Goal: Task Accomplishment & Management: Use online tool/utility

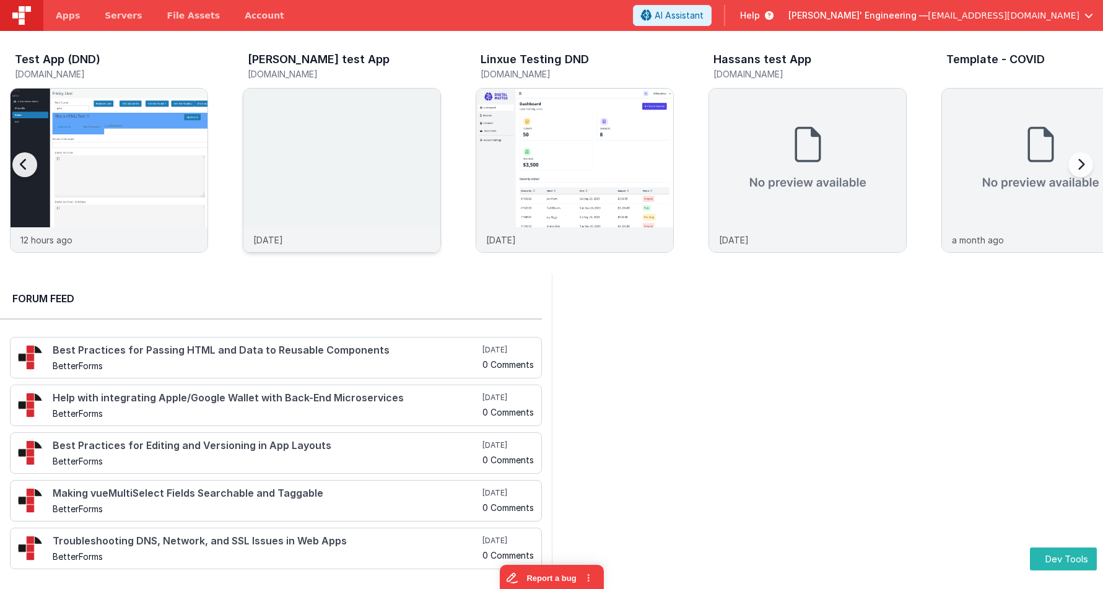
click at [305, 118] on img at bounding box center [341, 187] width 197 height 197
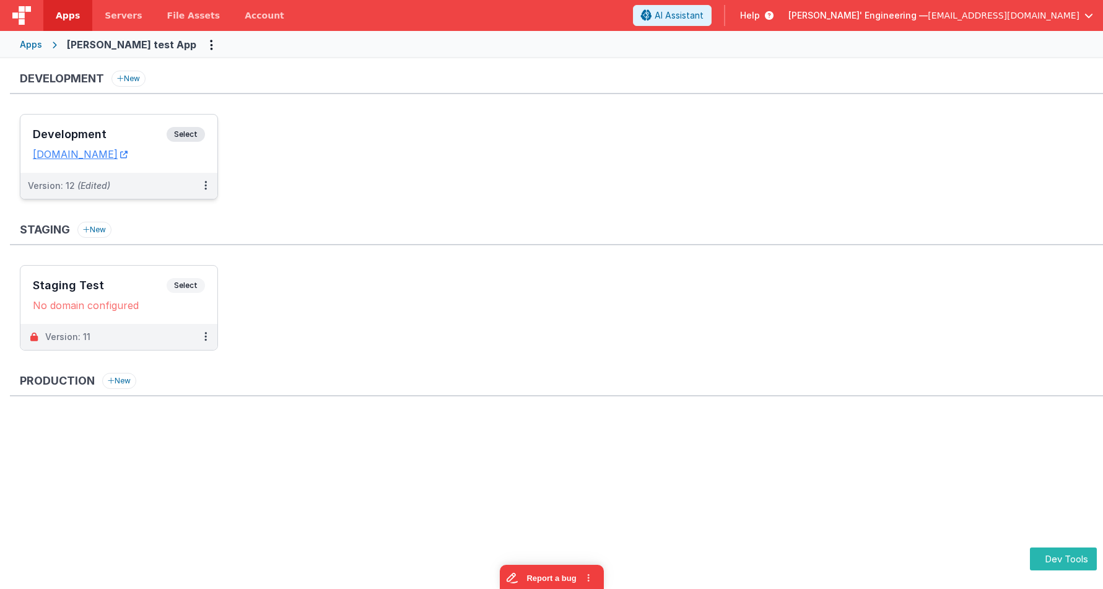
click at [191, 131] on span "Select" at bounding box center [186, 134] width 38 height 15
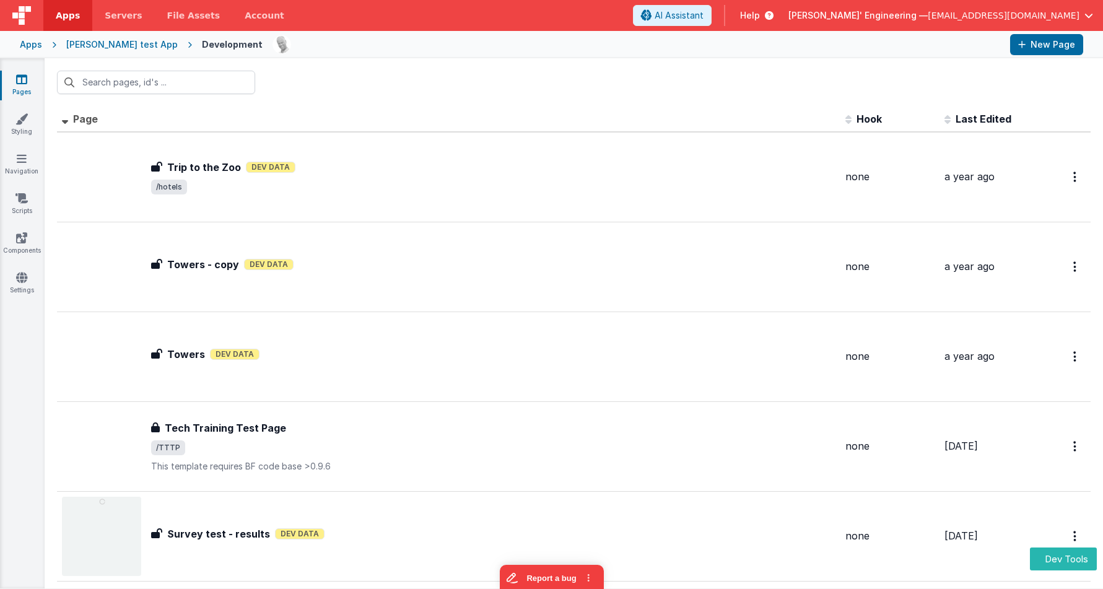
click at [990, 123] on span "Last Edited" at bounding box center [983, 119] width 56 height 12
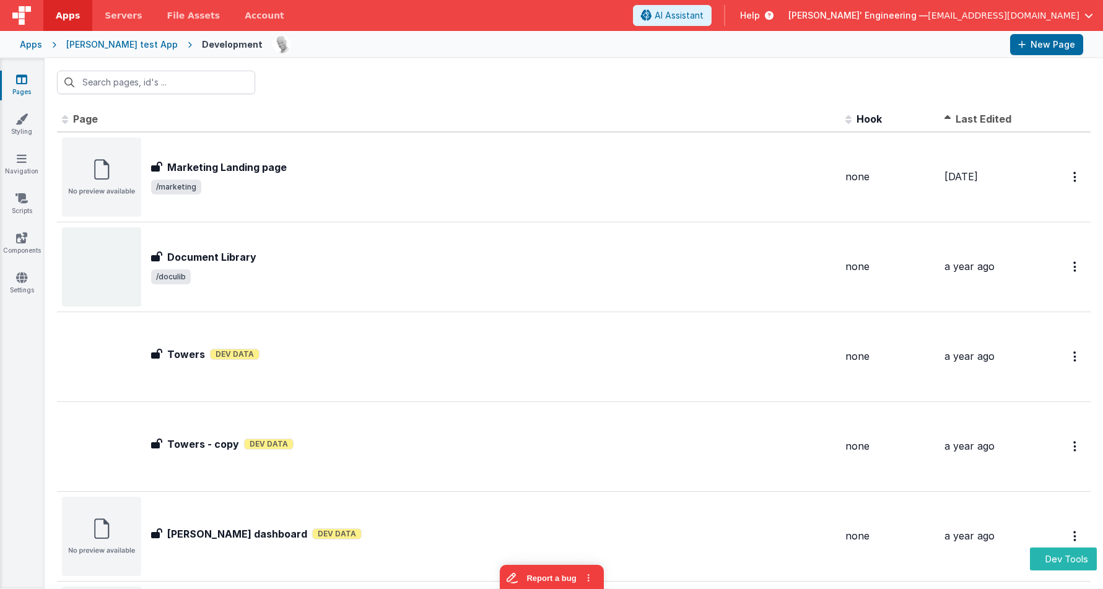
click at [976, 119] on span "Last Edited" at bounding box center [983, 119] width 56 height 12
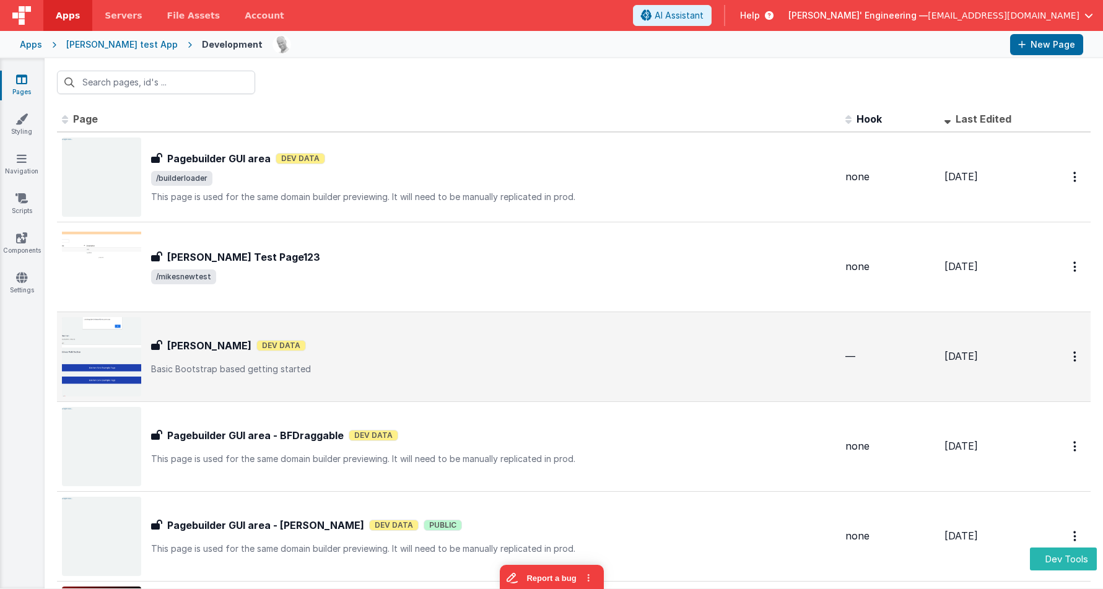
click at [318, 381] on div "Alex Test Alex Test Dev Data Basic Bootstrap based getting started" at bounding box center [448, 356] width 773 height 79
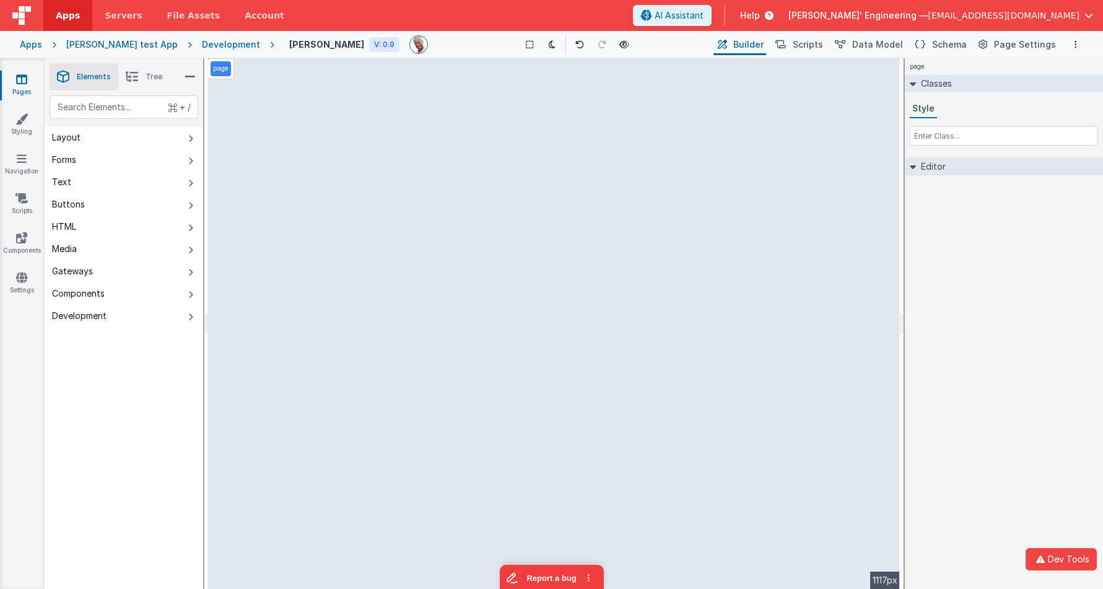
click at [253, 82] on div "page --> 1117px" at bounding box center [554, 323] width 692 height 531
click at [251, 92] on div "page --> 1117px" at bounding box center [554, 323] width 692 height 531
drag, startPoint x: 293, startPoint y: 251, endPoint x: 178, endPoint y: 142, distance: 158.1
click at [293, 251] on div "page --> 1117px" at bounding box center [554, 323] width 692 height 531
click at [474, 172] on div "page --> 1117px" at bounding box center [554, 323] width 692 height 531
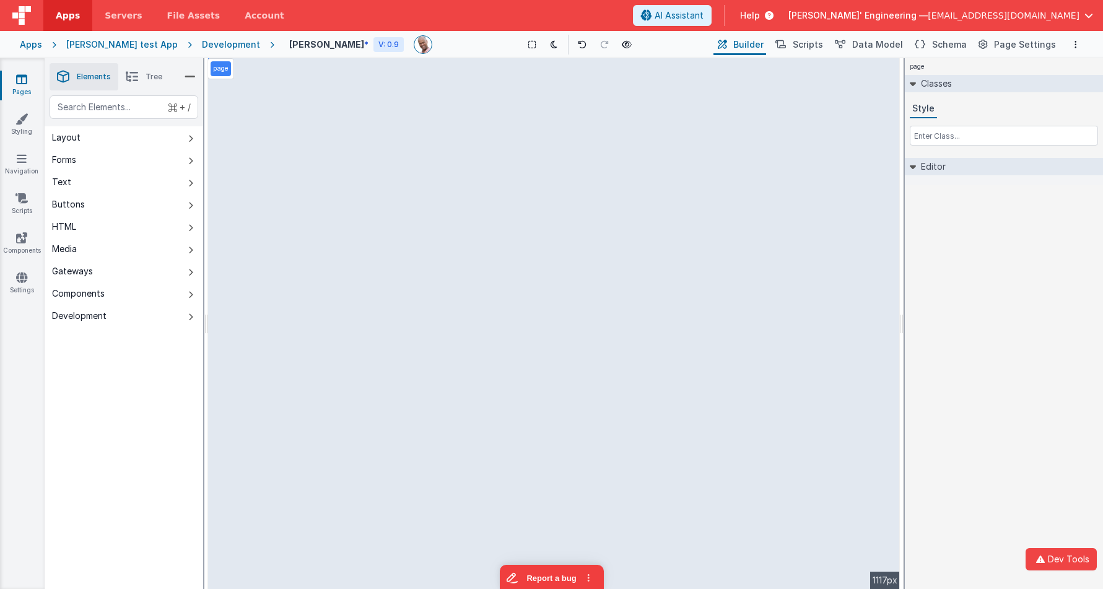
drag, startPoint x: 287, startPoint y: 163, endPoint x: 272, endPoint y: 185, distance: 26.3
click at [287, 163] on div "page --> 1117px" at bounding box center [554, 323] width 692 height 531
click at [272, 188] on div "page --> 1117px" at bounding box center [554, 323] width 692 height 531
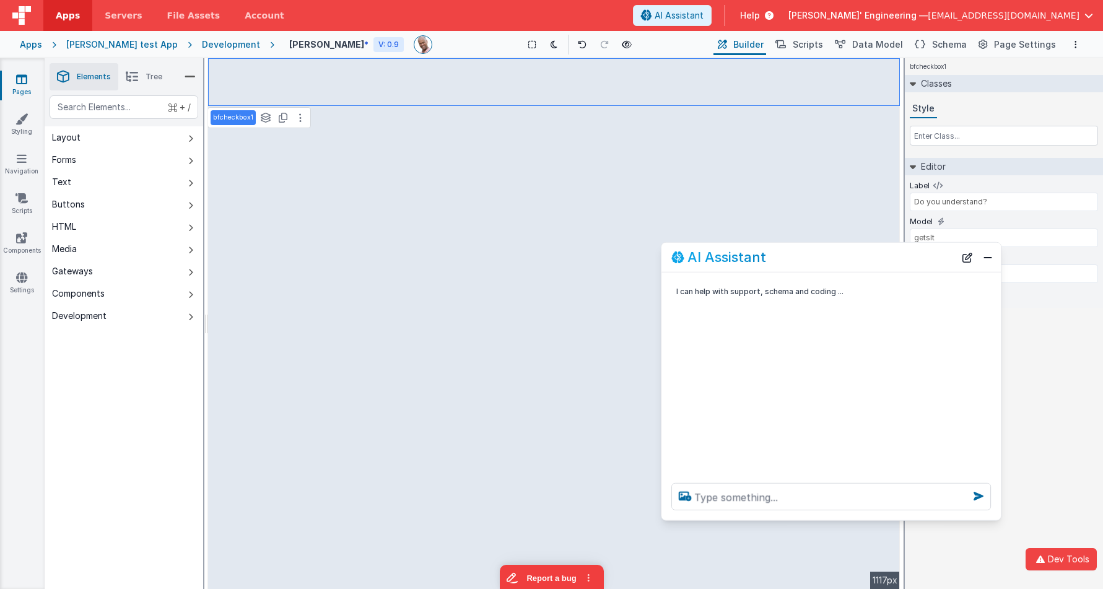
drag, startPoint x: 154, startPoint y: 316, endPoint x: 804, endPoint y: 256, distance: 652.9
click at [804, 256] on div "AI Assistant" at bounding box center [813, 257] width 284 height 15
click at [777, 417] on div "I can help with support, schema and coding ..." at bounding box center [830, 372] width 339 height 201
drag, startPoint x: 735, startPoint y: 474, endPoint x: 726, endPoint y: 500, distance: 27.6
click at [734, 475] on div at bounding box center [830, 496] width 339 height 47
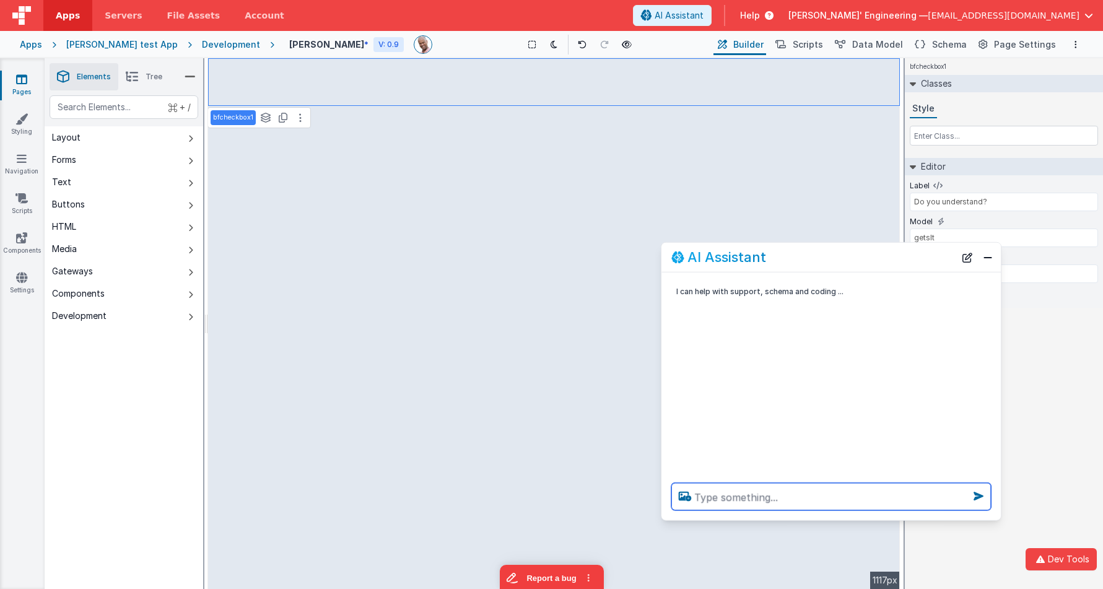
click at [726, 500] on textarea at bounding box center [830, 496] width 319 height 27
type textarea "cahnge label to "Do you confirm?""
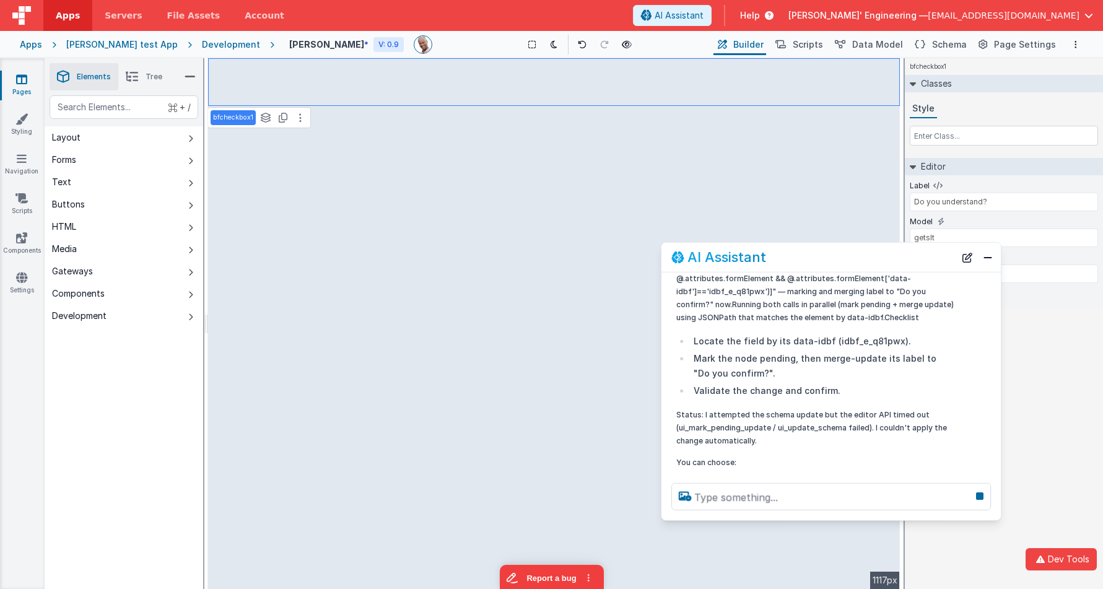
scroll to position [237, 0]
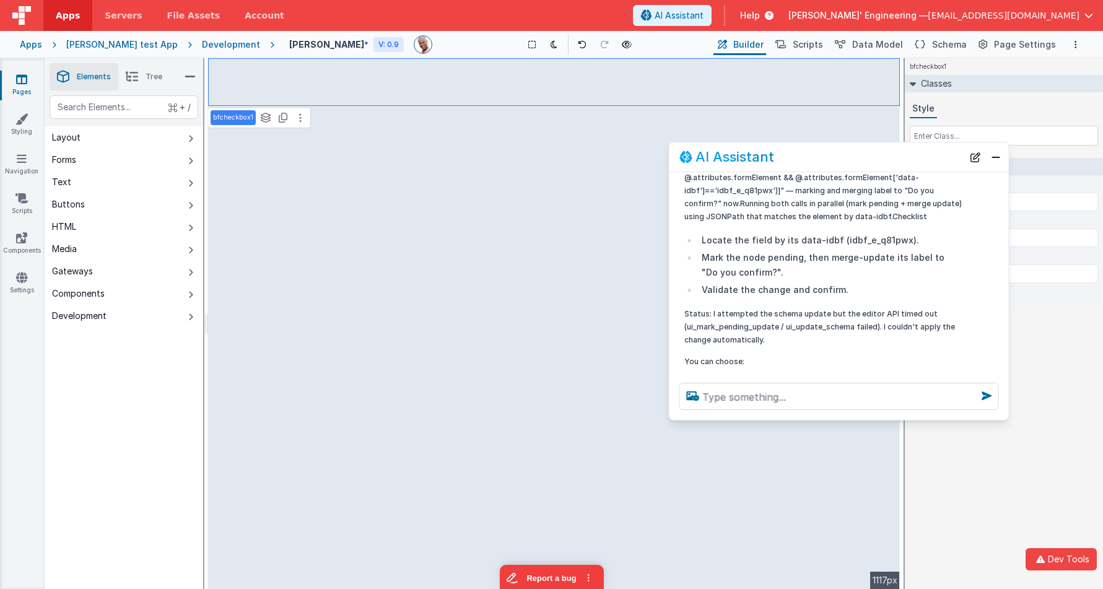
drag, startPoint x: 864, startPoint y: 253, endPoint x: 873, endPoint y: 153, distance: 100.1
click at [872, 153] on div "AI Assistant" at bounding box center [821, 156] width 284 height 15
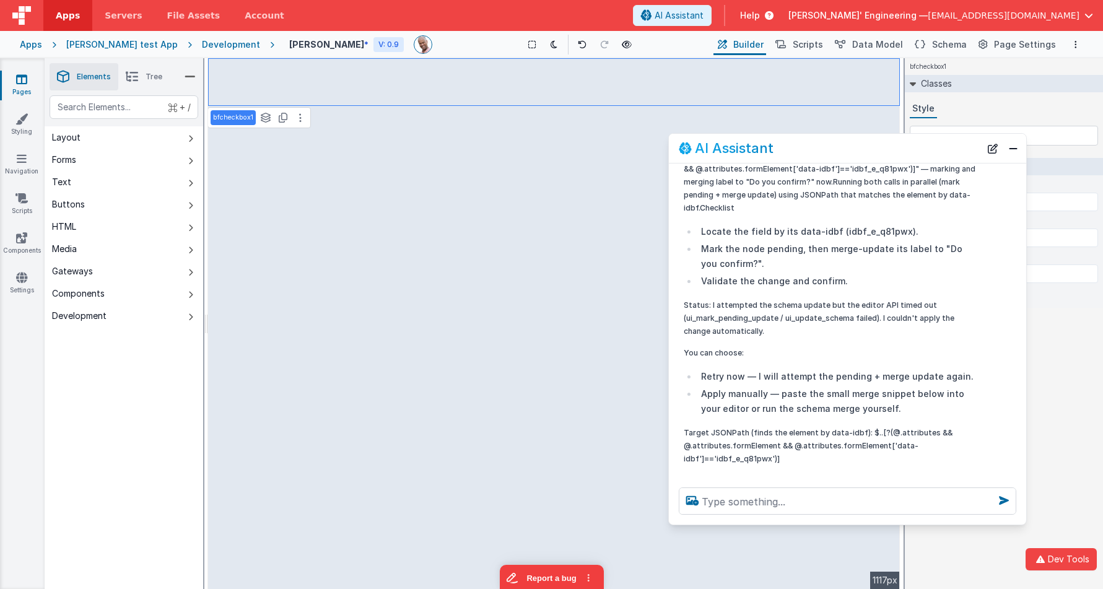
drag, startPoint x: 1004, startPoint y: 411, endPoint x: 1015, endPoint y: 511, distance: 100.9
click at [1022, 525] on div "AI Assistant I can help with support, schema and coding ... cahnge label to "Do…" at bounding box center [847, 329] width 358 height 392
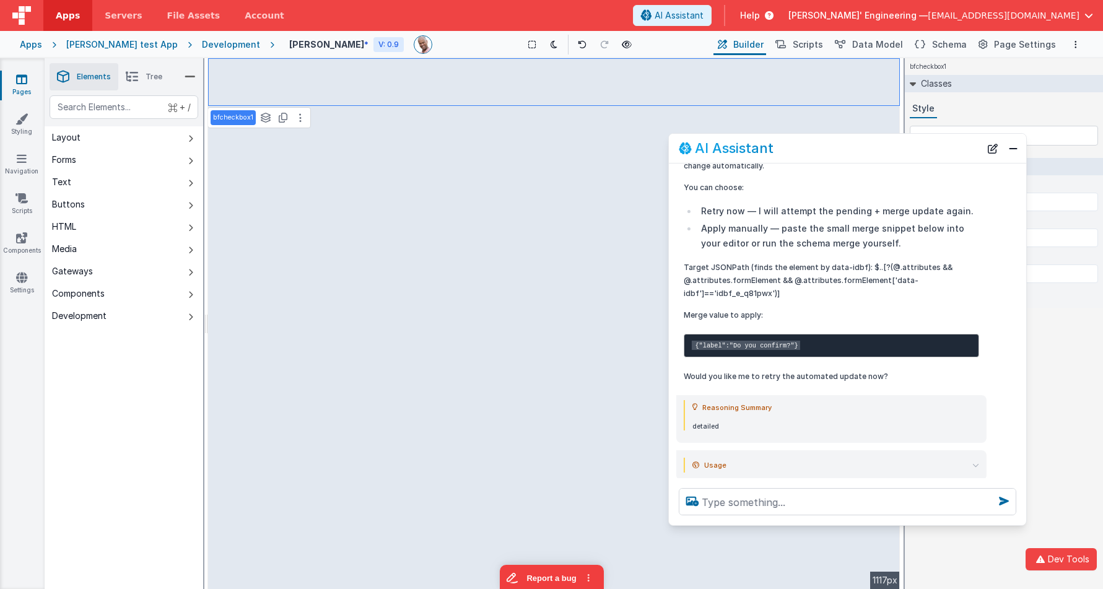
scroll to position [428, 0]
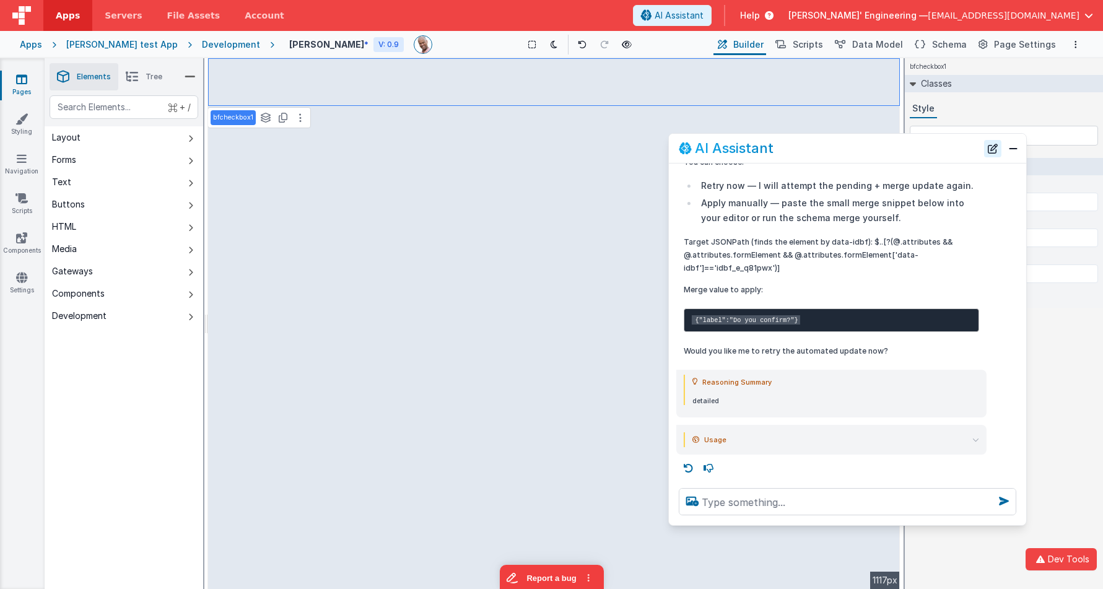
click at [995, 150] on button "New Chat" at bounding box center [992, 148] width 17 height 17
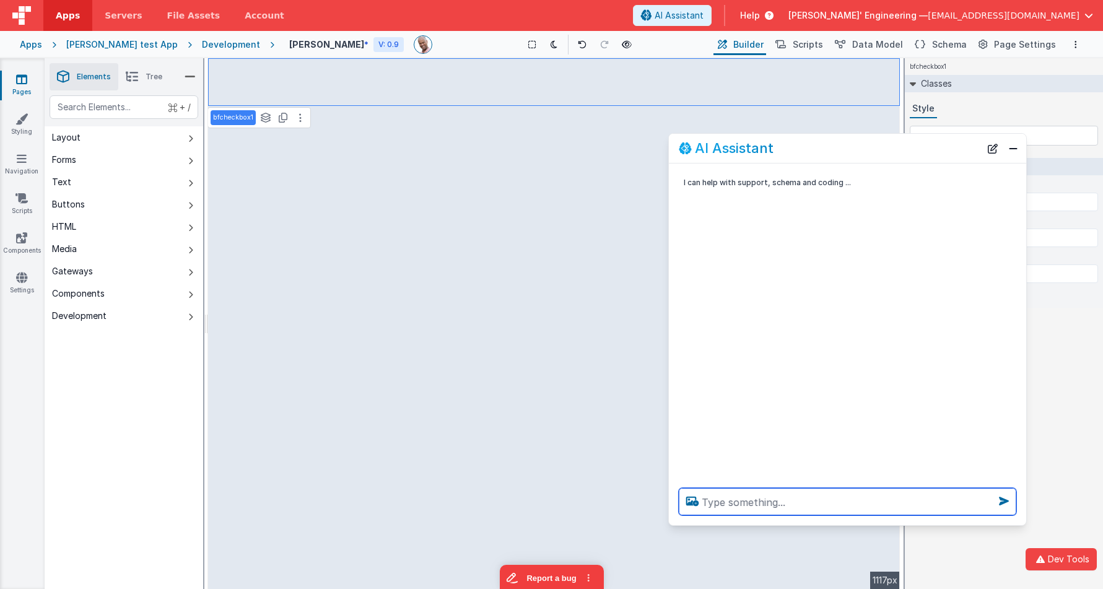
click at [764, 500] on textarea at bounding box center [847, 501] width 337 height 27
type textarea "change the label to Do you get it?"
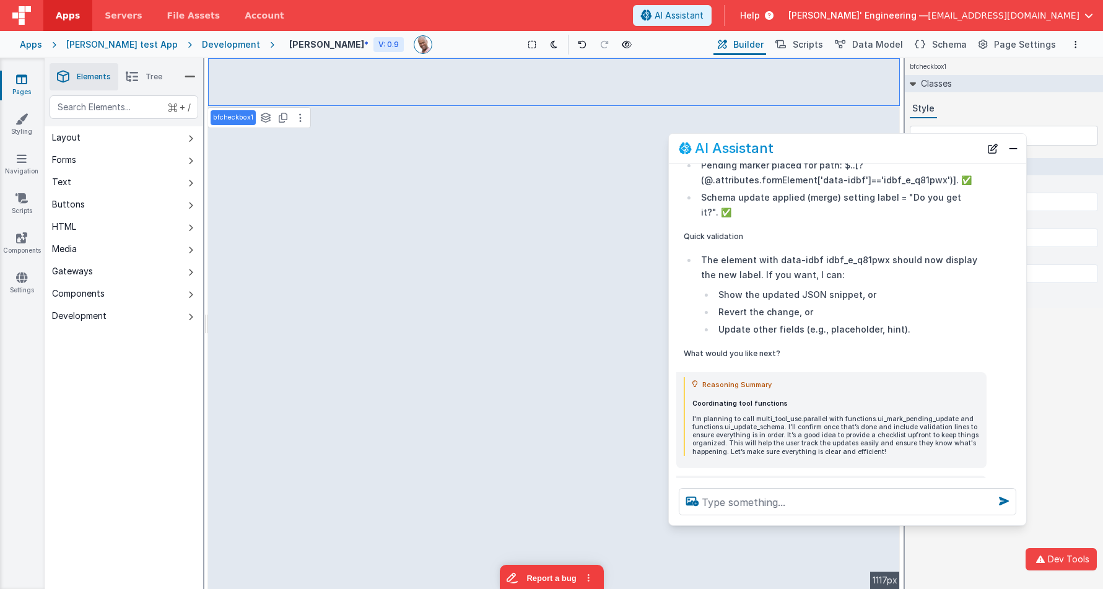
scroll to position [383, 0]
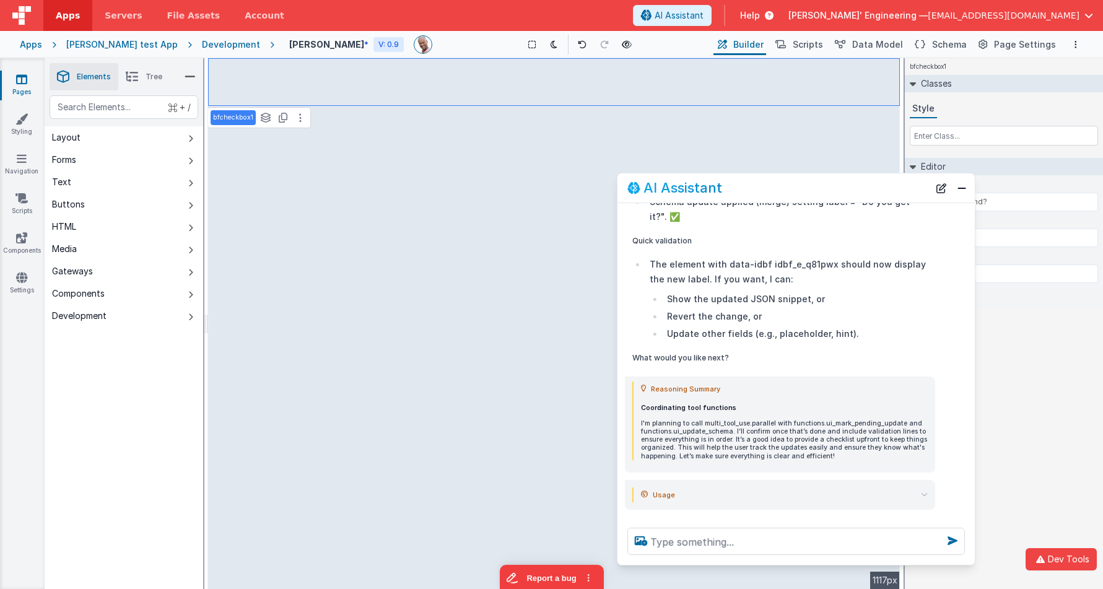
drag, startPoint x: 947, startPoint y: 153, endPoint x: 797, endPoint y: 178, distance: 152.0
click at [900, 192] on div "AI Assistant" at bounding box center [778, 188] width 302 height 15
click at [121, 58] on div "Saved" at bounding box center [596, 63] width 1103 height 10
click at [138, 73] on icon at bounding box center [132, 76] width 12 height 17
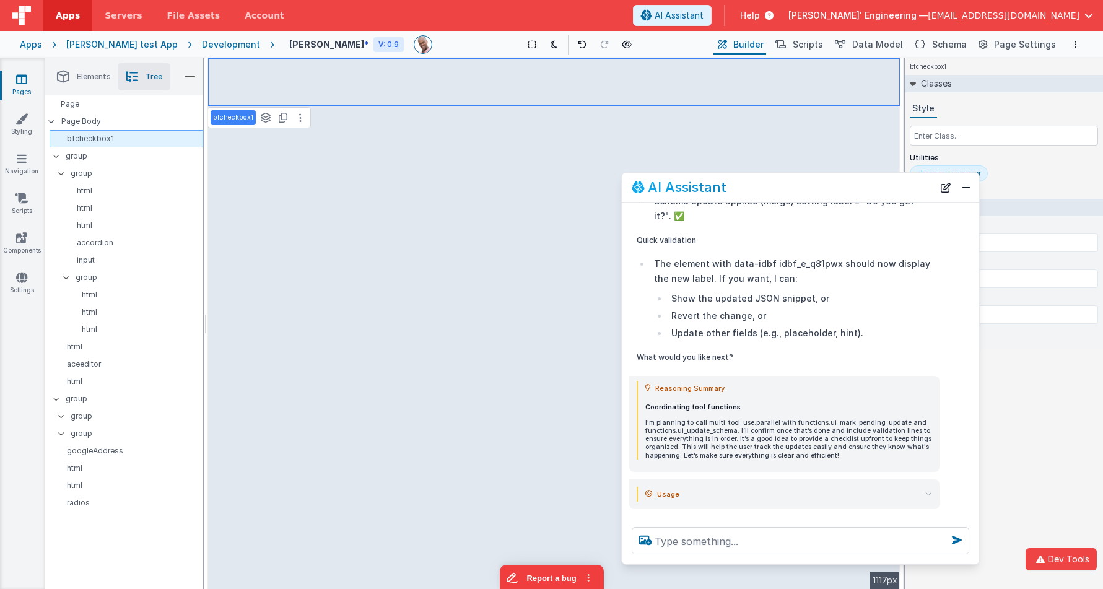
drag, startPoint x: 98, startPoint y: 156, endPoint x: 98, endPoint y: 145, distance: 11.2
click at [98, 156] on p "group" at bounding box center [134, 156] width 137 height 14
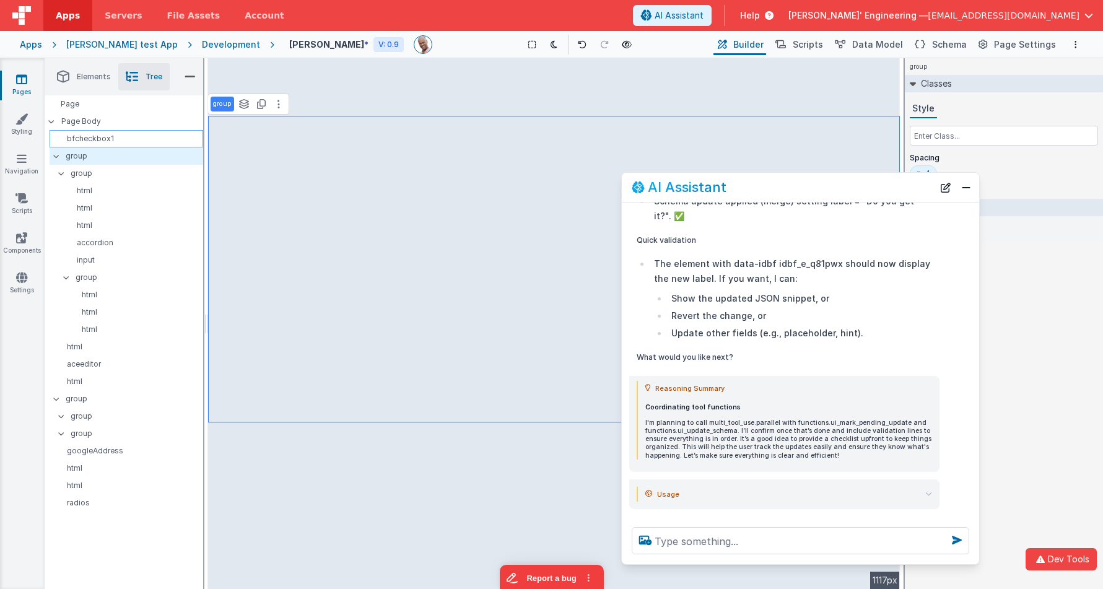
click at [100, 137] on p "bfcheckbox1" at bounding box center [128, 139] width 148 height 10
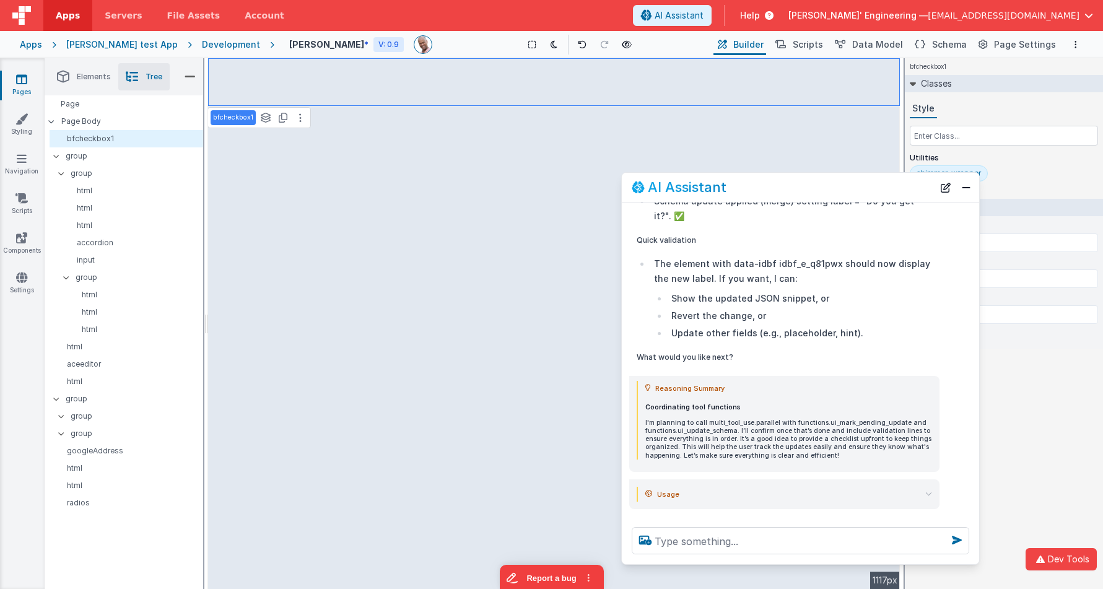
click at [981, 173] on div "shimmer-wrapper" at bounding box center [949, 173] width 78 height 16
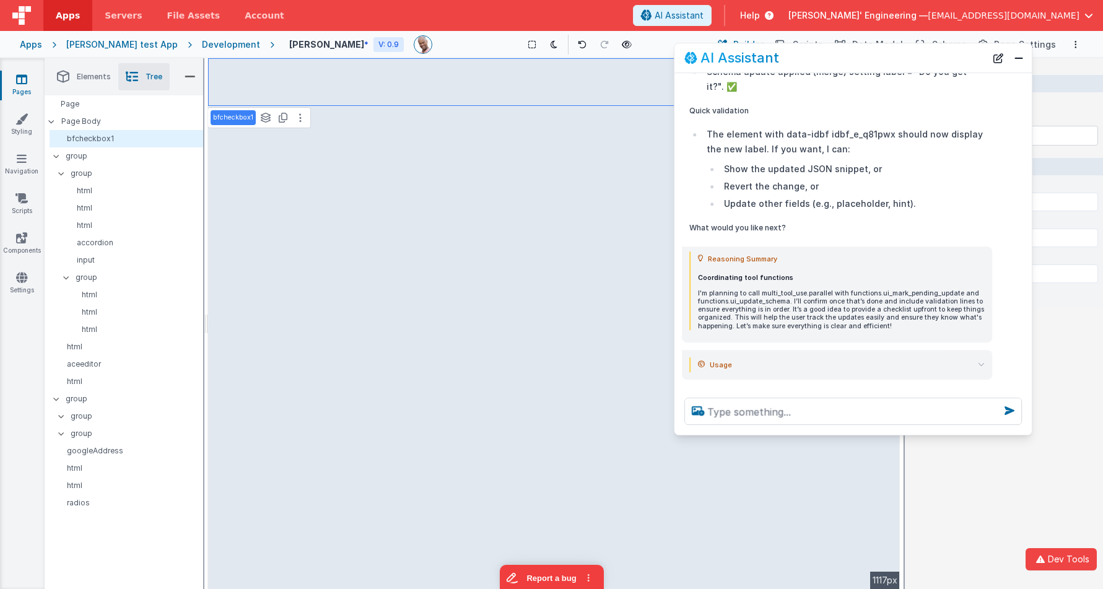
drag, startPoint x: 745, startPoint y: 185, endPoint x: 797, endPoint y: 56, distance: 138.9
click at [797, 56] on div "AI Assistant" at bounding box center [835, 58] width 302 height 15
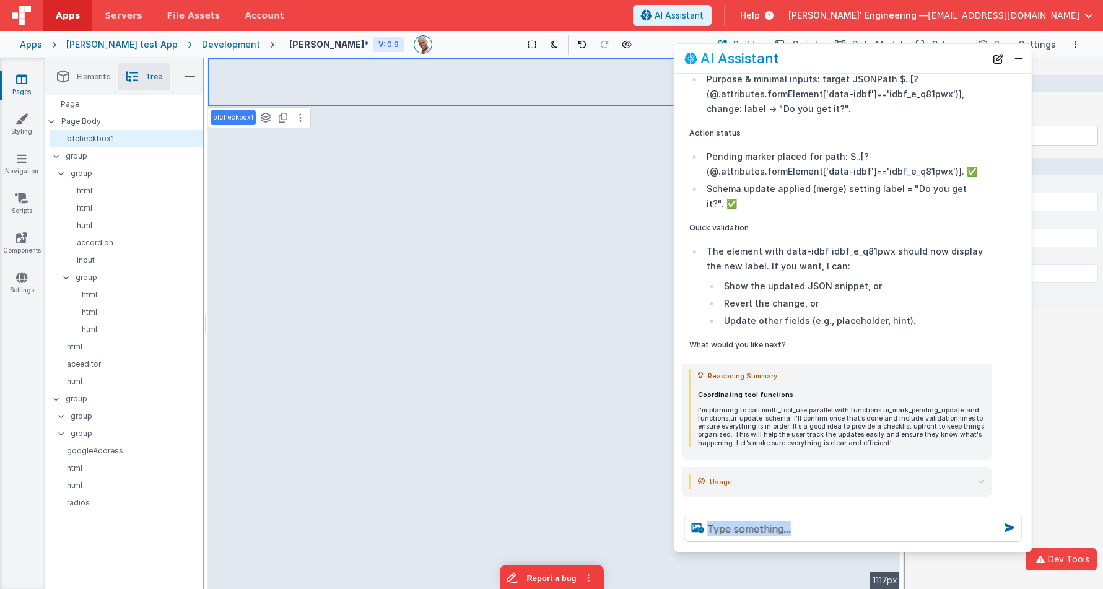
drag, startPoint x: 877, startPoint y: 433, endPoint x: 877, endPoint y: 539, distance: 105.3
click at [877, 547] on div at bounding box center [852, 528] width 357 height 47
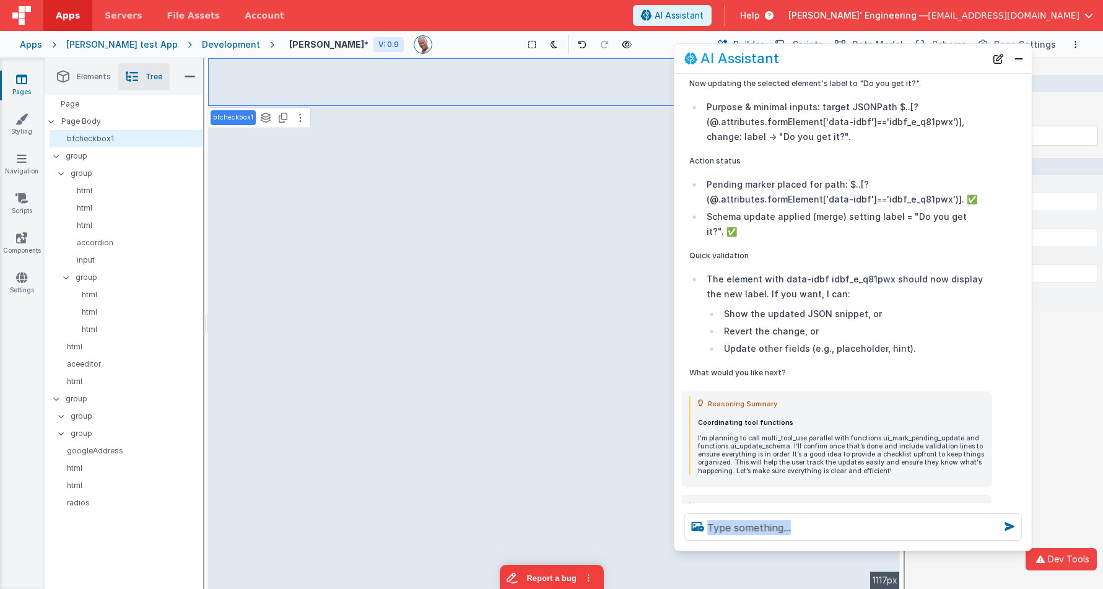
scroll to position [268, 0]
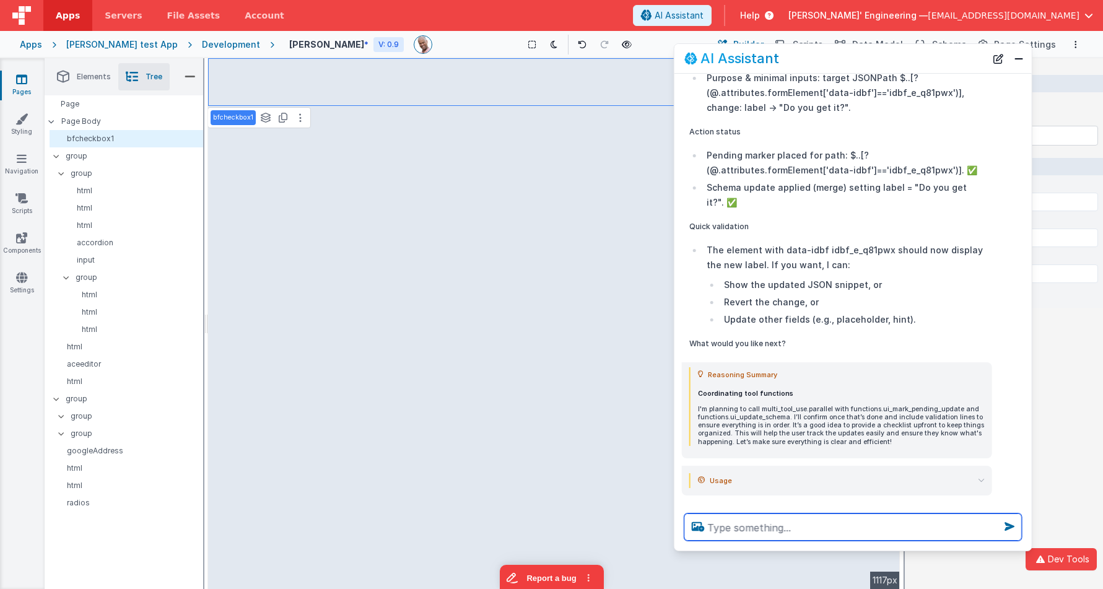
click at [736, 529] on textarea at bounding box center [852, 526] width 337 height 27
type textarea "cahnge it back"
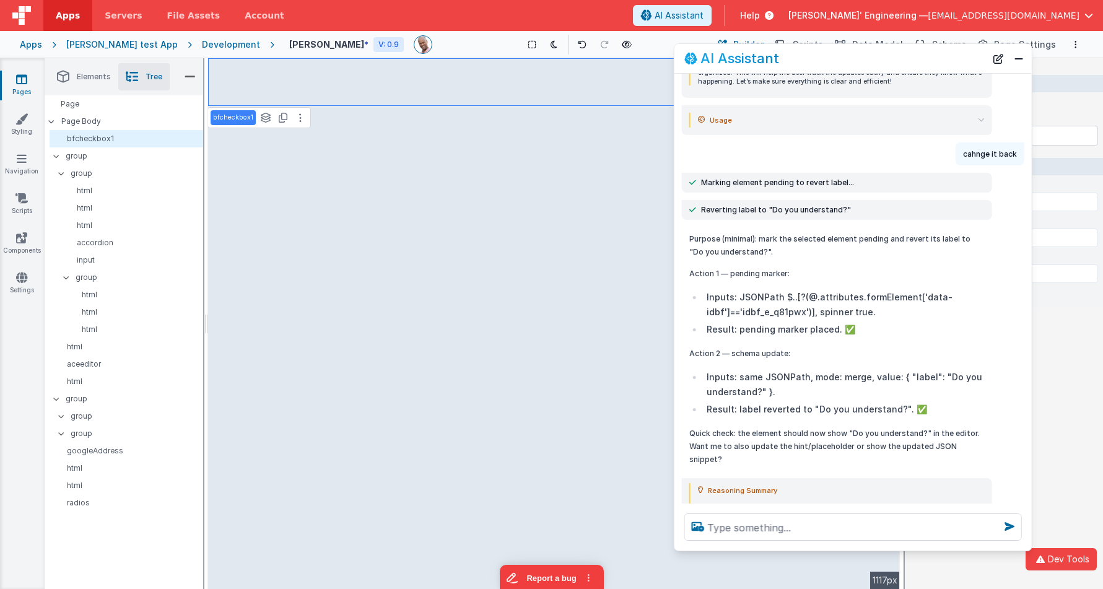
scroll to position [627, 0]
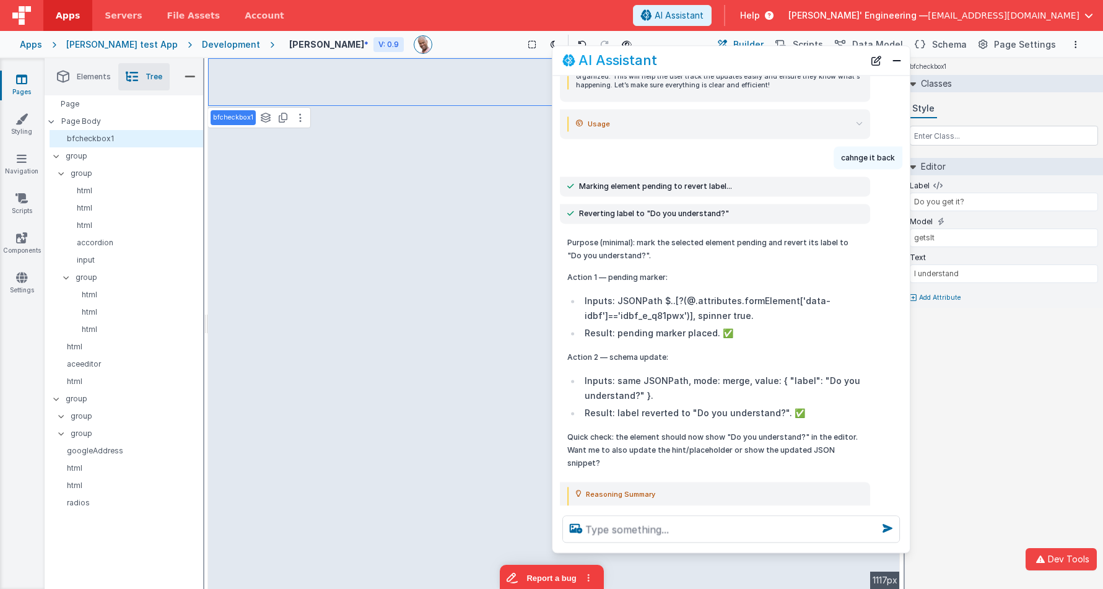
drag, startPoint x: 854, startPoint y: 50, endPoint x: 730, endPoint y: 51, distance: 123.8
click at [732, 51] on div "AI Assistant" at bounding box center [730, 60] width 357 height 29
type input "Do you understand?"
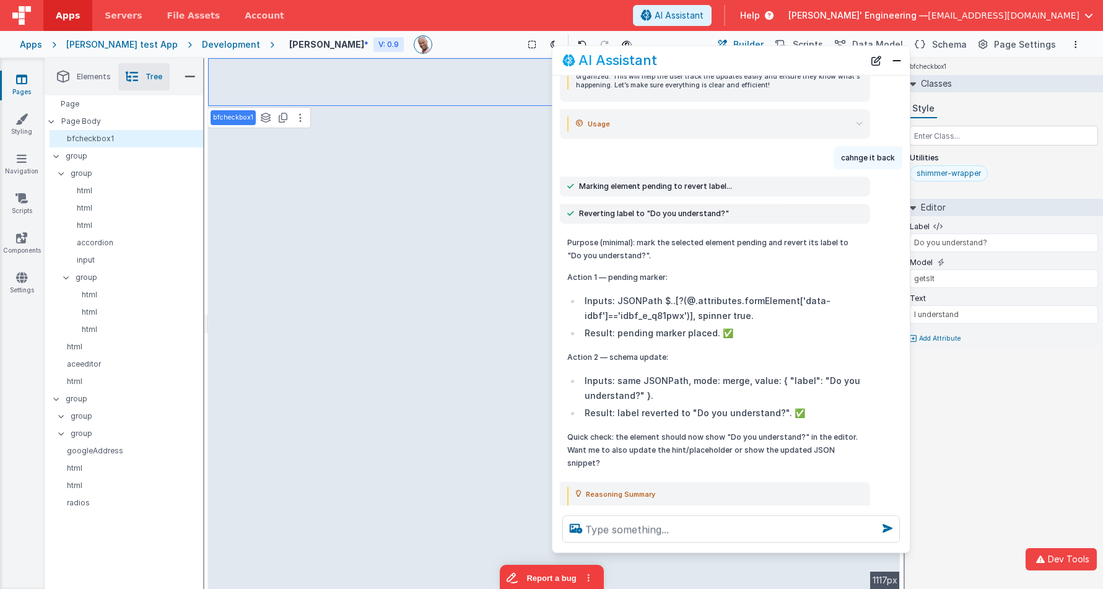
click at [963, 174] on div "shimmer-wrapper" at bounding box center [948, 173] width 64 height 10
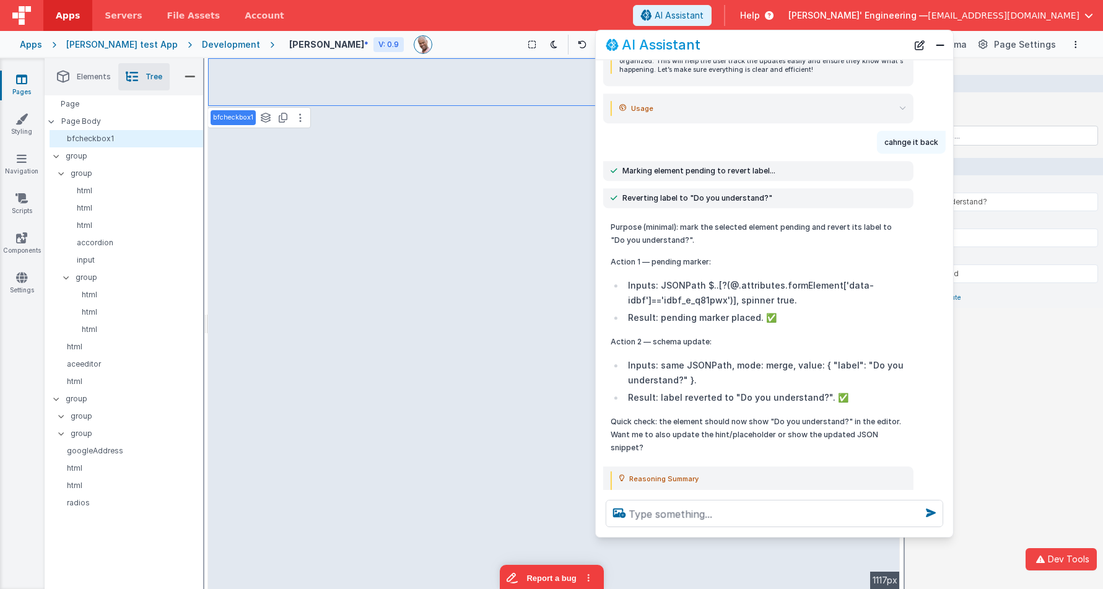
drag, startPoint x: 715, startPoint y: 57, endPoint x: 798, endPoint y: 58, distance: 83.0
click at [759, 41] on div "AI Assistant" at bounding box center [757, 45] width 302 height 15
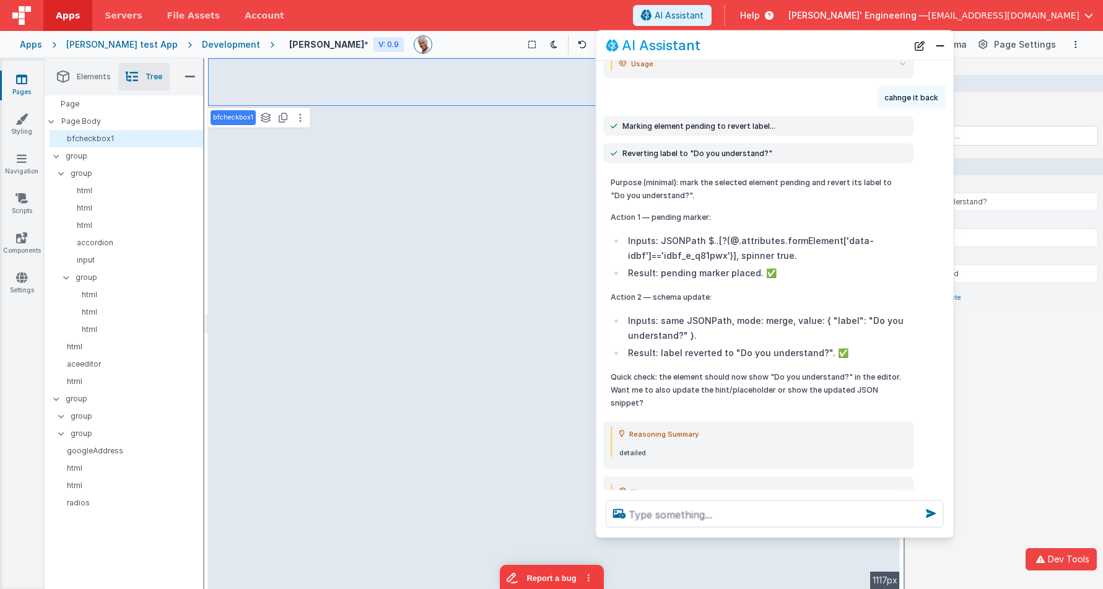
scroll to position [684, 0]
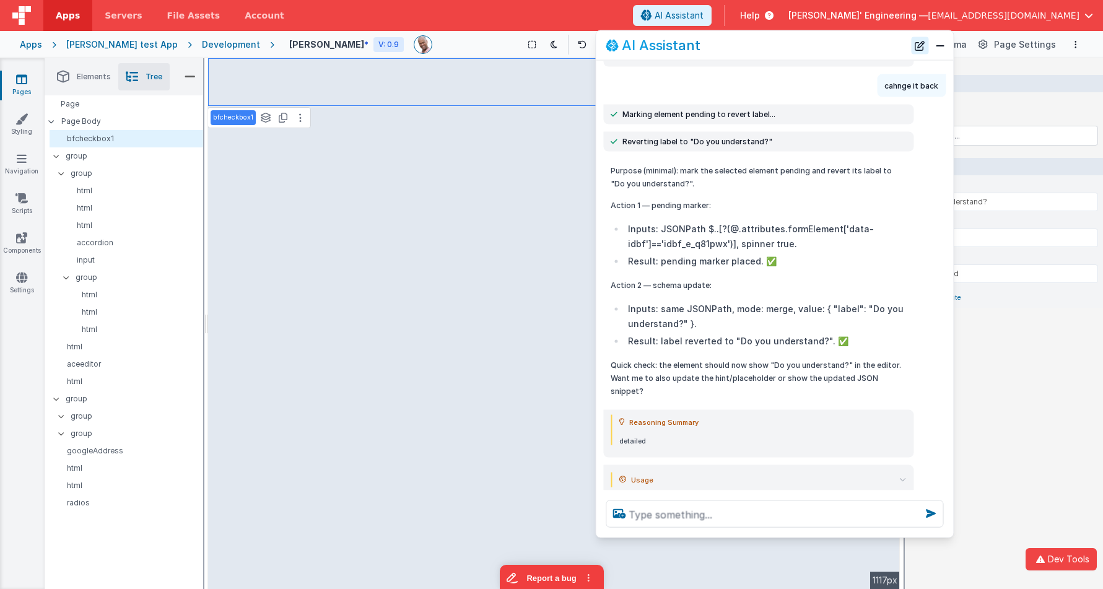
click at [919, 51] on button "New Chat" at bounding box center [919, 45] width 17 height 17
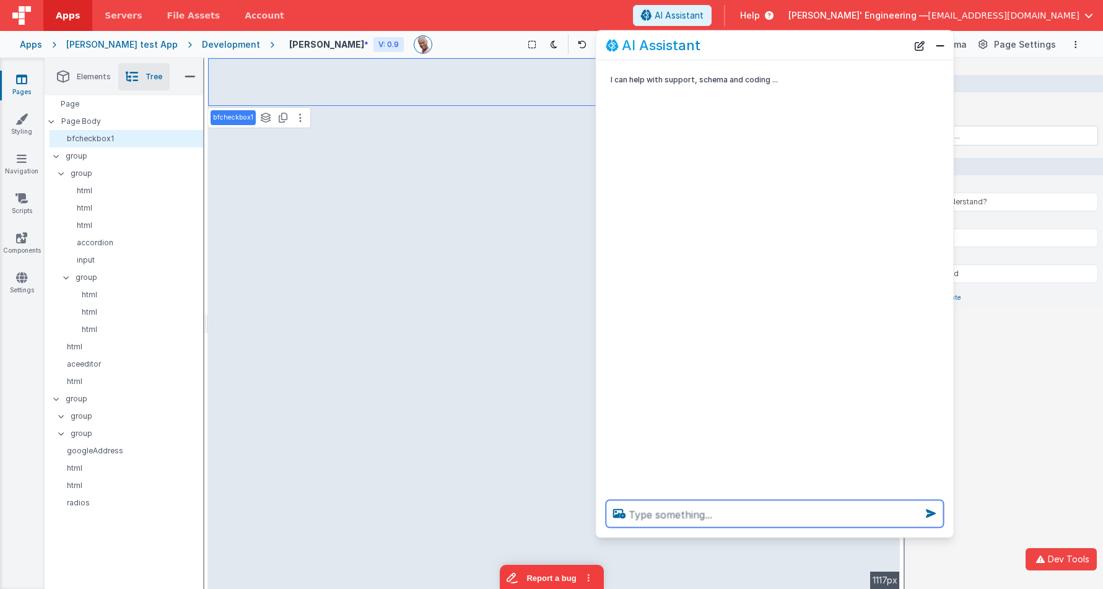
click at [726, 511] on textarea at bounding box center [774, 513] width 337 height 27
type textarea "make the bg blue"
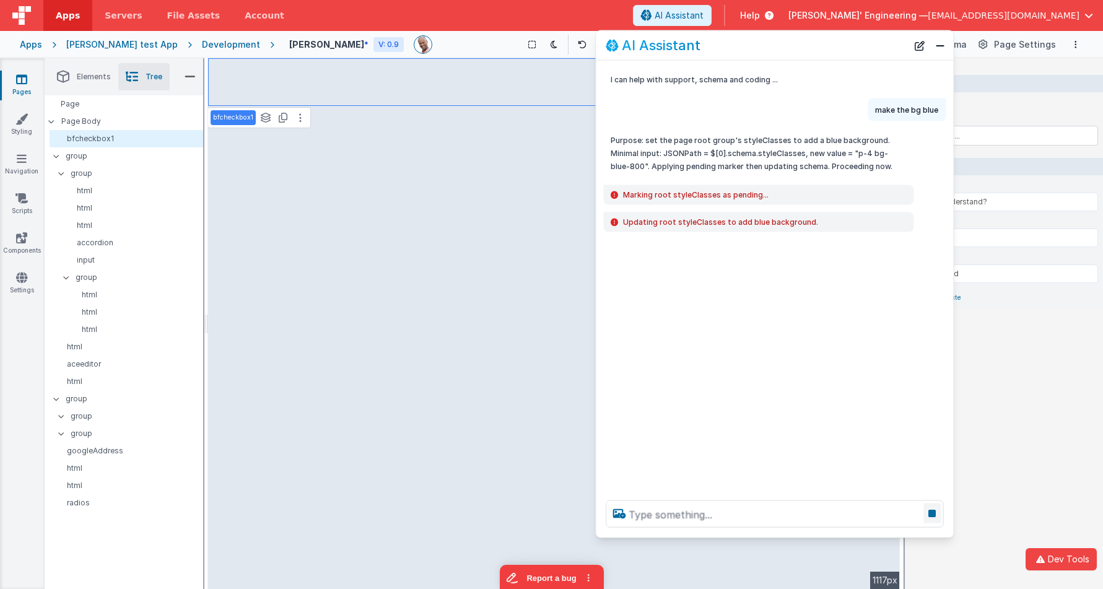
click at [933, 515] on icon at bounding box center [931, 513] width 17 height 20
click at [932, 519] on icon at bounding box center [931, 513] width 17 height 20
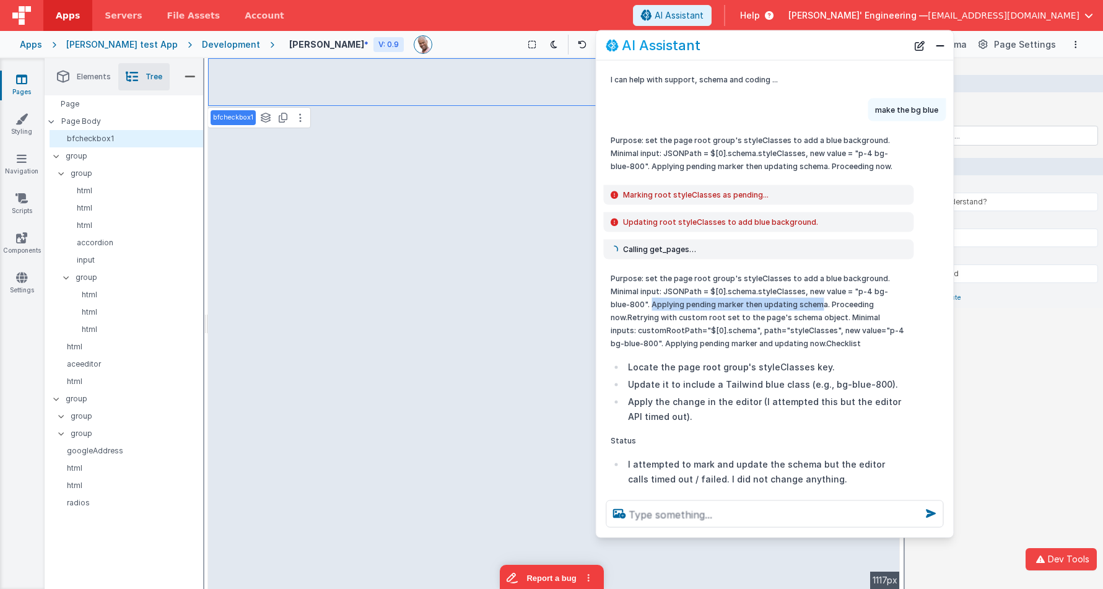
drag, startPoint x: 731, startPoint y: 303, endPoint x: 802, endPoint y: 304, distance: 71.2
click at [802, 304] on p "Purpose: set the page root group's styleClasses to add a blue background. Minim…" at bounding box center [757, 311] width 295 height 78
click at [812, 305] on p "Purpose: set the page root group's styleClasses to add a blue background. Minim…" at bounding box center [757, 311] width 295 height 78
drag, startPoint x: 644, startPoint y: 303, endPoint x: 903, endPoint y: 318, distance: 259.9
click at [903, 318] on p "Purpose: set the page root group's styleClasses to add a blue background. Minim…" at bounding box center [757, 311] width 295 height 78
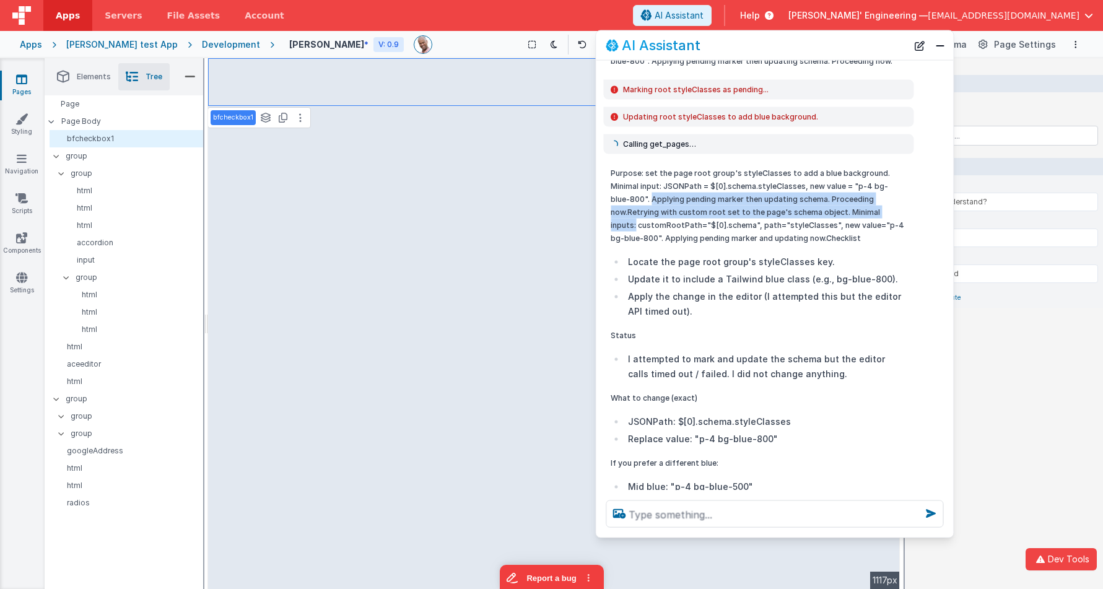
scroll to position [106, 0]
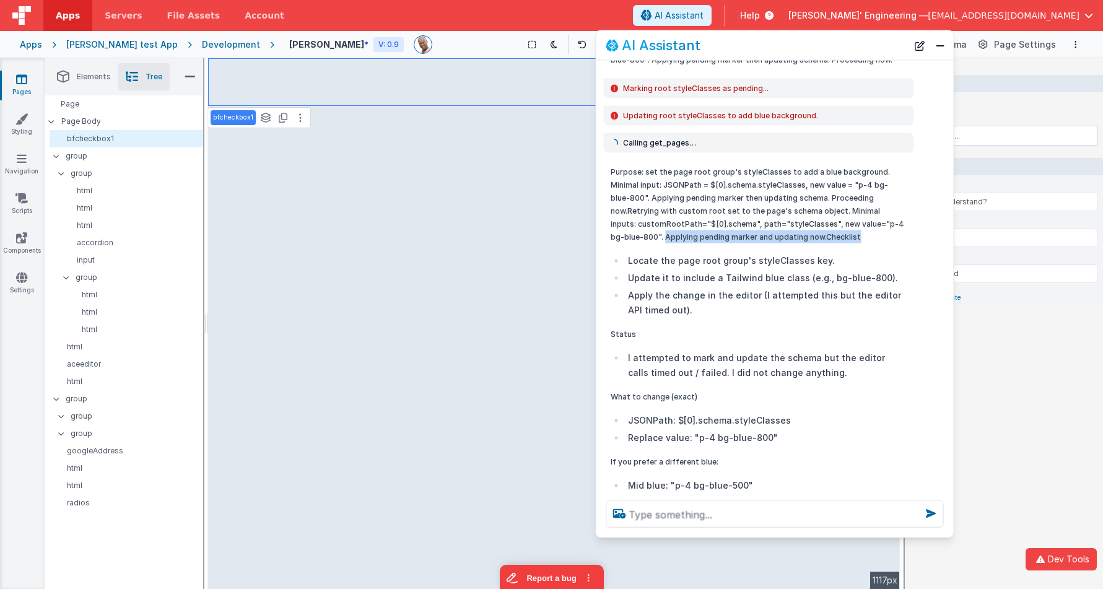
drag, startPoint x: 633, startPoint y: 238, endPoint x: 862, endPoint y: 238, distance: 228.5
click at [862, 238] on p "Purpose: set the page root group's styleClasses to add a blue background. Minim…" at bounding box center [757, 204] width 295 height 78
click at [847, 255] on li "Locate the page root group's styleClasses key." at bounding box center [765, 260] width 282 height 15
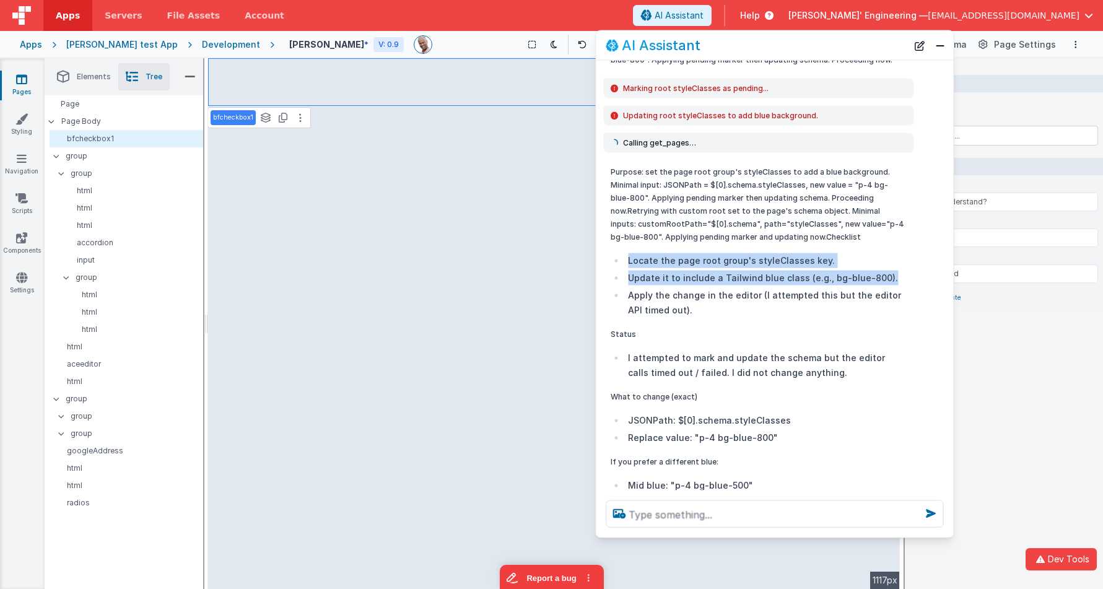
drag, startPoint x: 627, startPoint y: 261, endPoint x: 884, endPoint y: 277, distance: 257.5
click at [884, 277] on ul "Locate the page root group's styleClasses key. Update it to include a Tailwind …" at bounding box center [757, 285] width 295 height 64
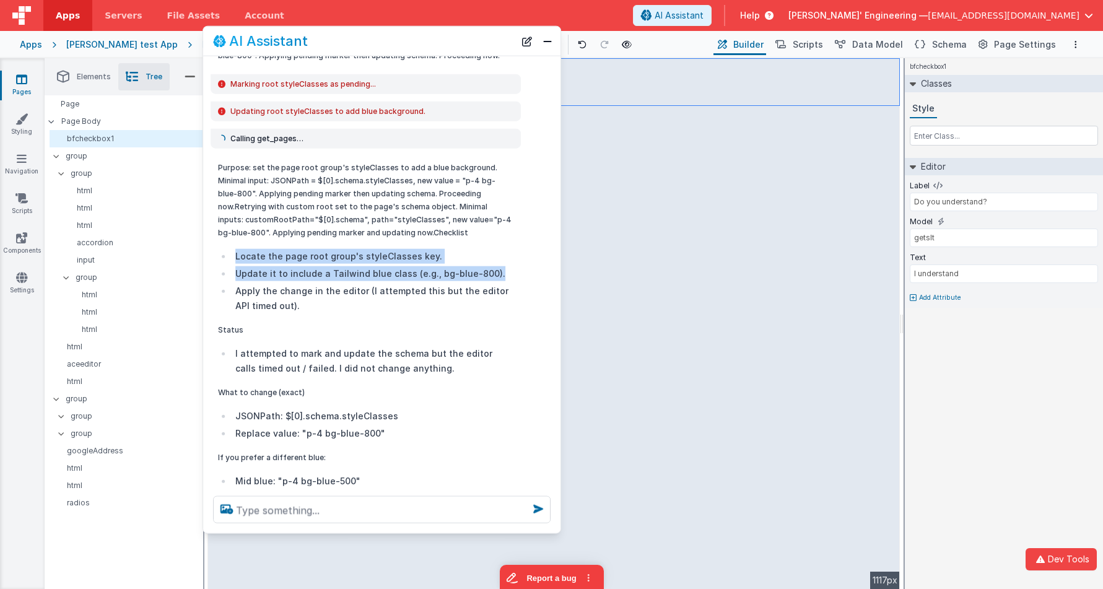
drag, startPoint x: 809, startPoint y: 47, endPoint x: 407, endPoint y: 46, distance: 401.8
click at [401, 43] on div "AI Assistant" at bounding box center [364, 40] width 302 height 15
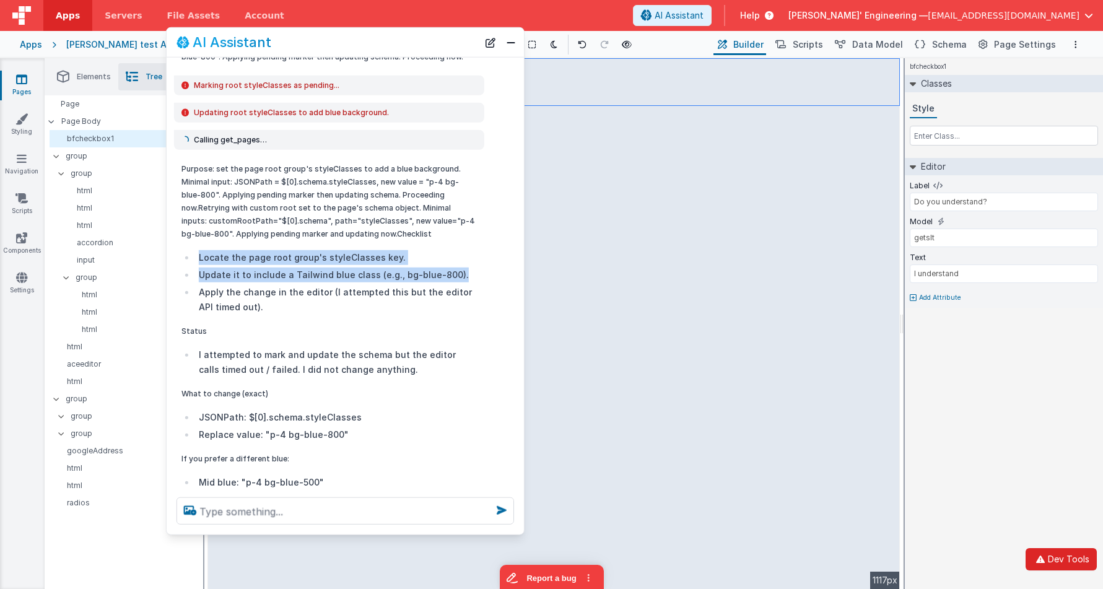
click at [1059, 558] on button "Dev Tools" at bounding box center [1060, 559] width 71 height 22
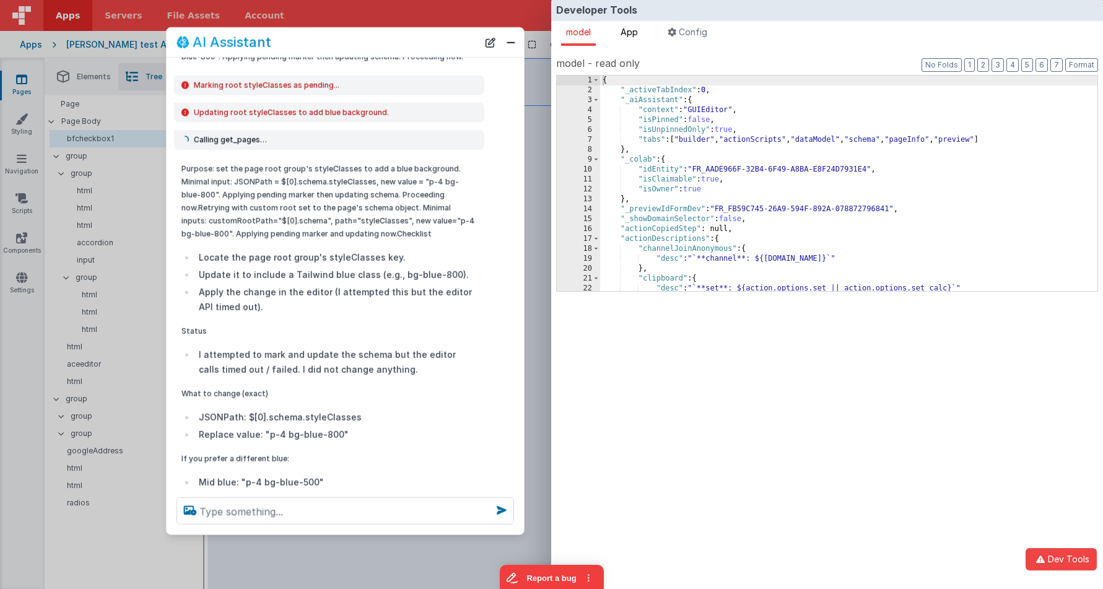
click at [628, 34] on span "App" at bounding box center [628, 32] width 17 height 11
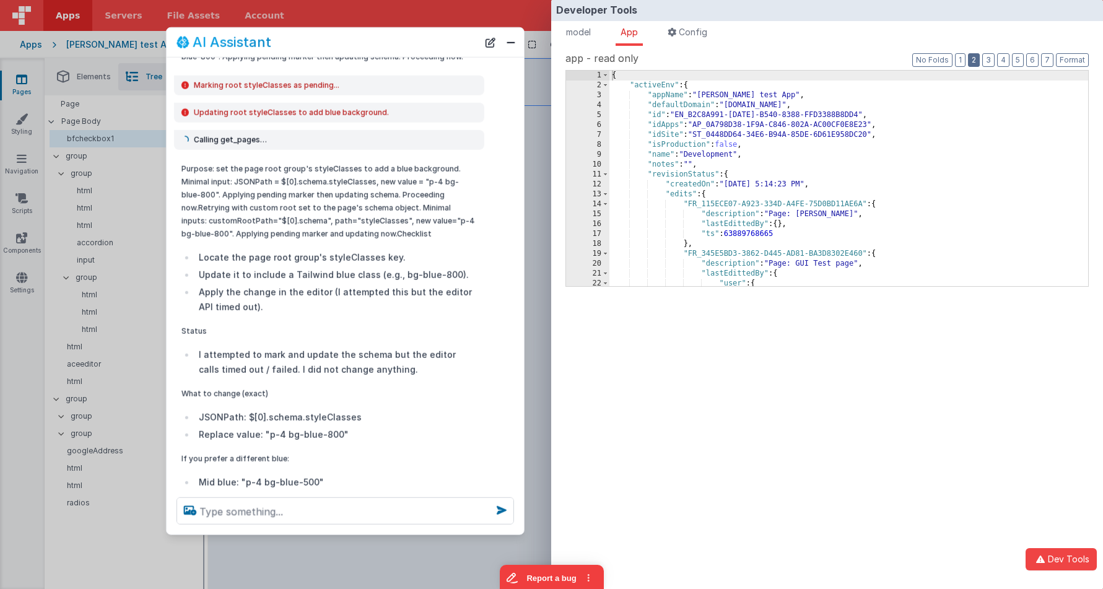
click at [978, 59] on button "2" at bounding box center [974, 60] width 12 height 14
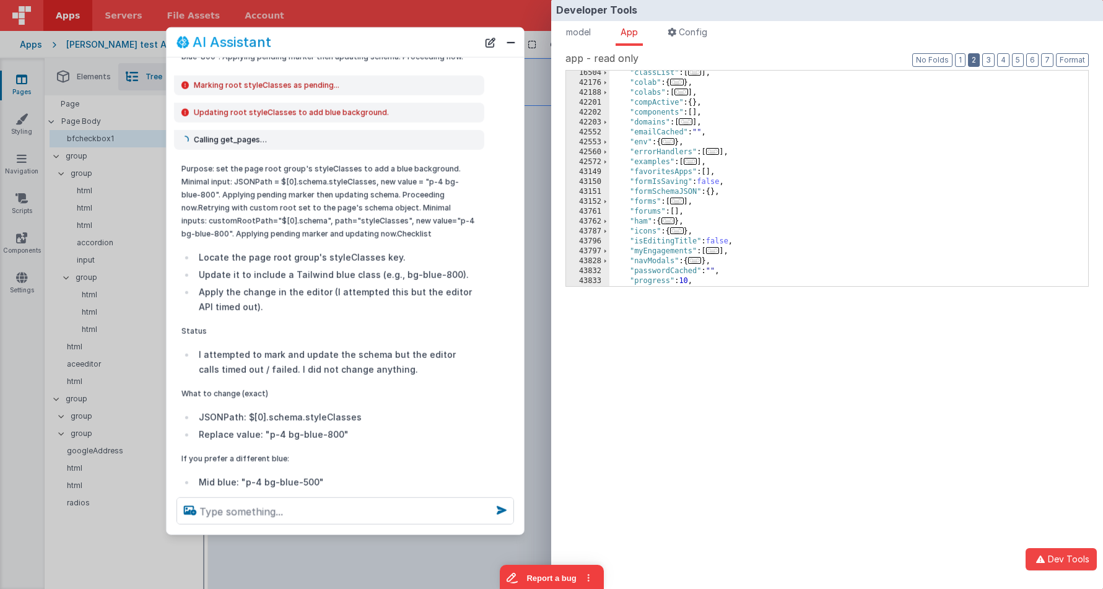
scroll to position [119, 0]
click at [680, 183] on div ""colab" : { ... } , "colabs" : [ ... ] , "compActive" : { } , "components" : [ …" at bounding box center [848, 186] width 479 height 235
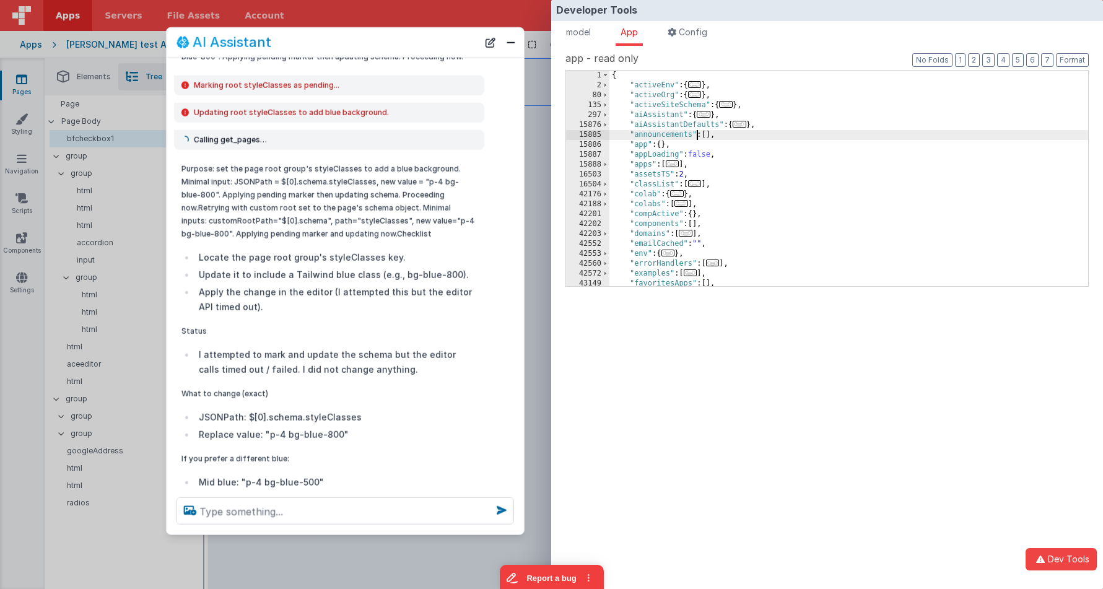
scroll to position [0, 0]
click at [697, 154] on div "{ "activeEnv" : { ... } , "activeOrg" : { ... } , "activeSiteSchema" : { ... } …" at bounding box center [848, 188] width 479 height 235
click at [680, 131] on div "{ "activeEnv" : { ... } , "activeOrg" : { ... } , "activeSiteSchema" : { ... } …" at bounding box center [848, 188] width 479 height 235
click at [586, 32] on span "model" at bounding box center [578, 32] width 25 height 11
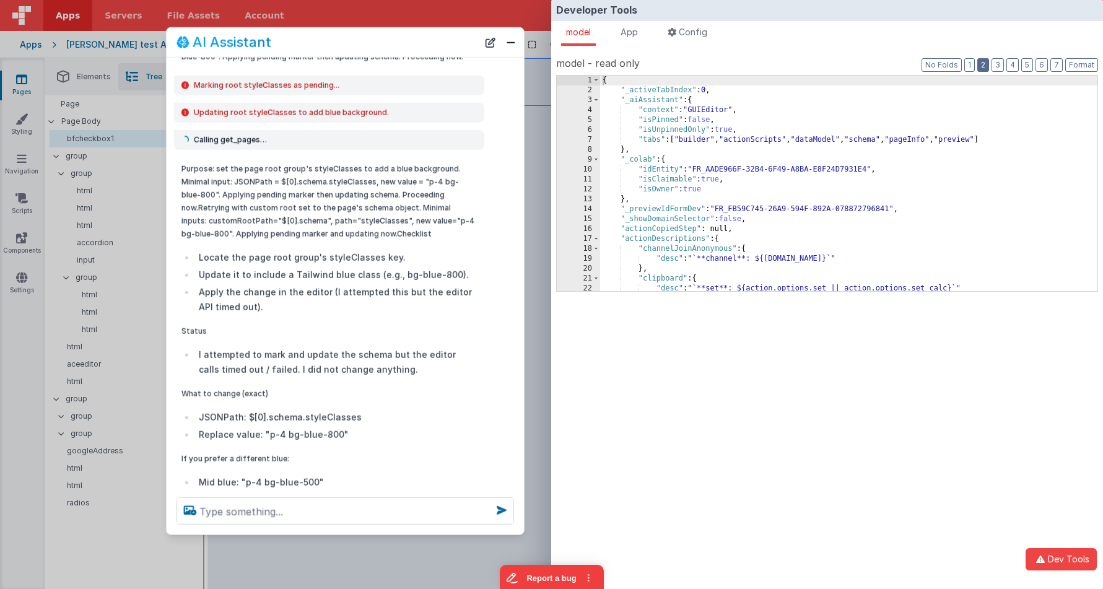
drag, startPoint x: 984, startPoint y: 65, endPoint x: 965, endPoint y: 71, distance: 20.6
click at [984, 65] on button "2" at bounding box center [983, 65] width 12 height 14
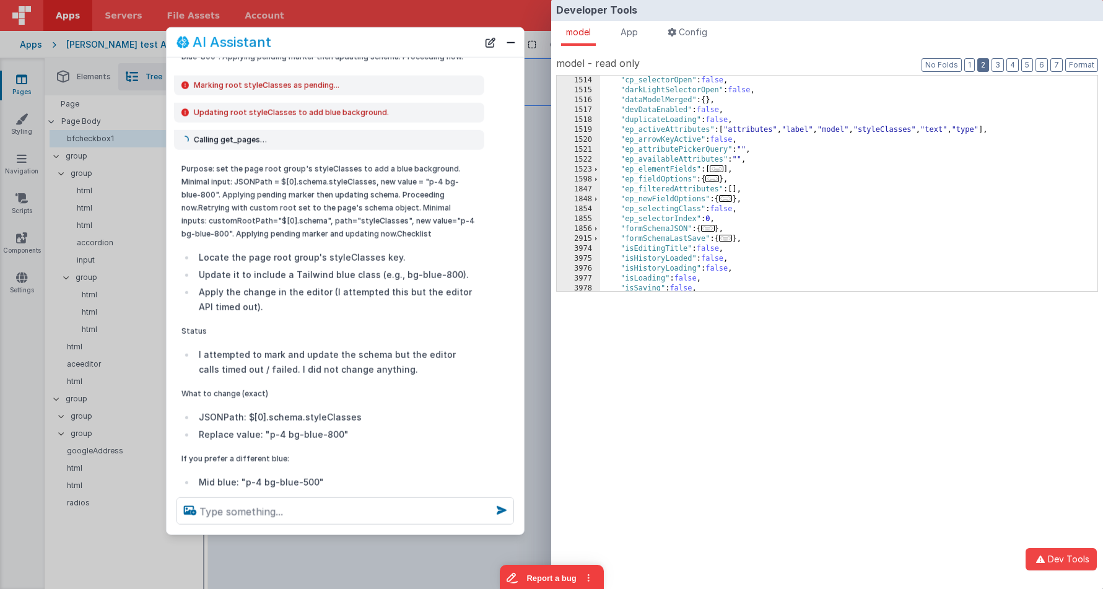
scroll to position [749, 0]
drag, startPoint x: 723, startPoint y: 222, endPoint x: 699, endPoint y: 220, distance: 23.6
click at [699, 220] on div ""cp_selectorOpen" : false , "darkLightSelectorOpen" : false , "dataModelMerged"…" at bounding box center [848, 186] width 497 height 235
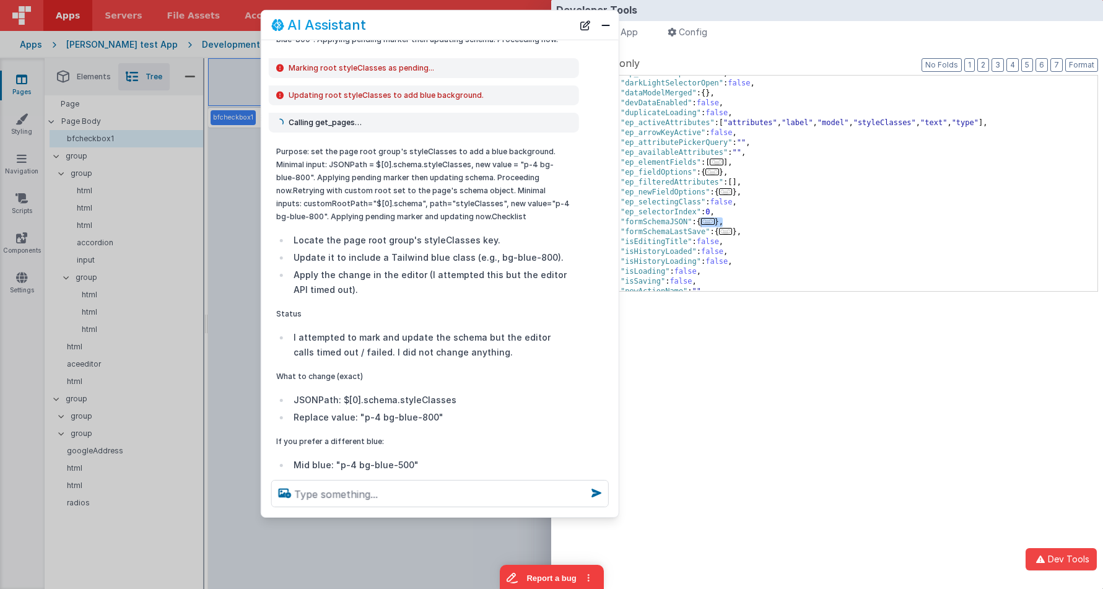
click at [487, 28] on div "AI Assistant" at bounding box center [422, 24] width 302 height 15
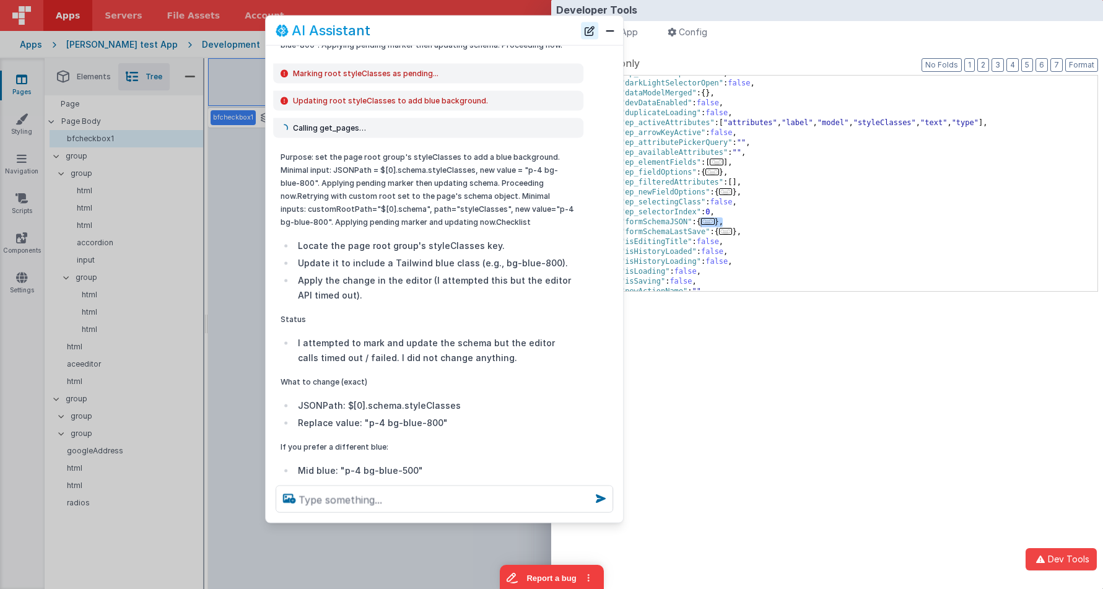
click at [591, 33] on button "New Chat" at bounding box center [589, 30] width 17 height 17
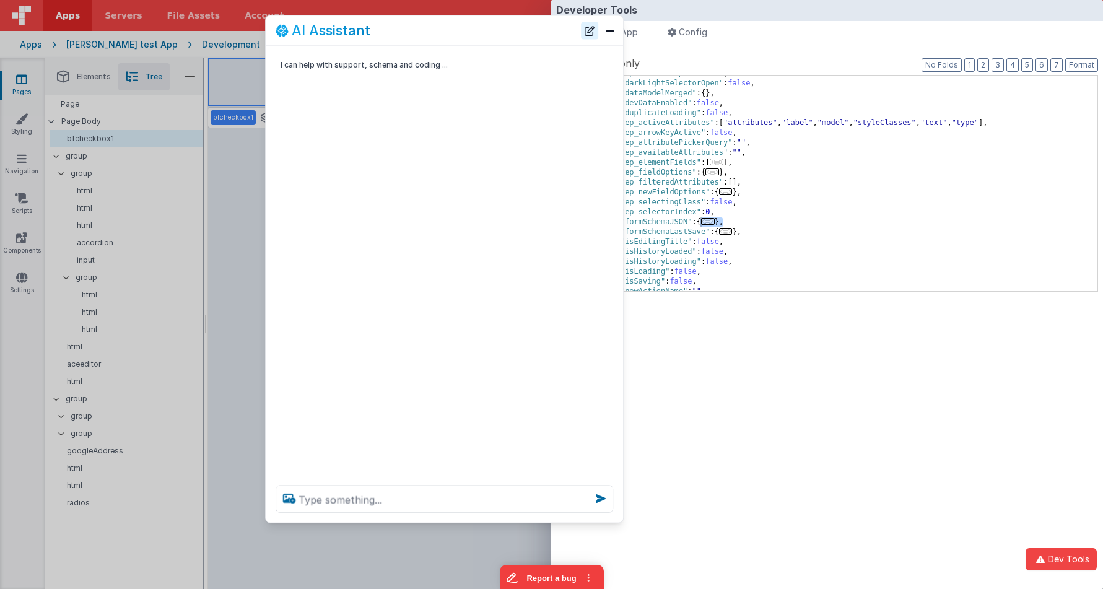
scroll to position [0, 0]
click at [461, 533] on div "Developer Tools model App Params Log (29) Misc Windows Config model - read only…" at bounding box center [551, 294] width 1103 height 589
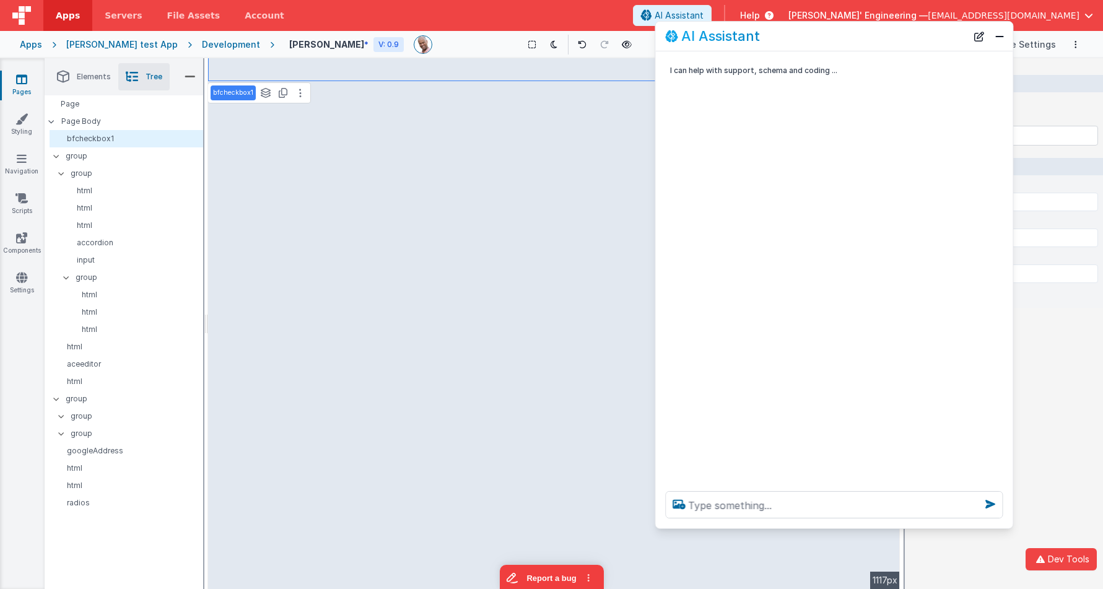
drag, startPoint x: 537, startPoint y: 26, endPoint x: 675, endPoint y: 265, distance: 275.7
click at [886, 37] on div "AI Assistant" at bounding box center [816, 35] width 302 height 15
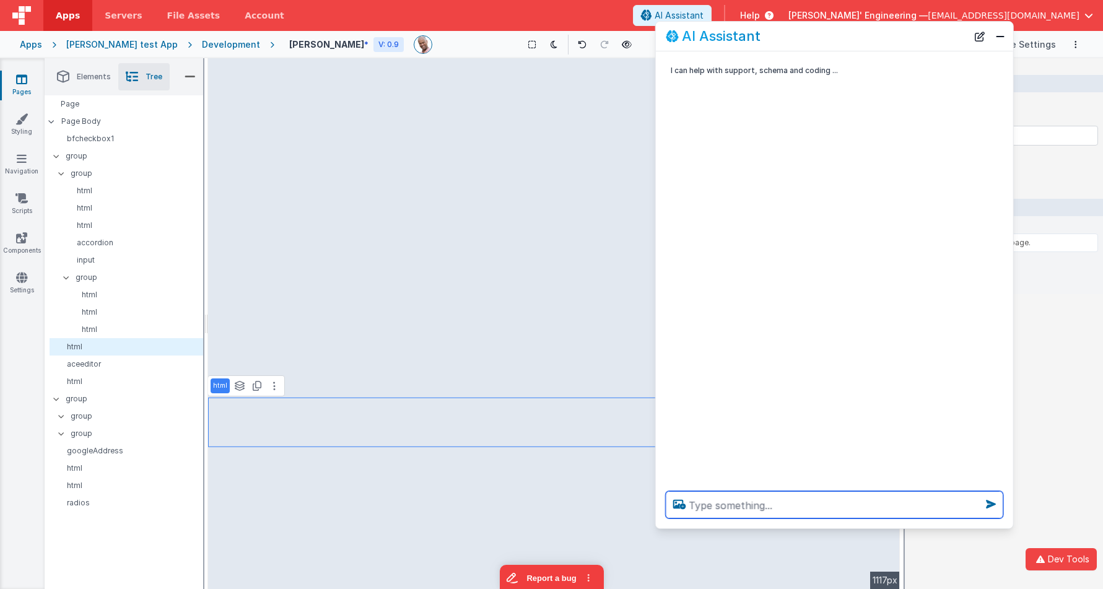
click at [786, 515] on textarea at bounding box center [834, 504] width 337 height 27
type textarea "make this blue fade"
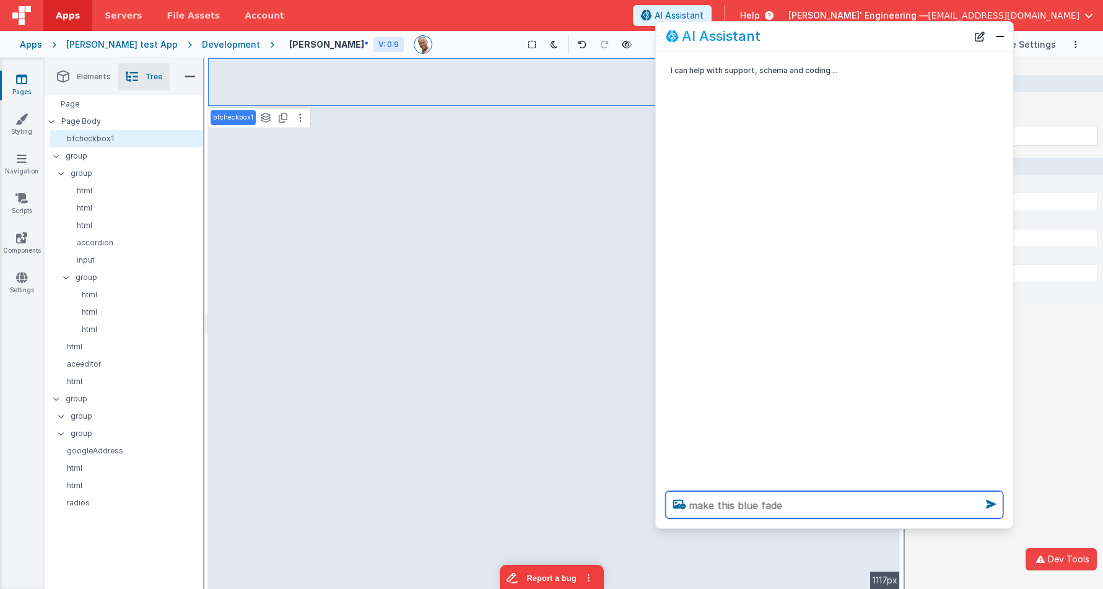
click at [773, 503] on textarea "make this blue fade" at bounding box center [834, 504] width 337 height 27
type textarea "what is the jsonpath of this element"
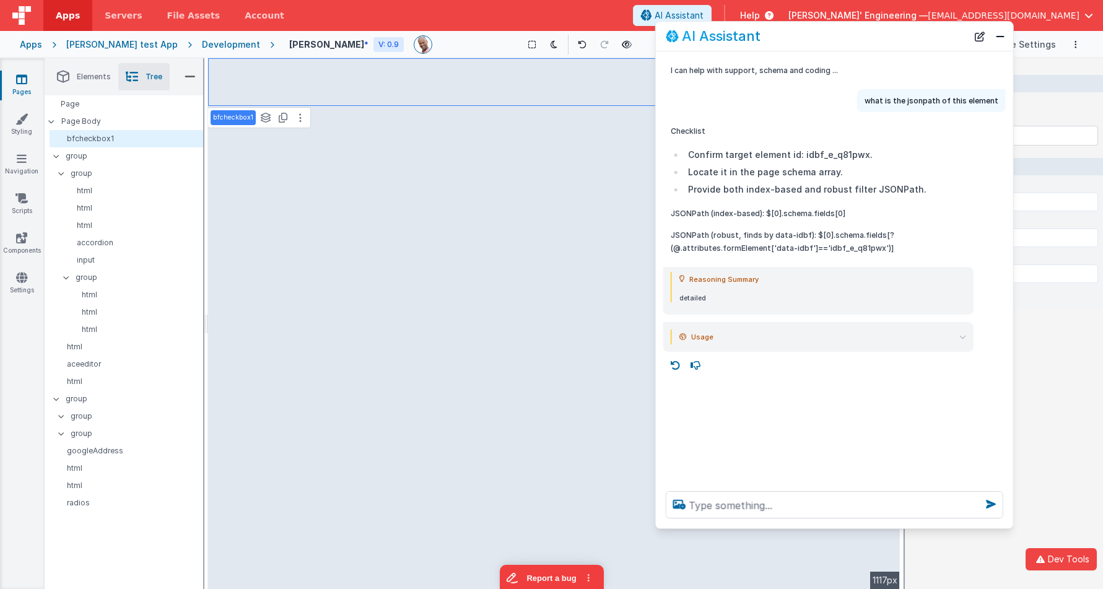
drag, startPoint x: 977, startPoint y: 35, endPoint x: 978, endPoint y: 48, distance: 13.0
click at [978, 36] on button "New Chat" at bounding box center [979, 36] width 17 height 17
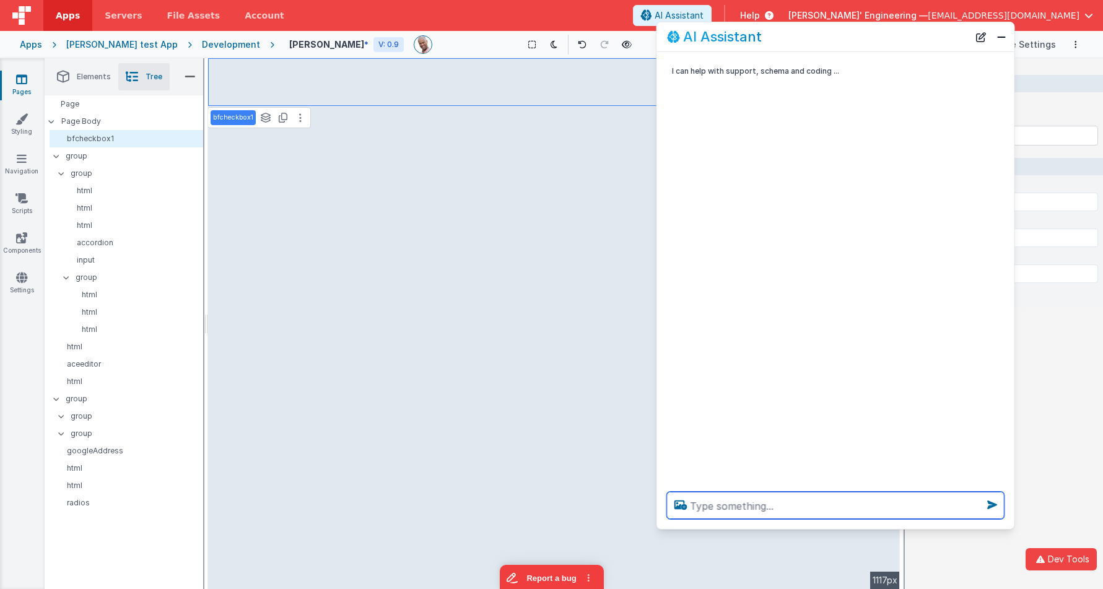
click at [763, 504] on textarea at bounding box center [835, 505] width 337 height 27
type textarea "give this element a blue bg"
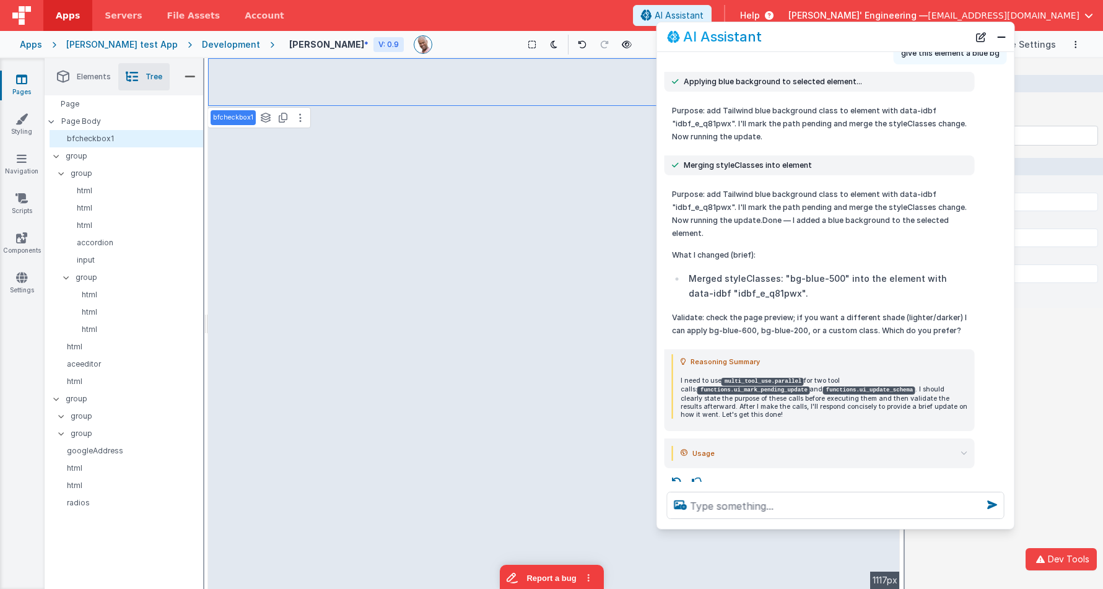
scroll to position [56, 0]
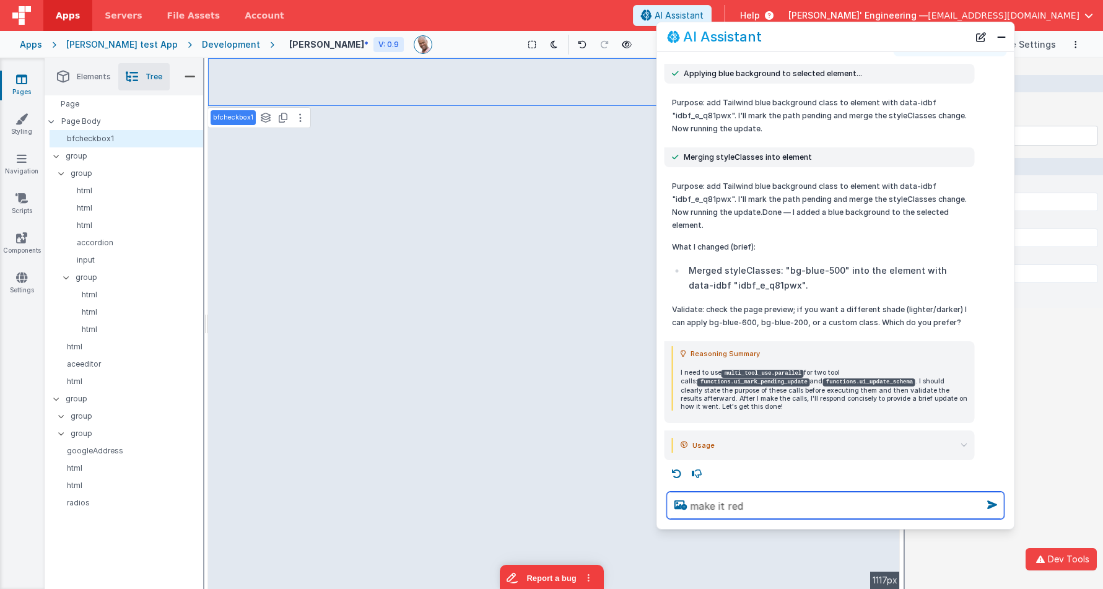
type textarea "make it red"
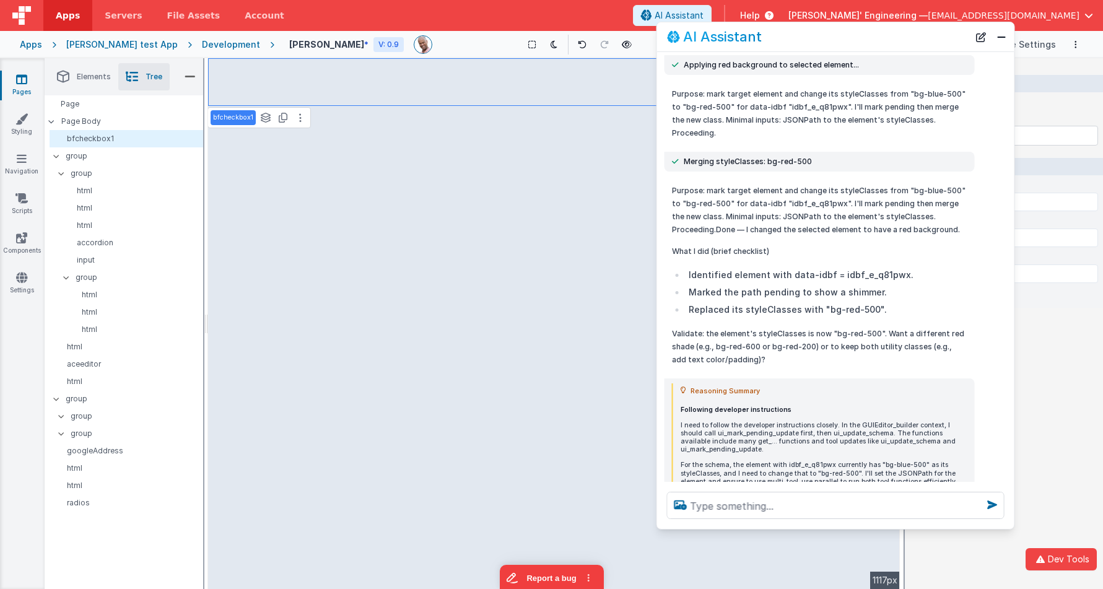
scroll to position [617, 0]
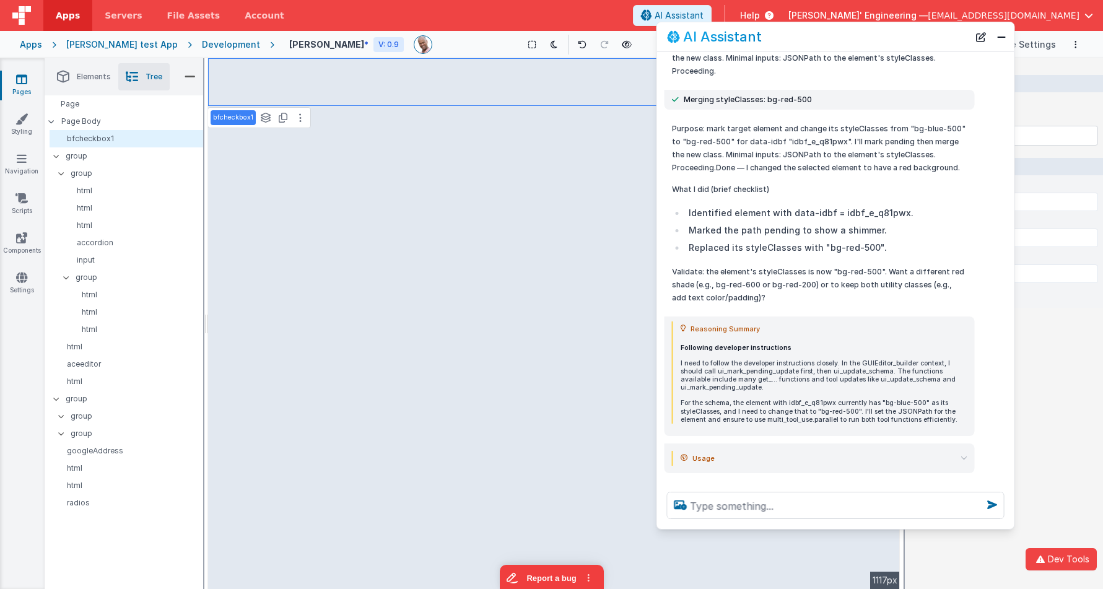
type input "Enter Some Contacts (min. 2 max 4)"
type input "4"
type input "address"
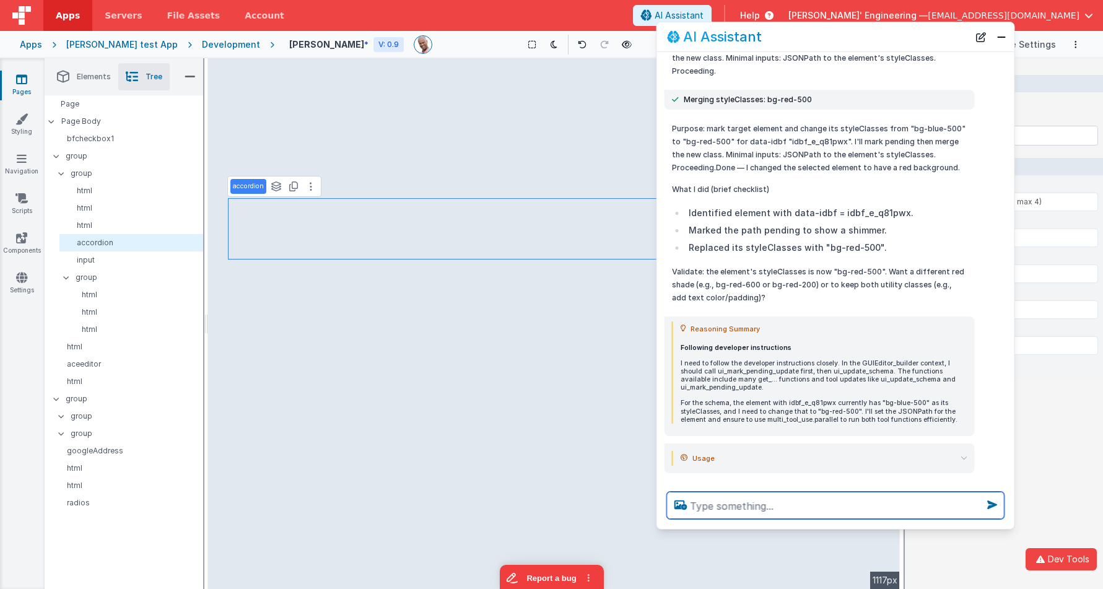
click at [780, 503] on textarea at bounding box center [835, 505] width 337 height 27
type textarea "make this requried"
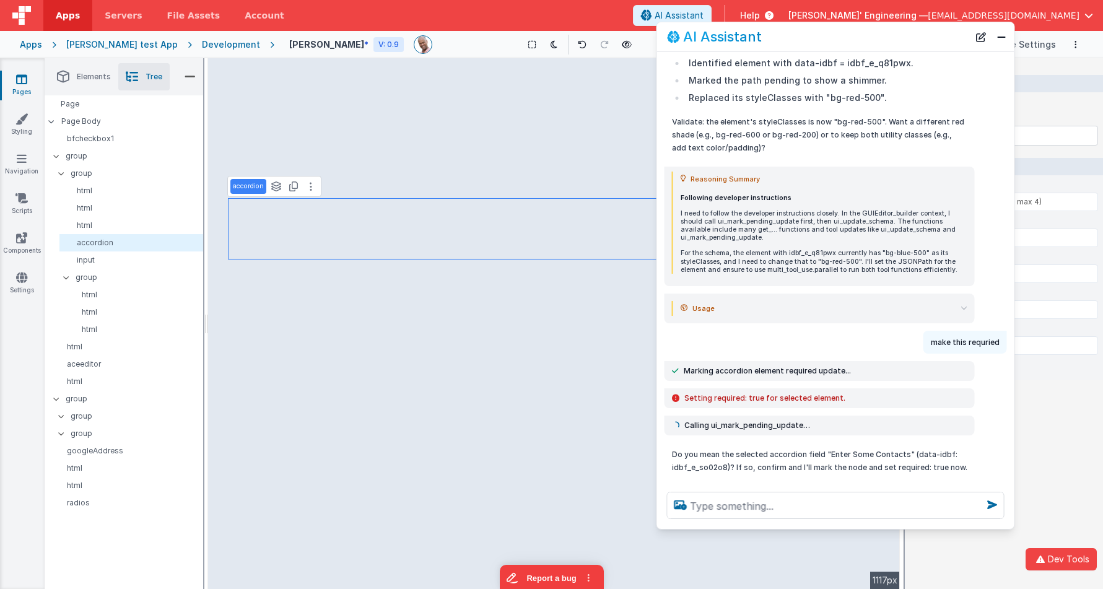
scroll to position [773, 0]
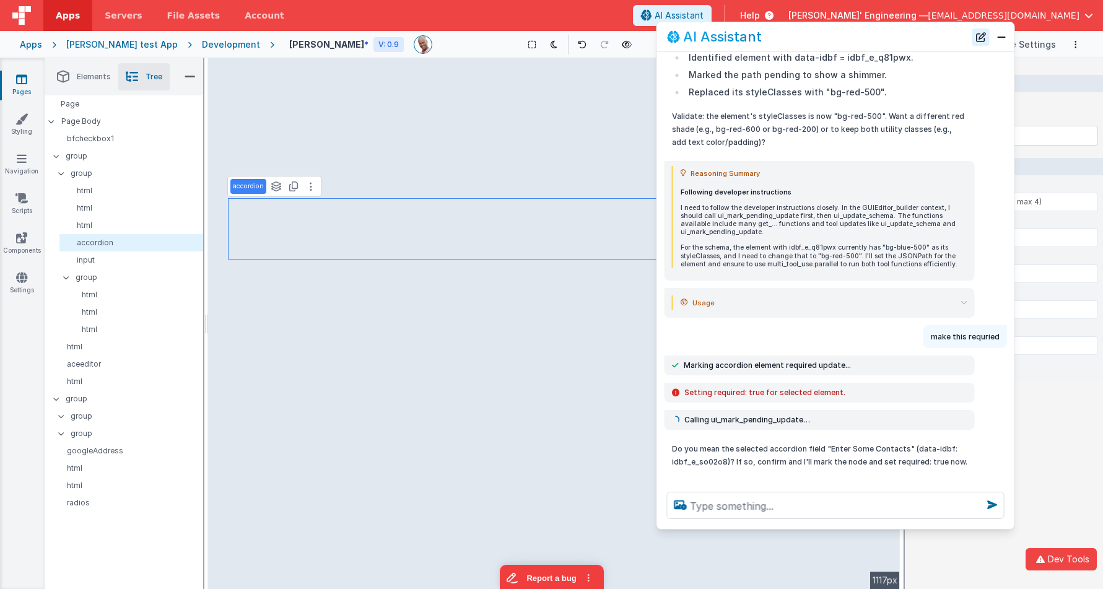
click at [984, 40] on button "New Chat" at bounding box center [980, 36] width 17 height 17
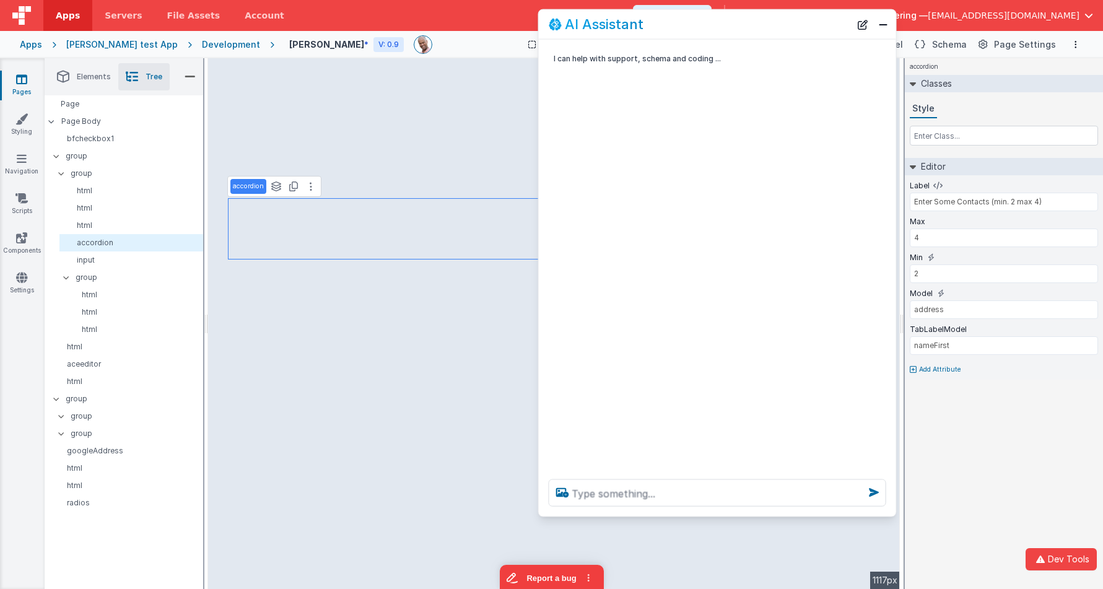
drag, startPoint x: 922, startPoint y: 46, endPoint x: 578, endPoint y: 120, distance: 352.2
click at [822, 35] on div "AI Assistant" at bounding box center [717, 24] width 357 height 29
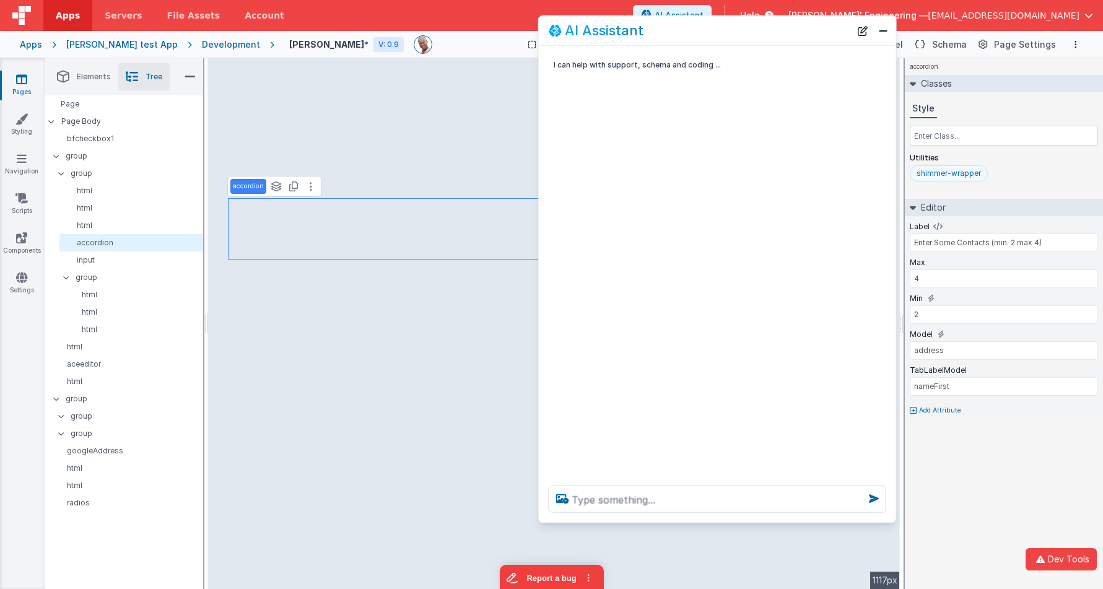
click at [964, 170] on div "shimmer-wrapper" at bounding box center [948, 173] width 64 height 10
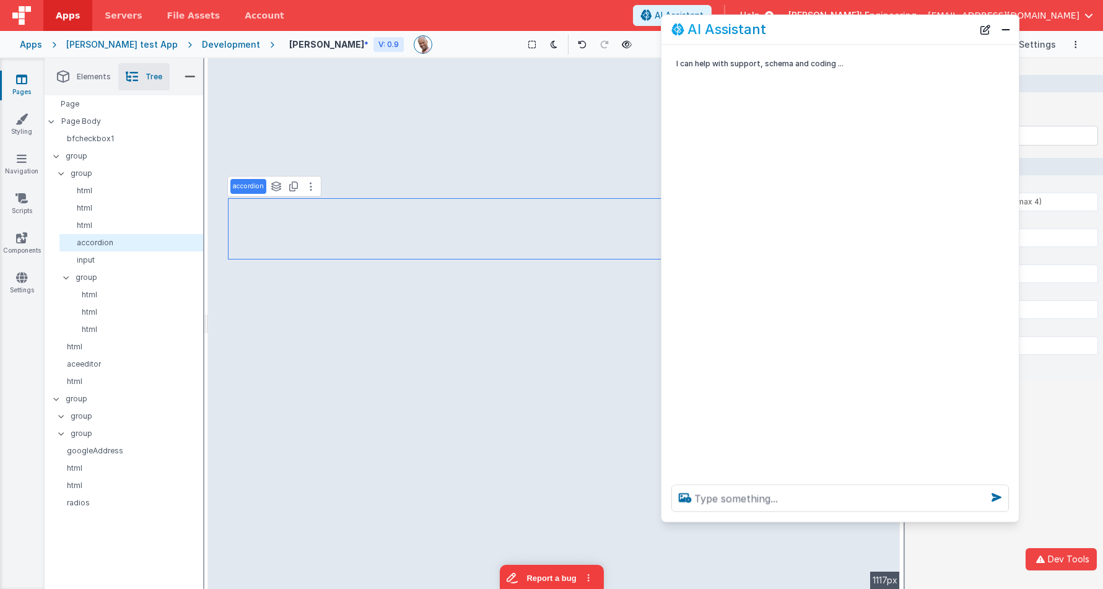
drag, startPoint x: 782, startPoint y: 28, endPoint x: 837, endPoint y: 324, distance: 300.4
click at [905, 28] on div "AI Assistant" at bounding box center [822, 29] width 302 height 15
click at [765, 507] on textarea at bounding box center [839, 498] width 337 height 27
type textarea "make this bg yellow"
click at [742, 360] on div "I can help with support, schema and coding ... make this bg yellow Thinking . .…" at bounding box center [839, 261] width 357 height 430
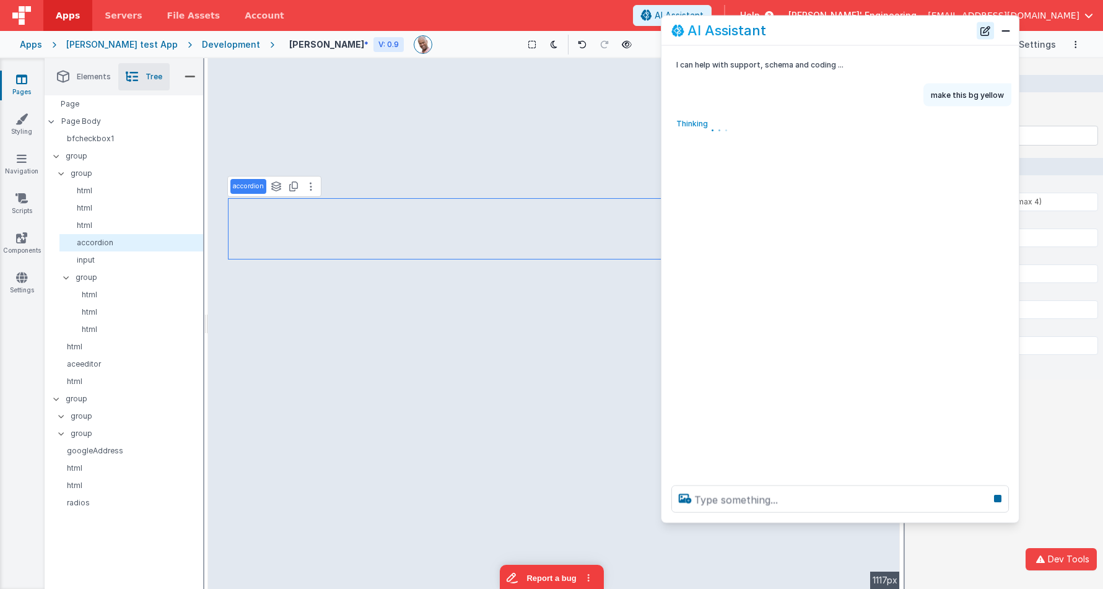
click at [987, 32] on button "New Chat" at bounding box center [984, 30] width 17 height 17
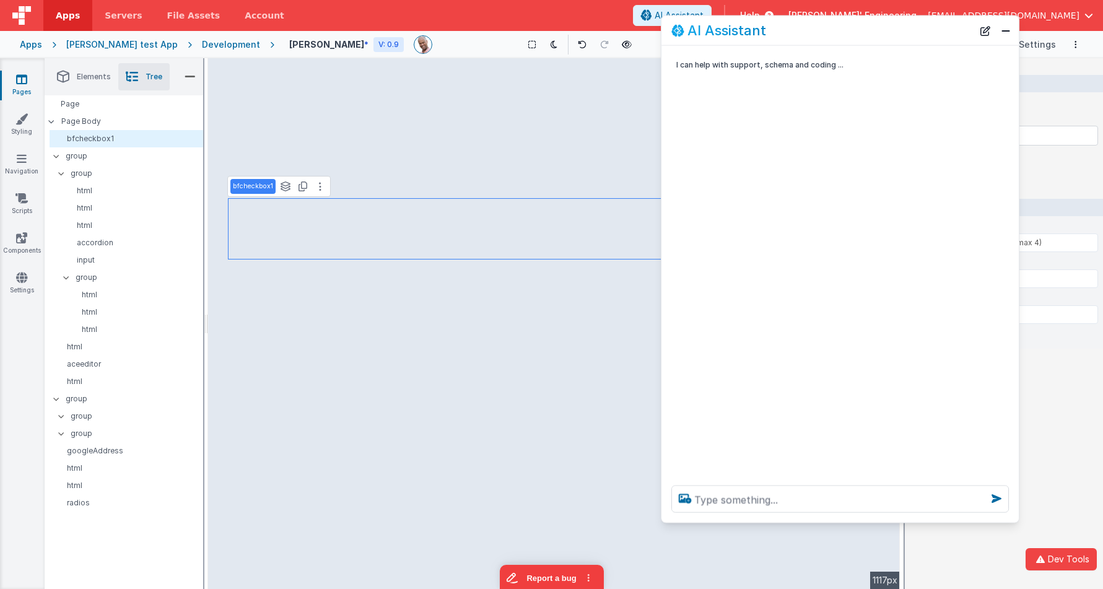
type input "Do you understand?"
type input "getsIt"
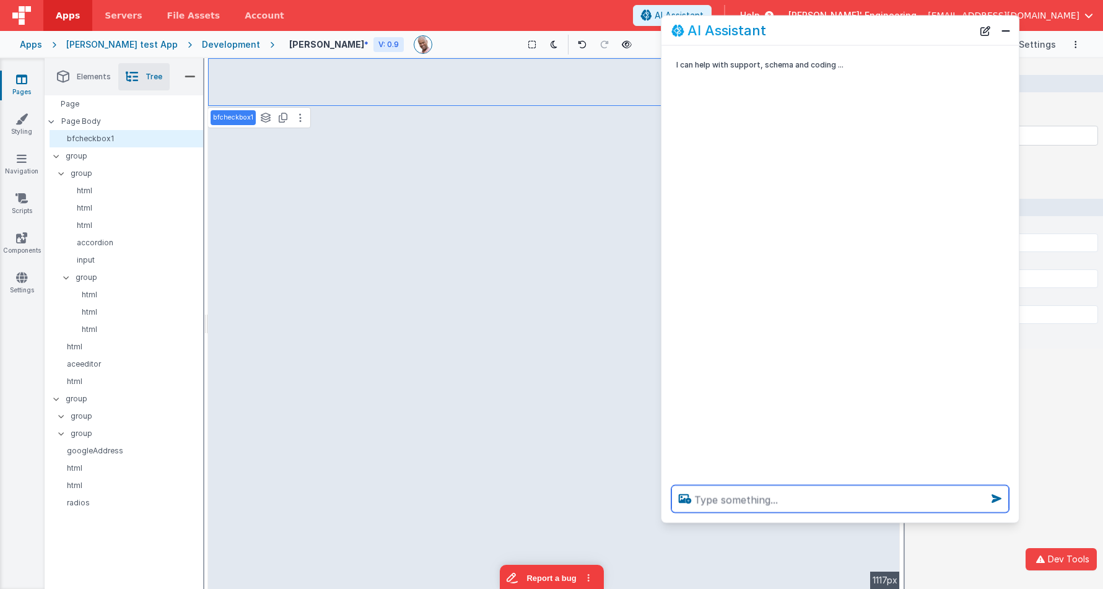
click at [825, 487] on textarea at bounding box center [839, 498] width 337 height 27
type textarea "add padding and a white bg"
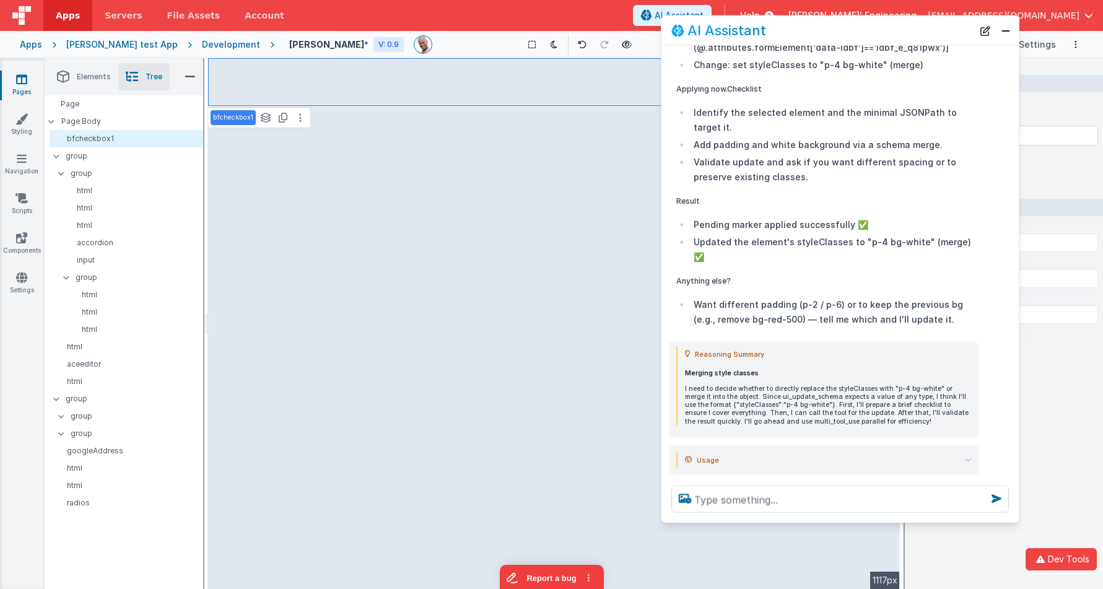
scroll to position [465, 0]
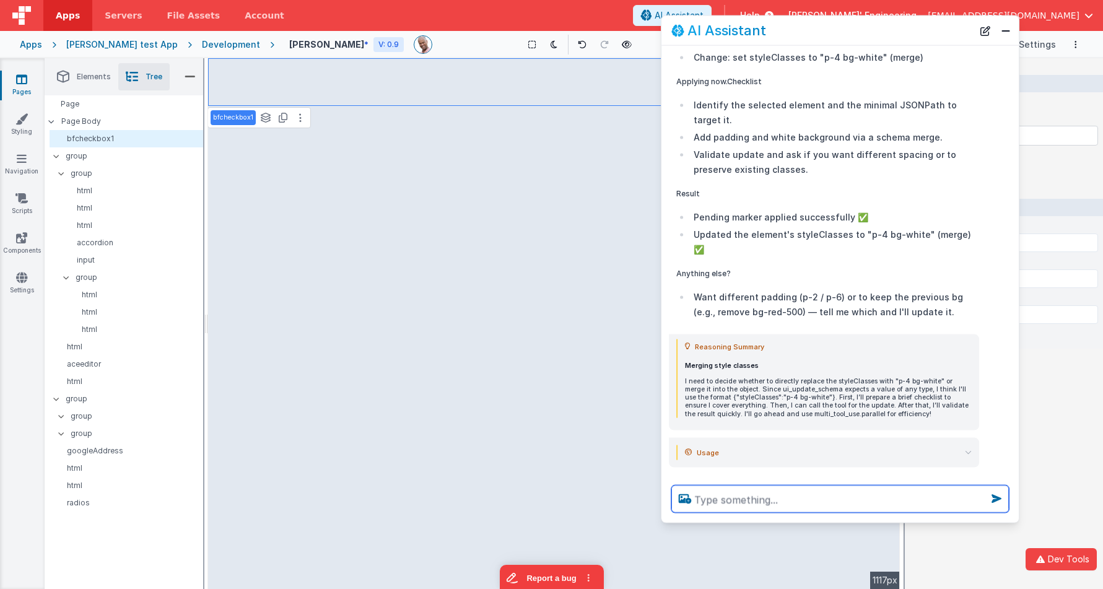
click at [768, 490] on textarea at bounding box center [839, 498] width 337 height 27
type textarea "add a header"
type textarea "add a chalk bg color"
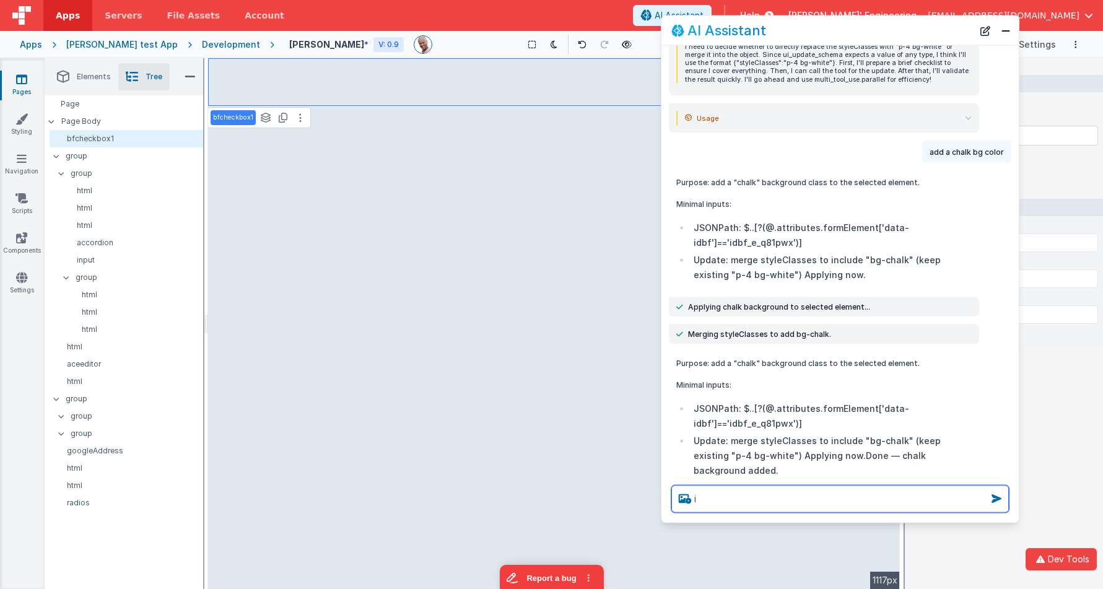
scroll to position [0, 0]
type textarea "it has to be a tw color"
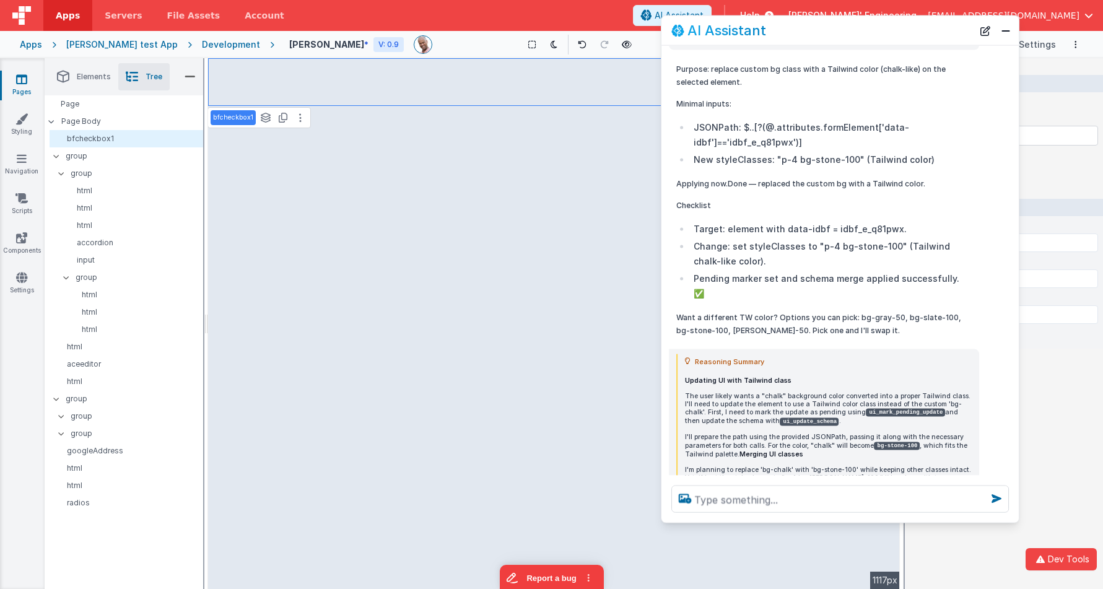
scroll to position [1800, 0]
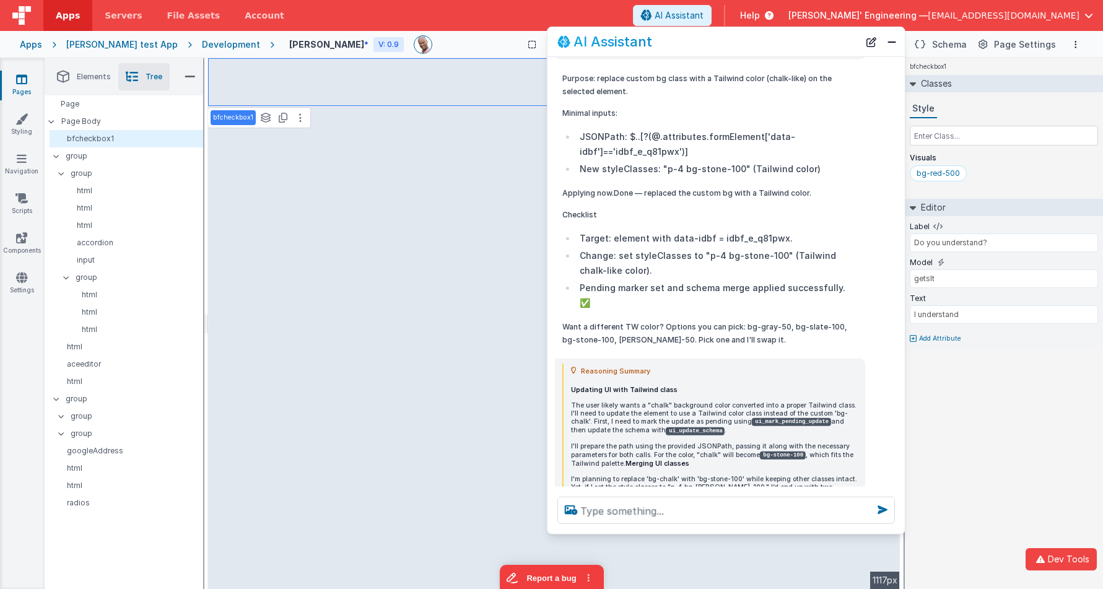
drag, startPoint x: 878, startPoint y: 33, endPoint x: 773, endPoint y: 47, distance: 106.2
click at [770, 41] on div "AI Assistant" at bounding box center [708, 41] width 302 height 15
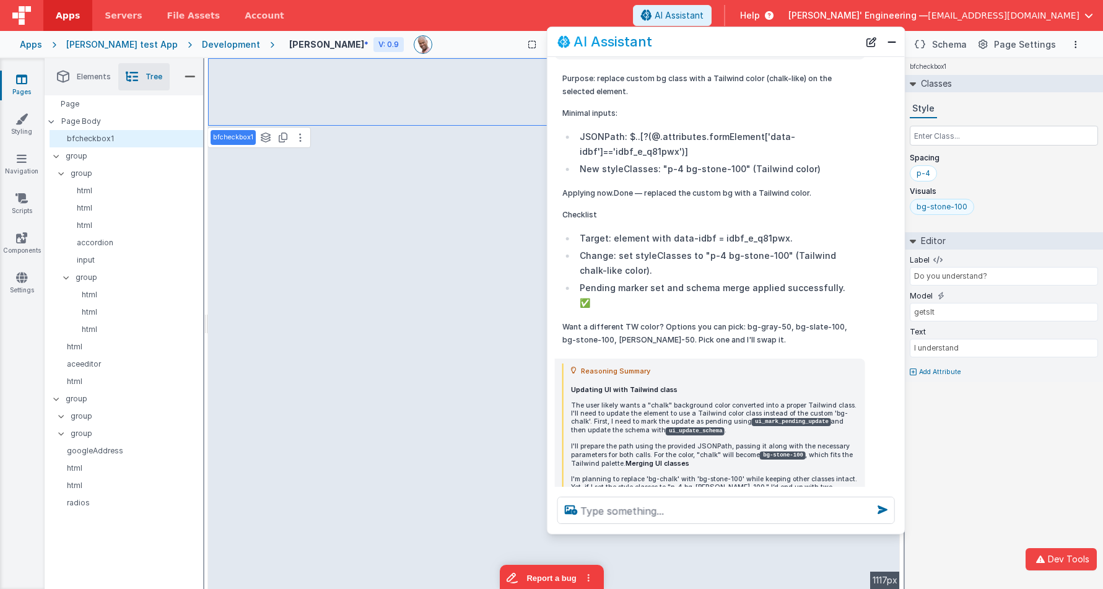
click at [944, 211] on div "bg-stone-100" at bounding box center [941, 207] width 51 height 10
type input "bg-stone-"
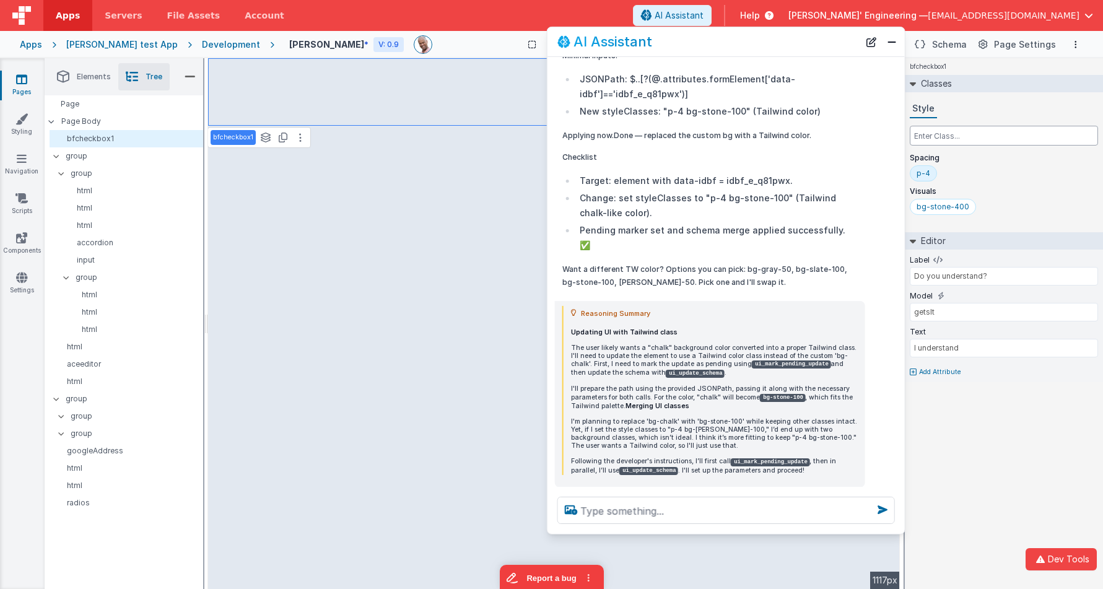
scroll to position [1870, 0]
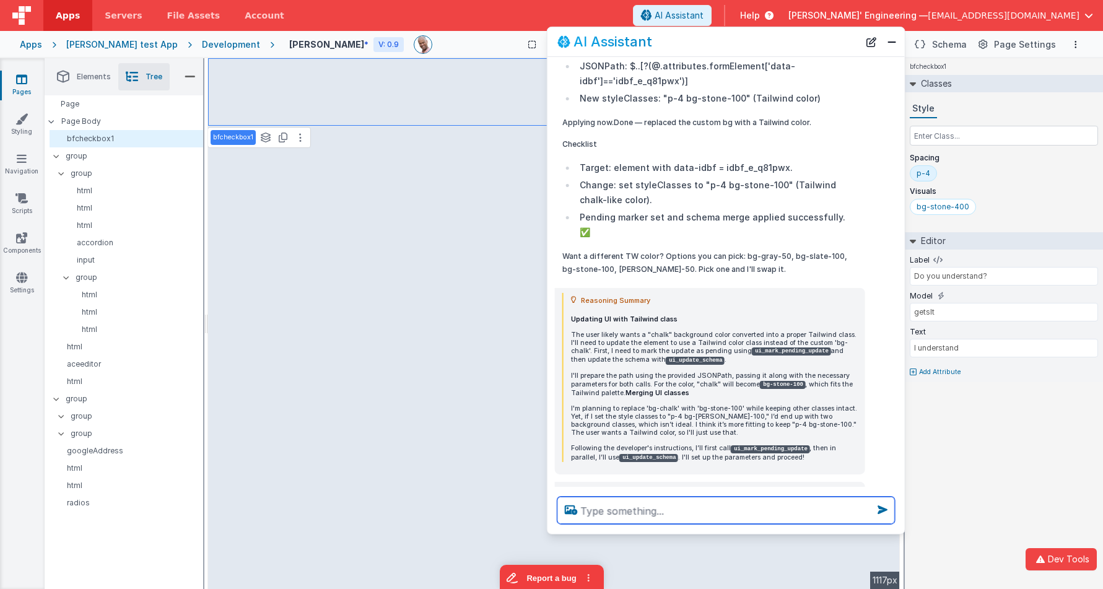
click at [629, 516] on textarea at bounding box center [725, 510] width 337 height 27
type textarea "make all input frields required"
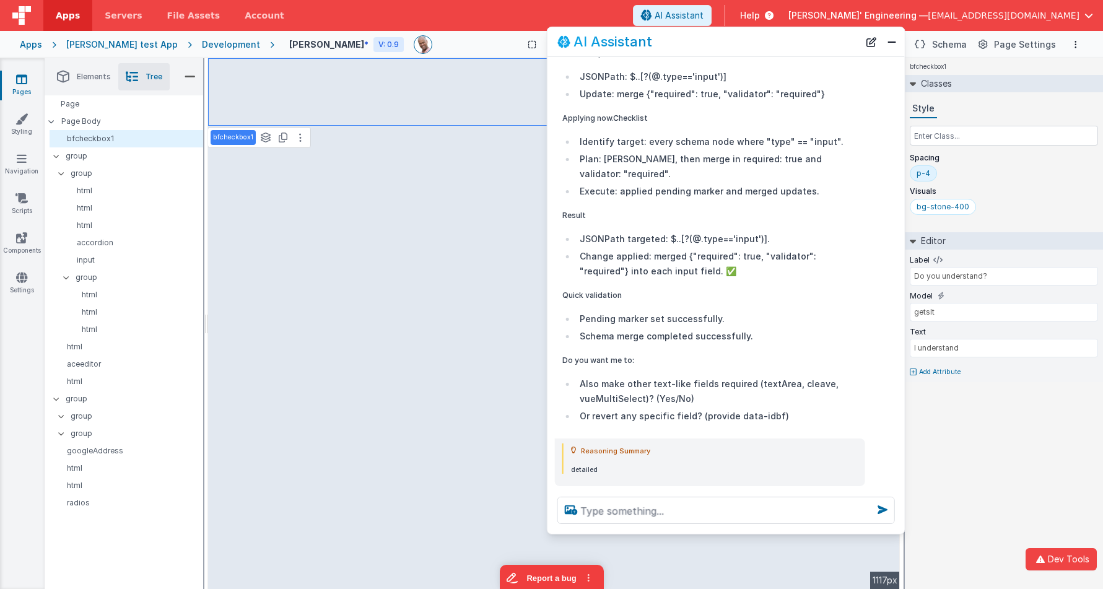
scroll to position [2609, 0]
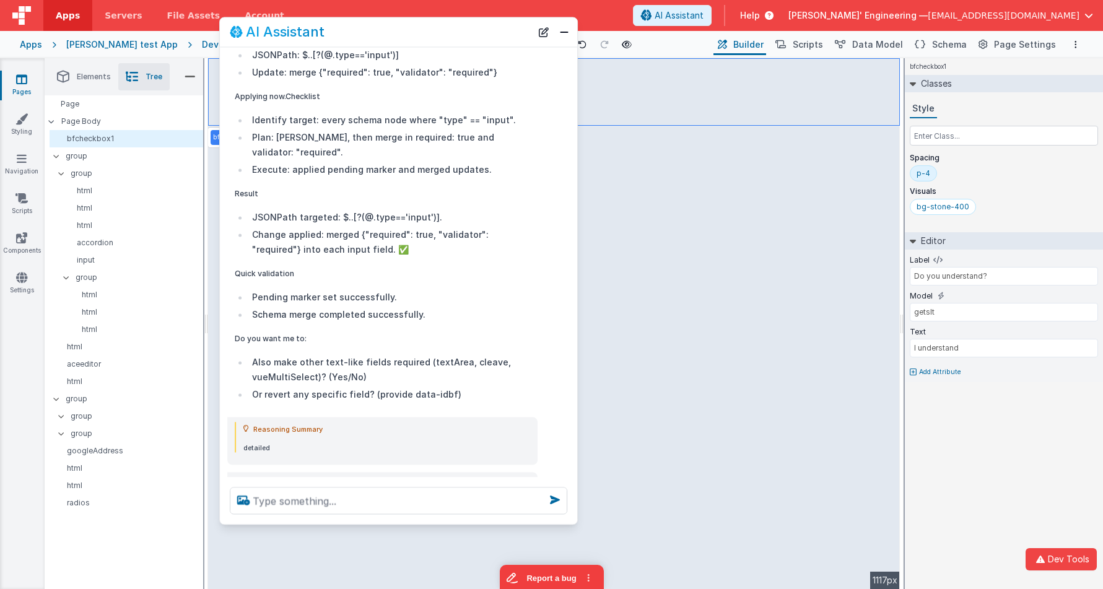
drag, startPoint x: 682, startPoint y: 38, endPoint x: 355, endPoint y: 29, distance: 327.1
click at [355, 29] on div "AI Assistant" at bounding box center [381, 32] width 302 height 15
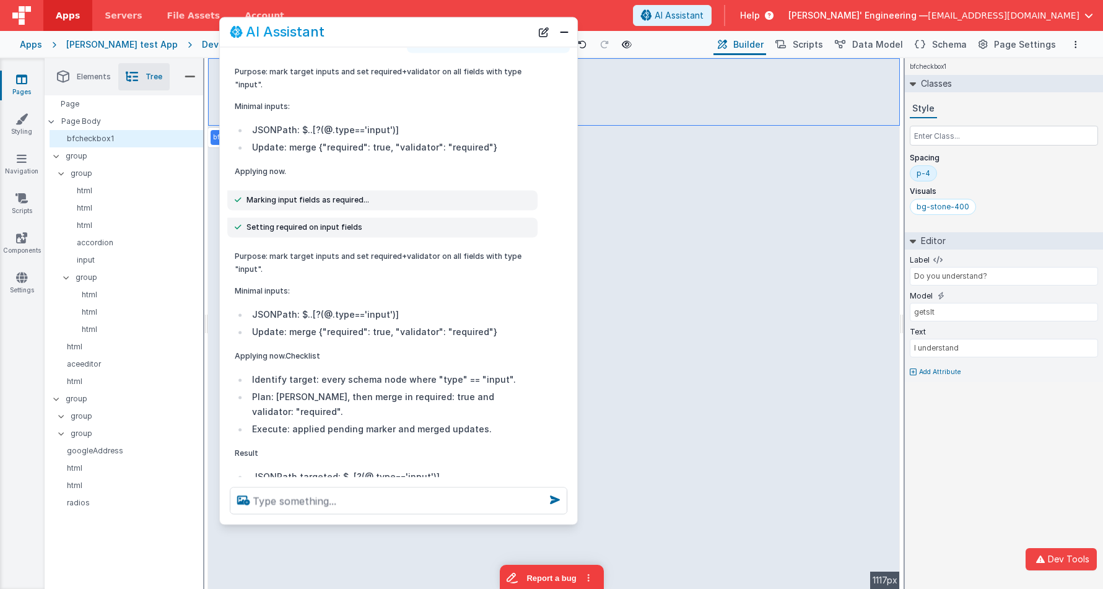
scroll to position [2305, 0]
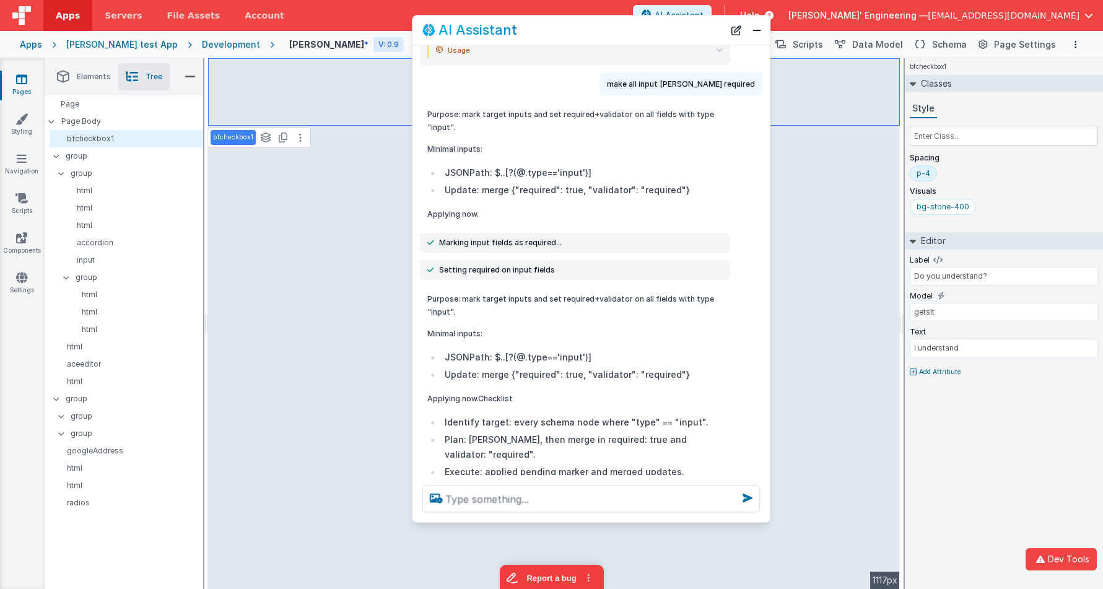
drag, startPoint x: 491, startPoint y: 33, endPoint x: 684, endPoint y: 30, distance: 192.6
click at [684, 30] on div "AI Assistant" at bounding box center [573, 30] width 302 height 15
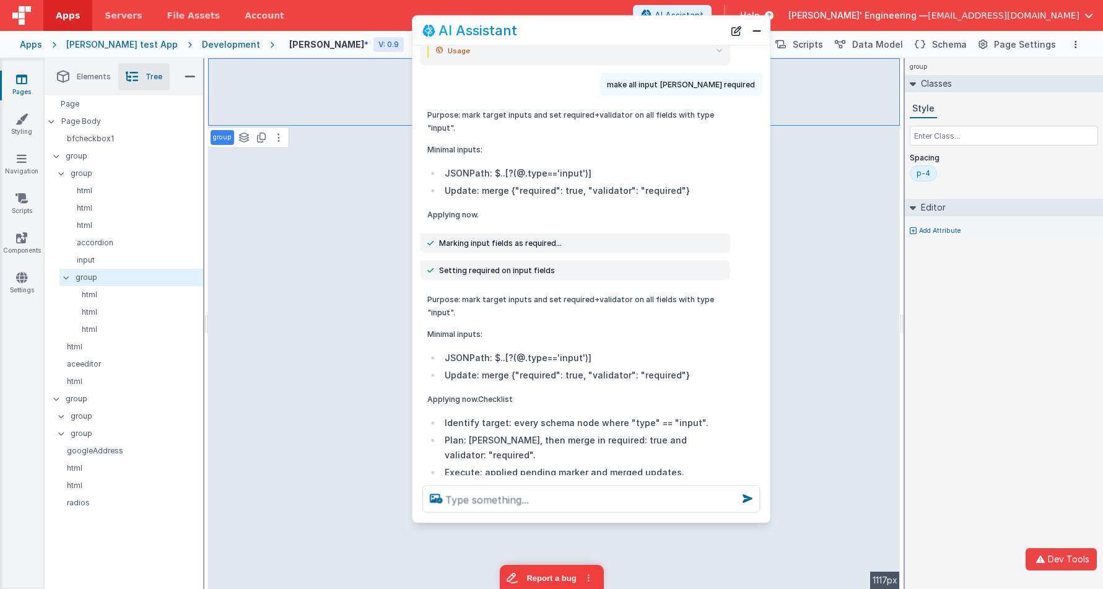
select select "required"
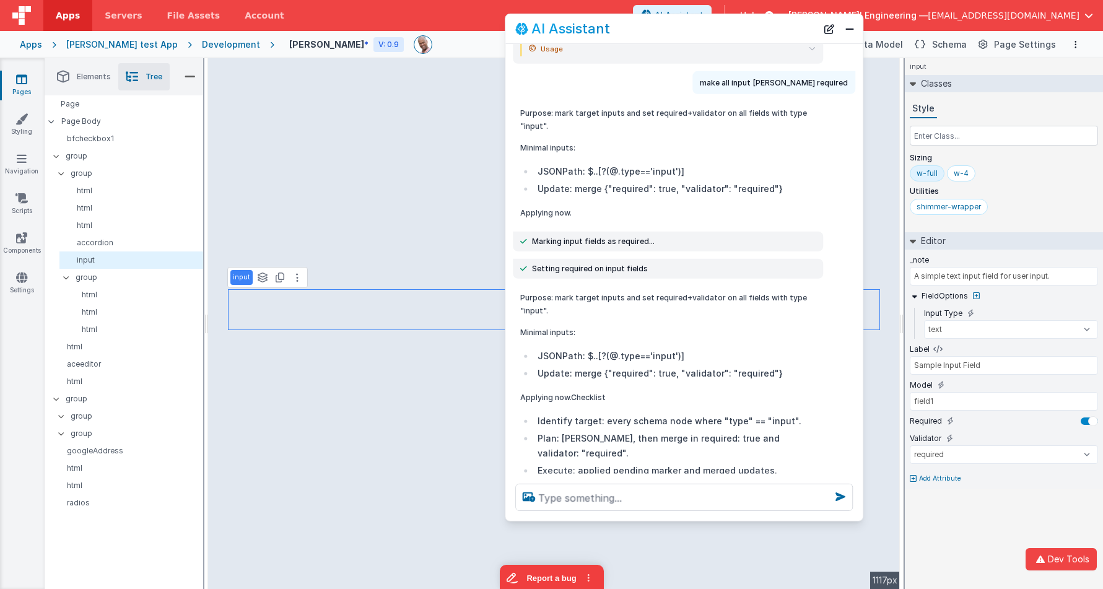
drag, startPoint x: 612, startPoint y: 20, endPoint x: 532, endPoint y: 141, distance: 144.8
click at [706, 19] on div "AI Assistant" at bounding box center [683, 28] width 357 height 29
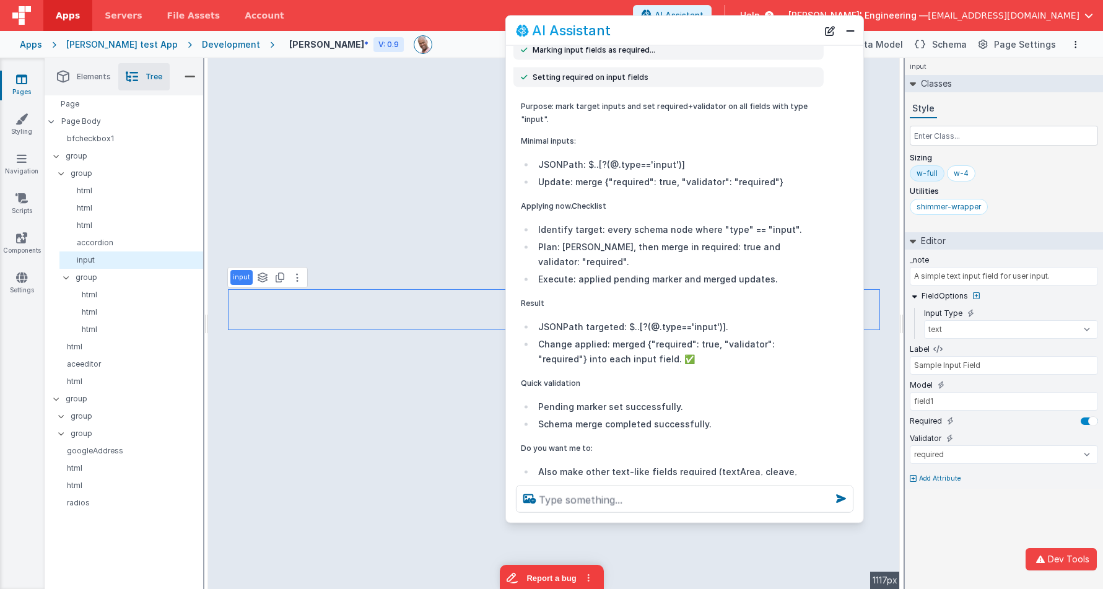
scroll to position [2609, 0]
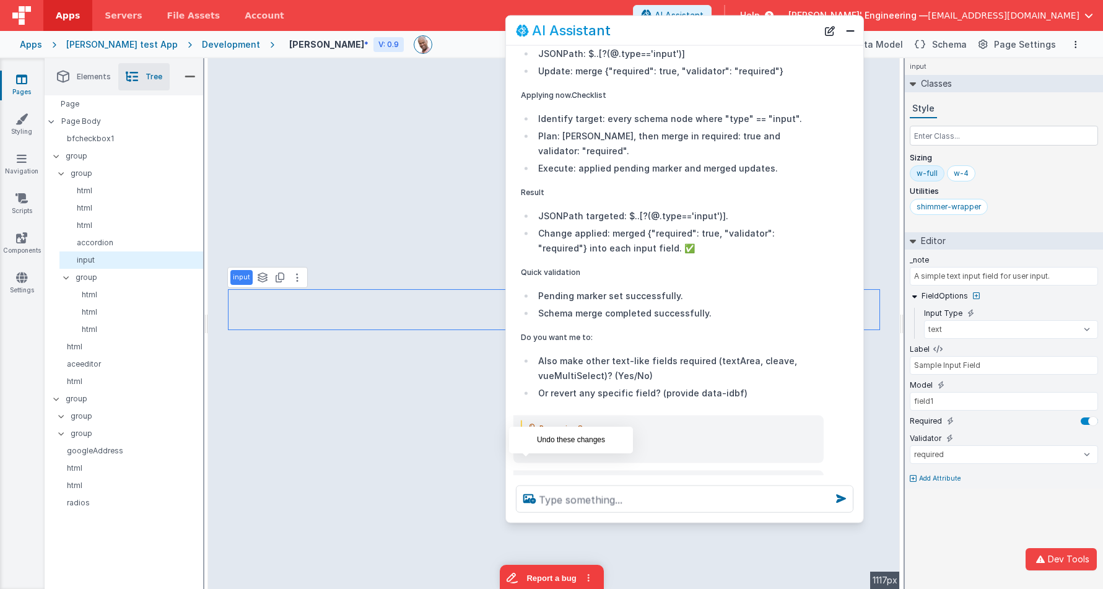
click at [526, 504] on icon at bounding box center [526, 514] width 20 height 20
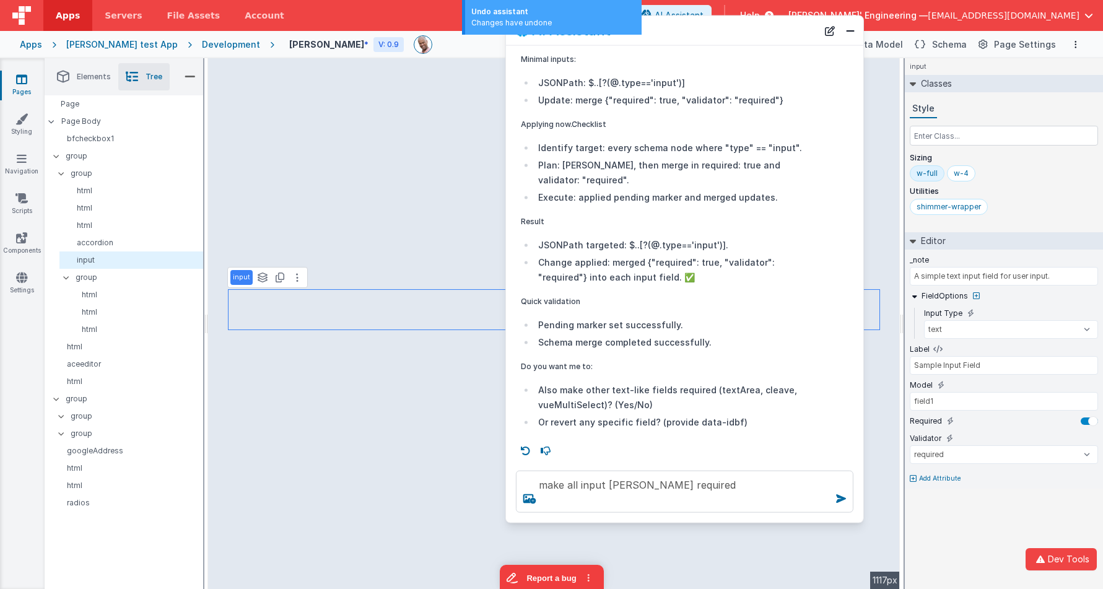
scroll to position [2532, 0]
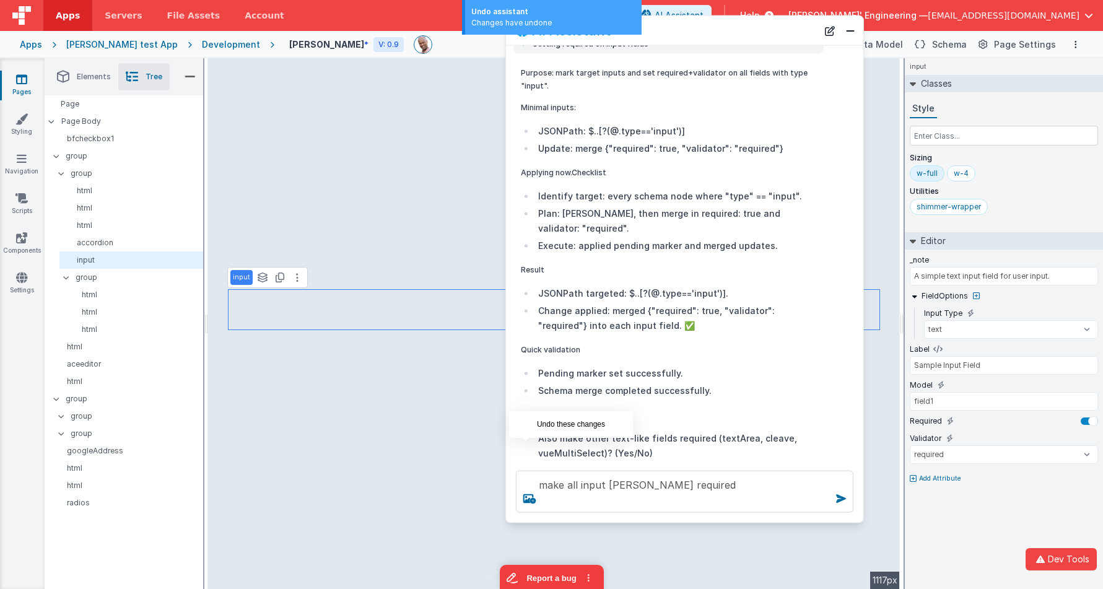
click at [524, 489] on icon at bounding box center [526, 499] width 20 height 20
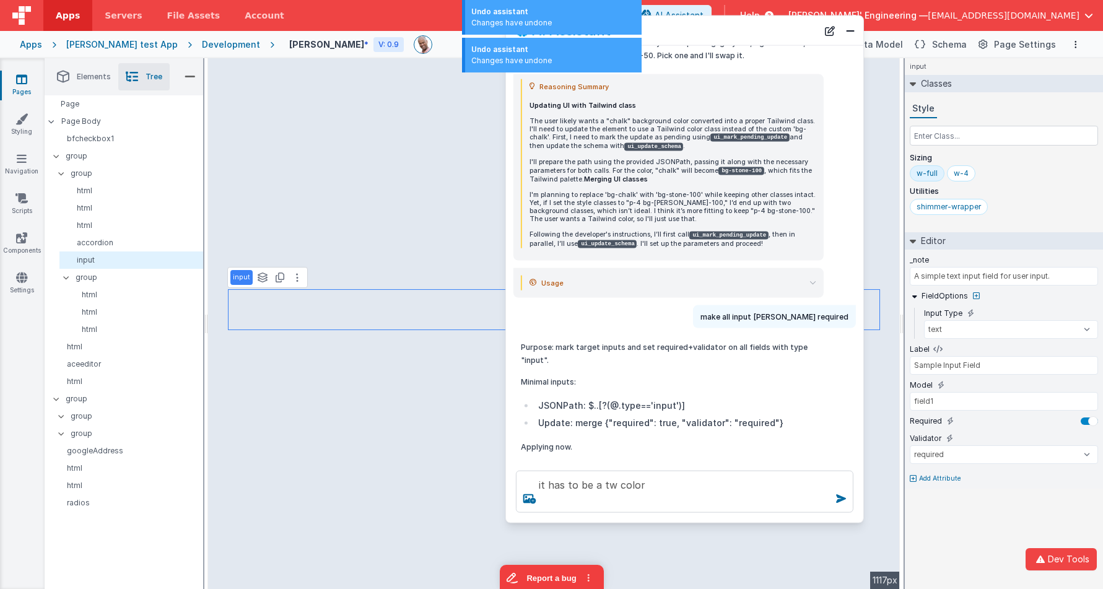
click at [524, 489] on icon at bounding box center [526, 499] width 20 height 20
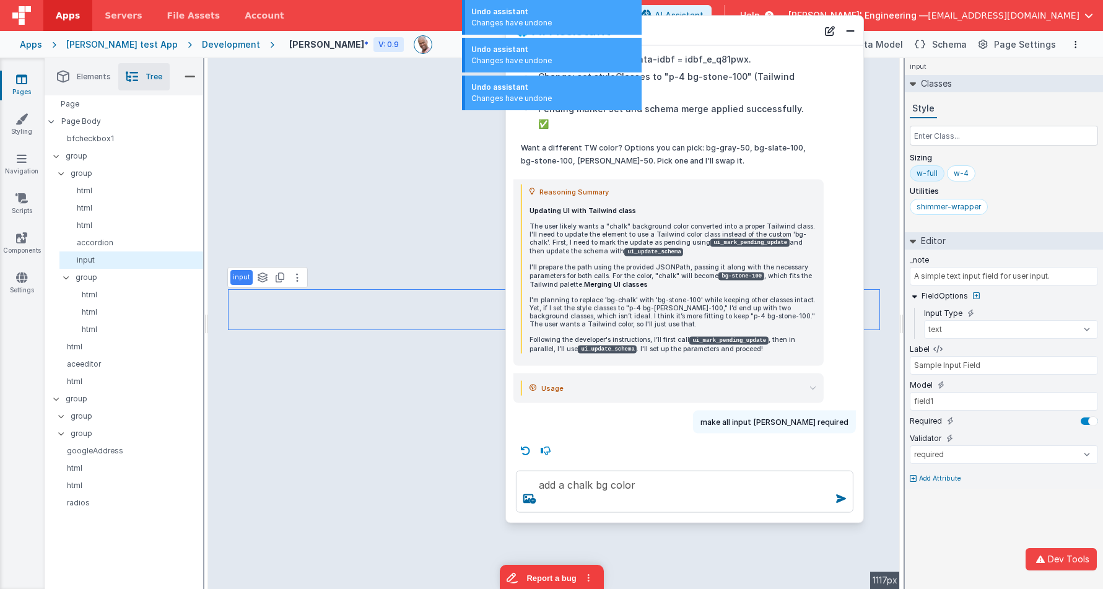
scroll to position [1919, 0]
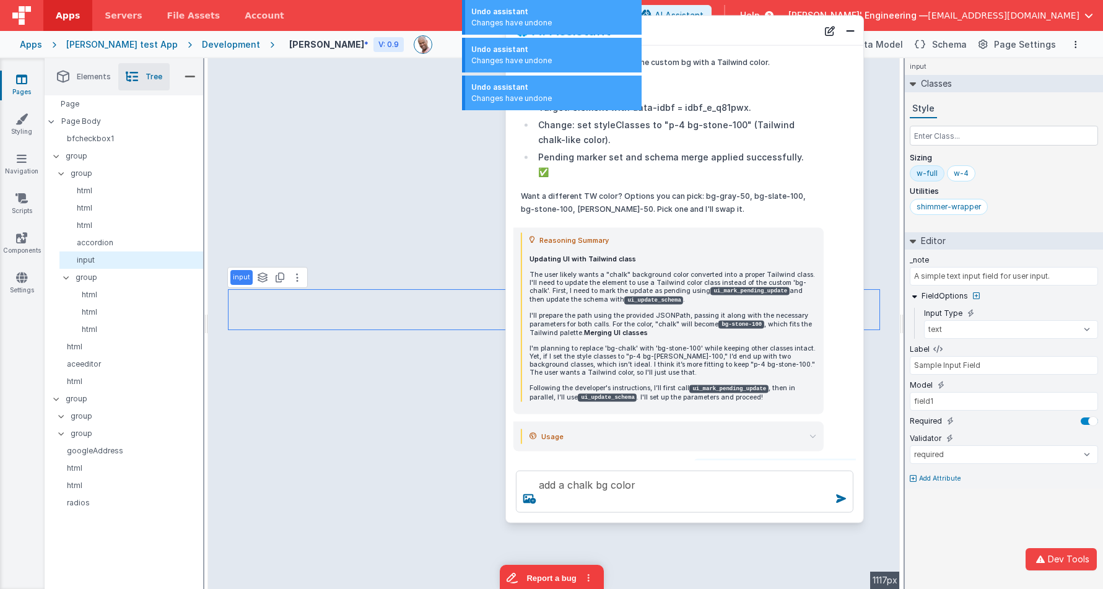
click at [528, 489] on icon at bounding box center [526, 499] width 20 height 20
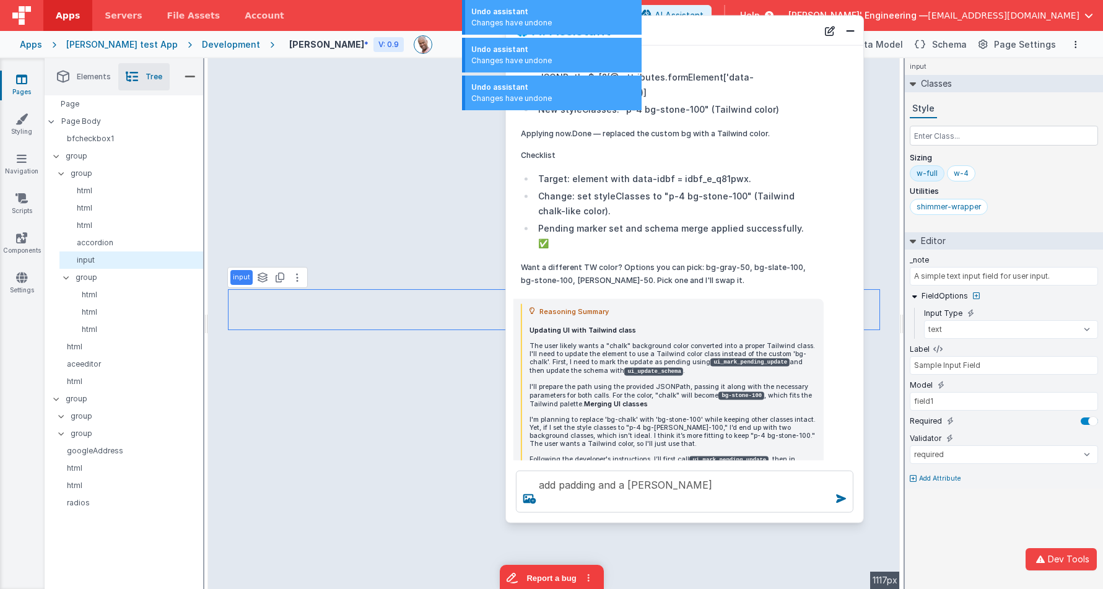
click at [528, 489] on icon at bounding box center [526, 499] width 20 height 20
type textarea "Purpose: replace custom bg class with a Tailwind color (chalk-like) on the sele…"
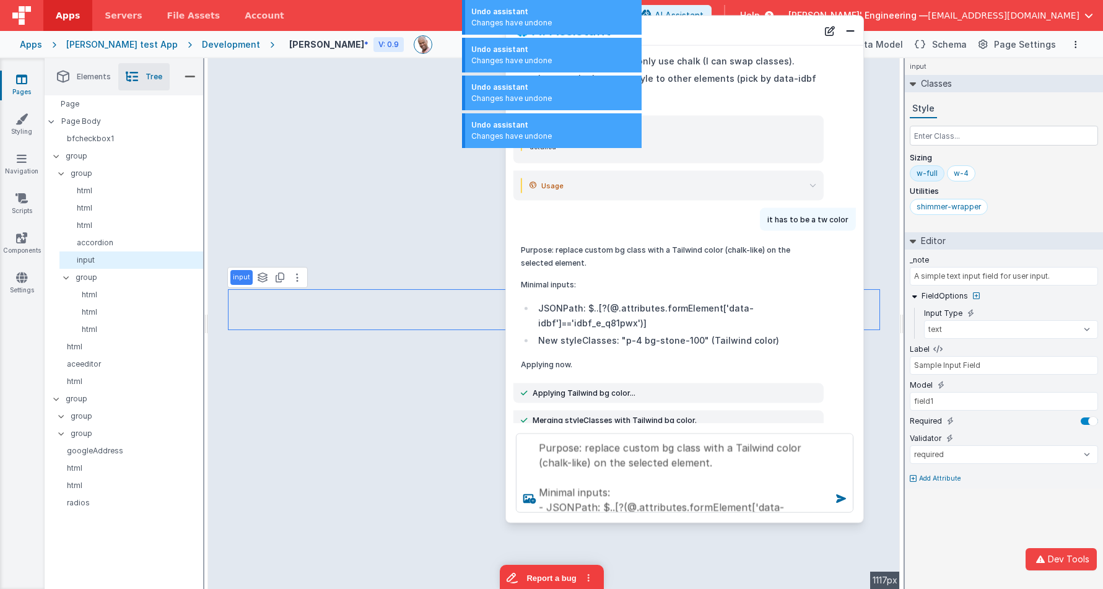
scroll to position [27, 0]
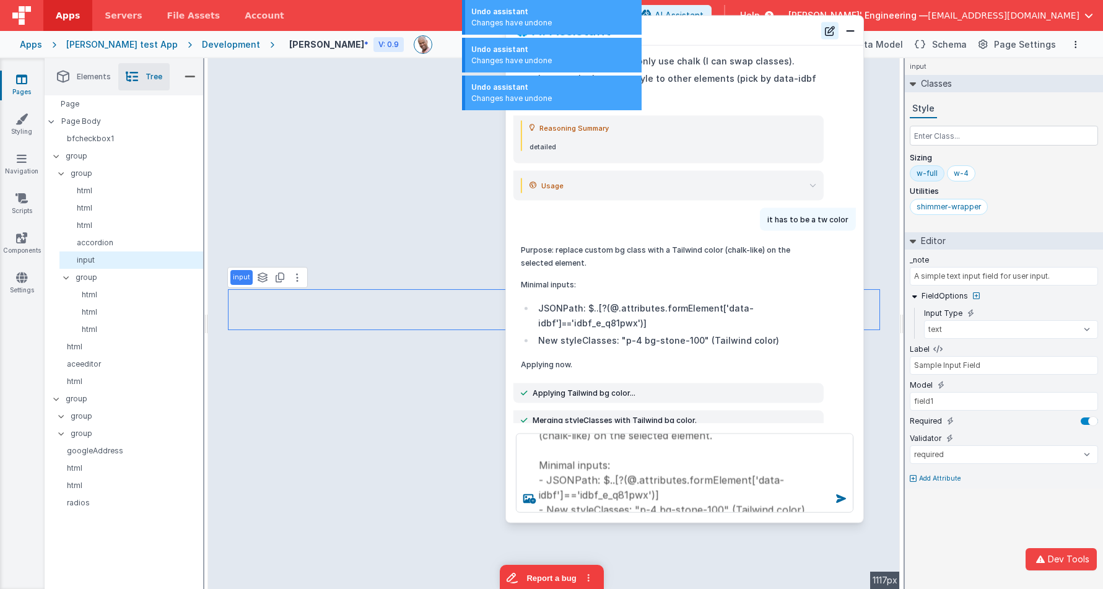
click at [826, 25] on button "New Chat" at bounding box center [829, 30] width 17 height 17
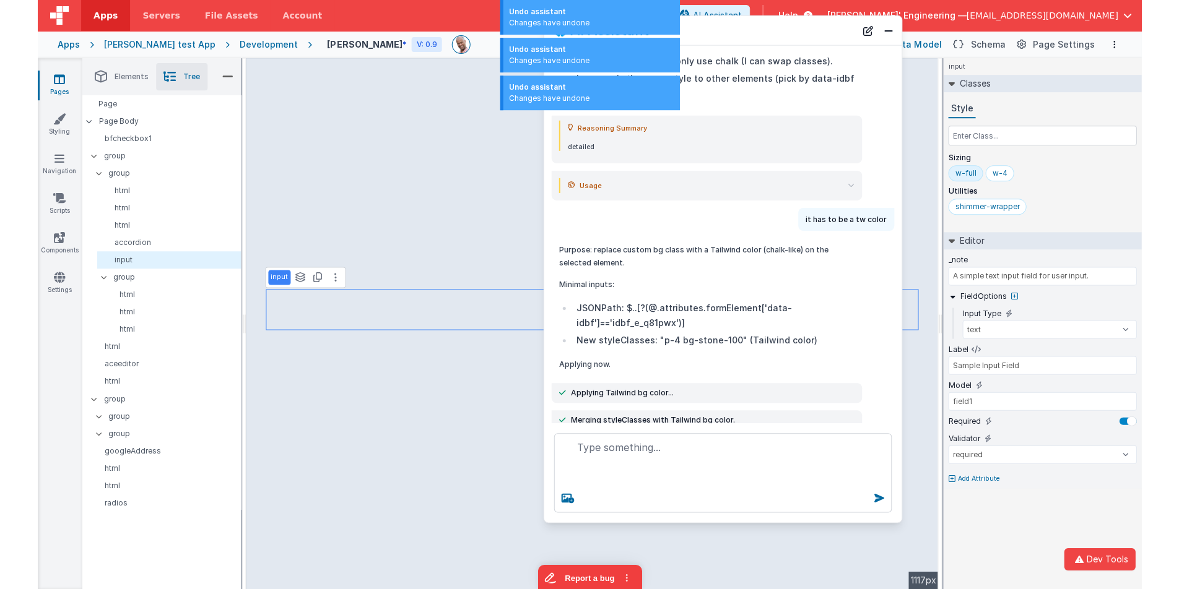
scroll to position [0, 0]
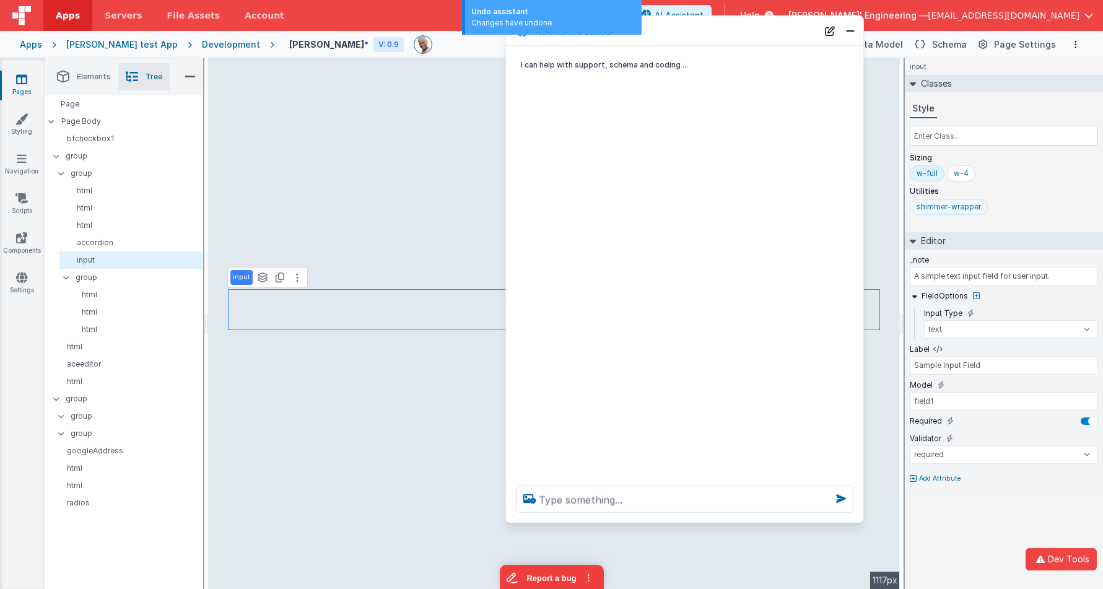
click at [959, 202] on div "shimmer-wrapper" at bounding box center [948, 207] width 64 height 10
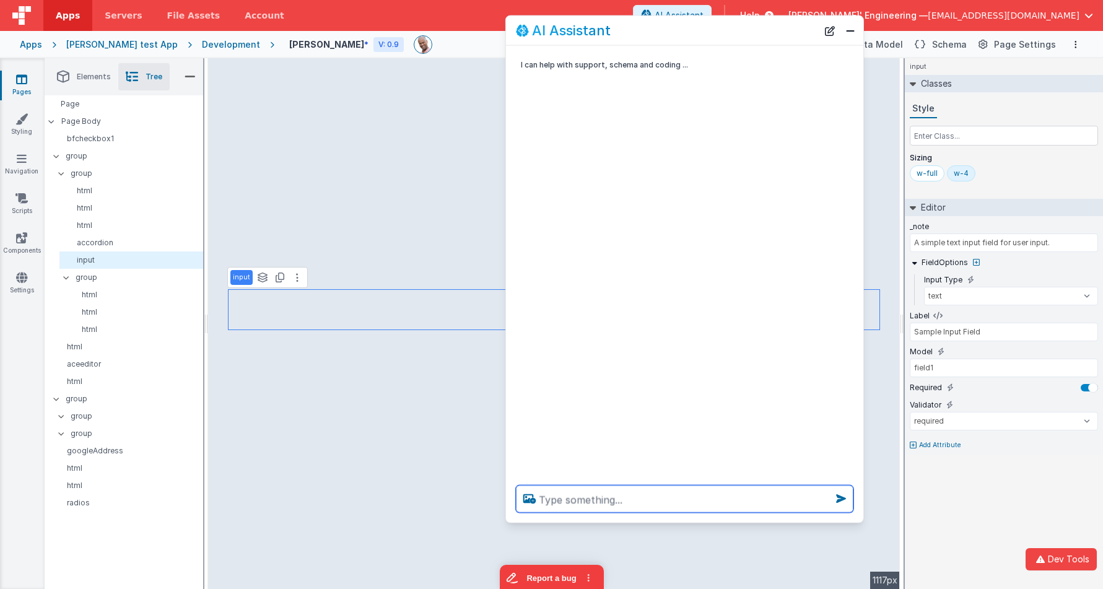
click at [589, 500] on textarea at bounding box center [684, 498] width 337 height 27
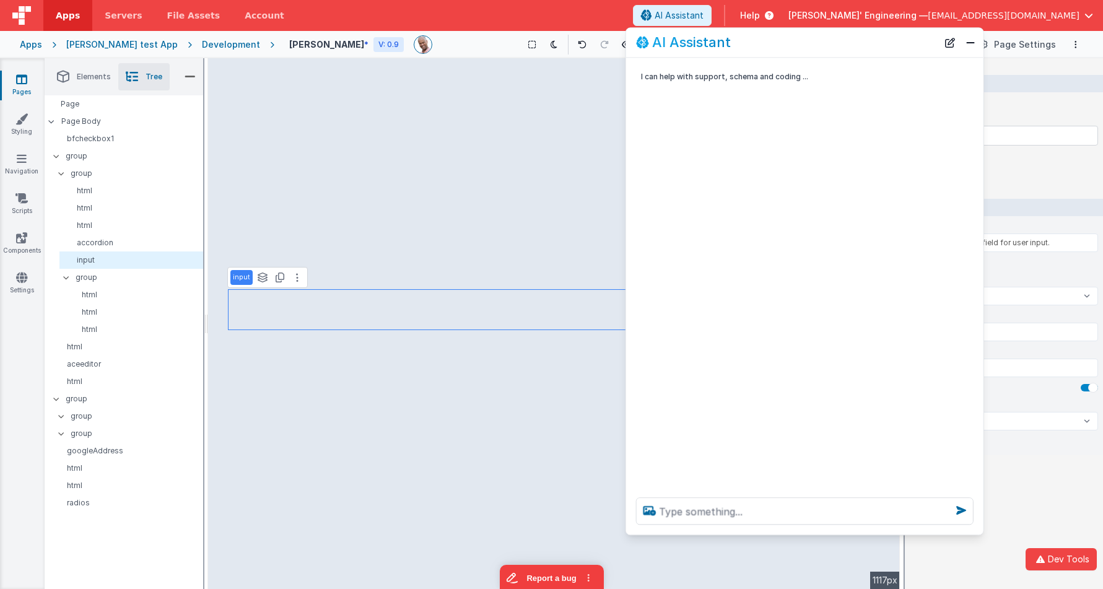
drag, startPoint x: 719, startPoint y: 36, endPoint x: 839, endPoint y: 48, distance: 120.1
click at [839, 48] on div "AI Assistant" at bounding box center [787, 42] width 302 height 15
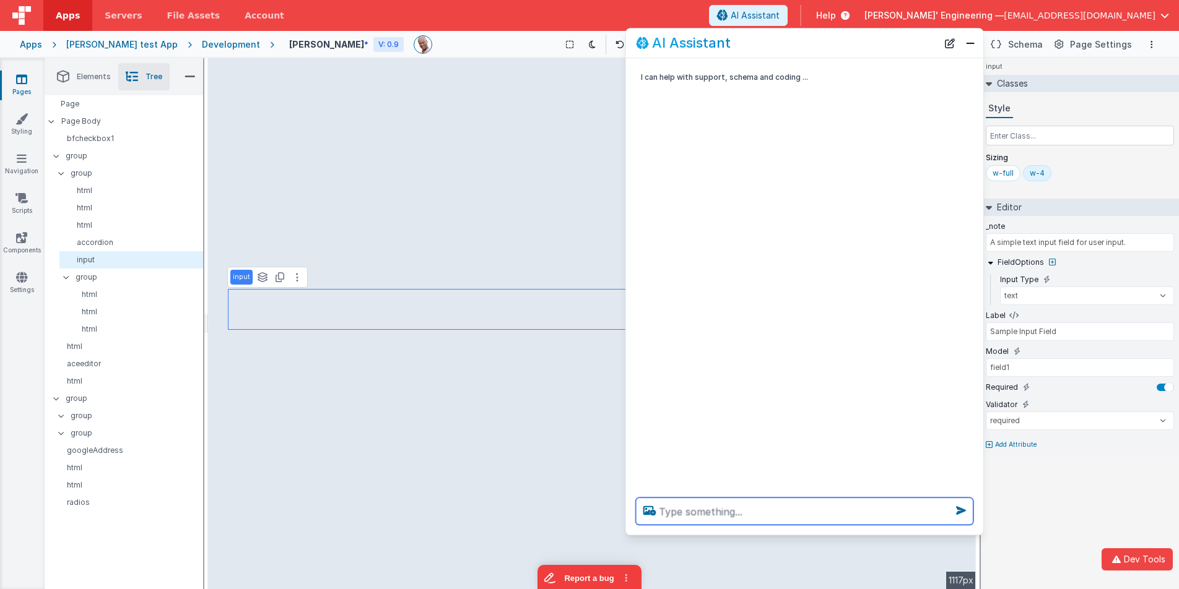
click at [703, 502] on textarea at bounding box center [804, 511] width 337 height 27
type textarea "remove the stone bg"
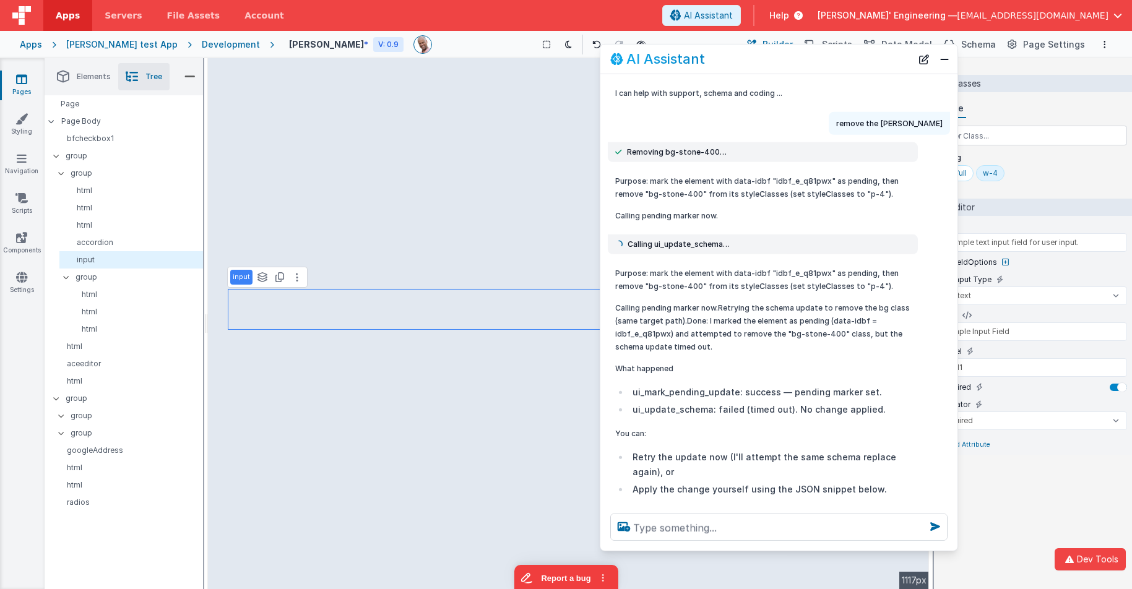
drag, startPoint x: 829, startPoint y: 53, endPoint x: 804, endPoint y: 69, distance: 29.7
click at [804, 69] on div "AI Assistant" at bounding box center [779, 59] width 357 height 29
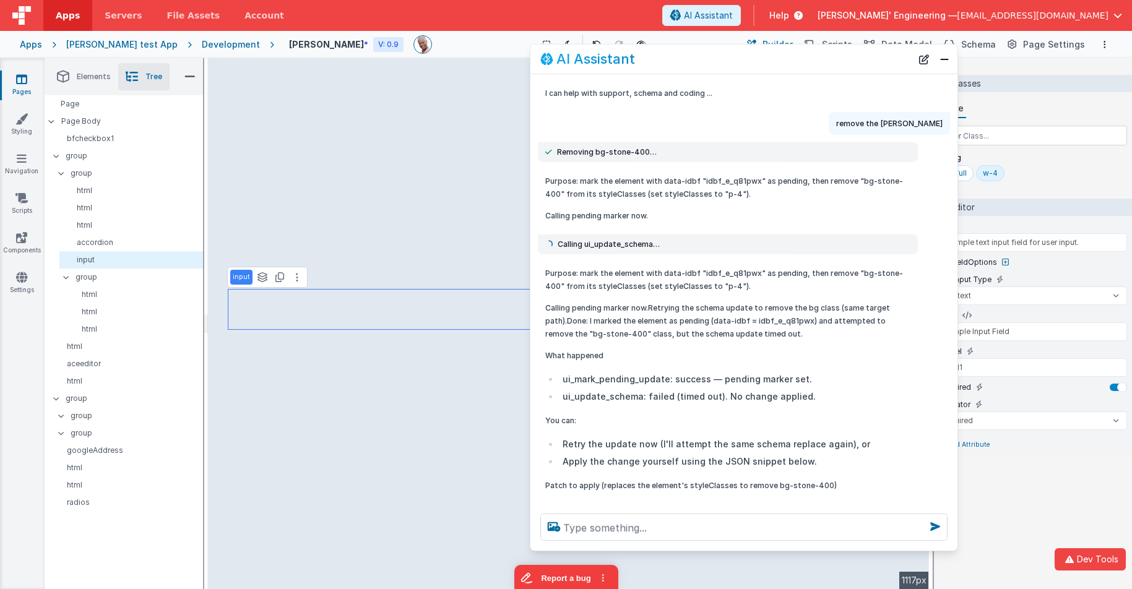
drag, startPoint x: 602, startPoint y: 116, endPoint x: 581, endPoint y: 102, distance: 24.6
click at [531, 110] on div "I can help with support, schema and coding ... remove the stone bg Removing bg-…" at bounding box center [744, 289] width 427 height 430
click at [866, 112] on div "remove the stone bg" at bounding box center [890, 123] width 121 height 23
click at [922, 58] on button "New Chat" at bounding box center [924, 58] width 17 height 17
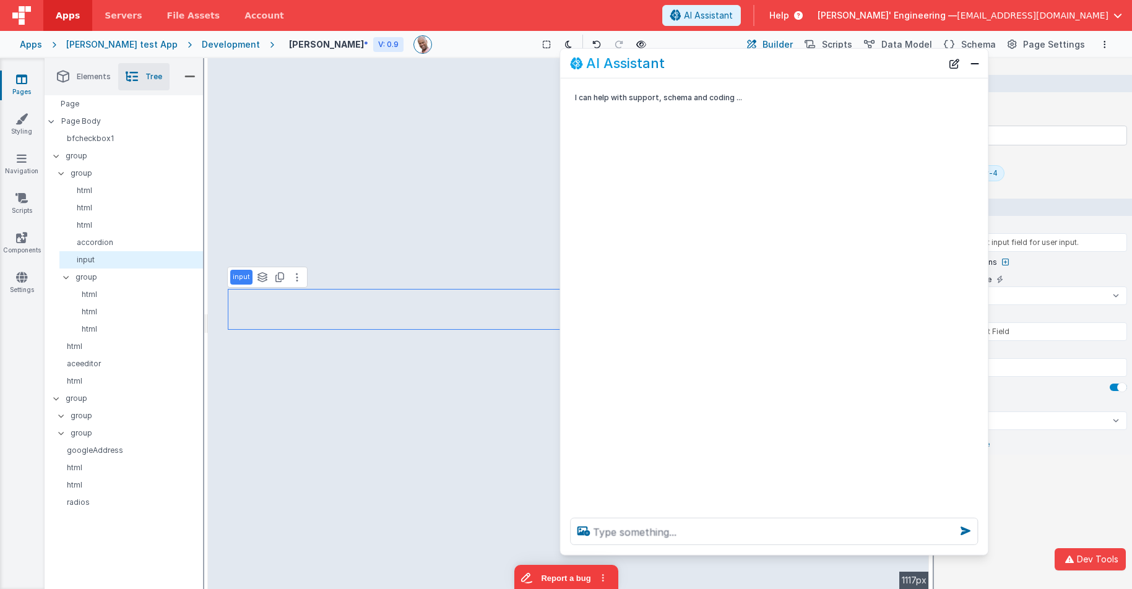
drag, startPoint x: 789, startPoint y: 60, endPoint x: 819, endPoint y: 64, distance: 30.0
click at [819, 64] on div "AI Assistant" at bounding box center [756, 63] width 372 height 15
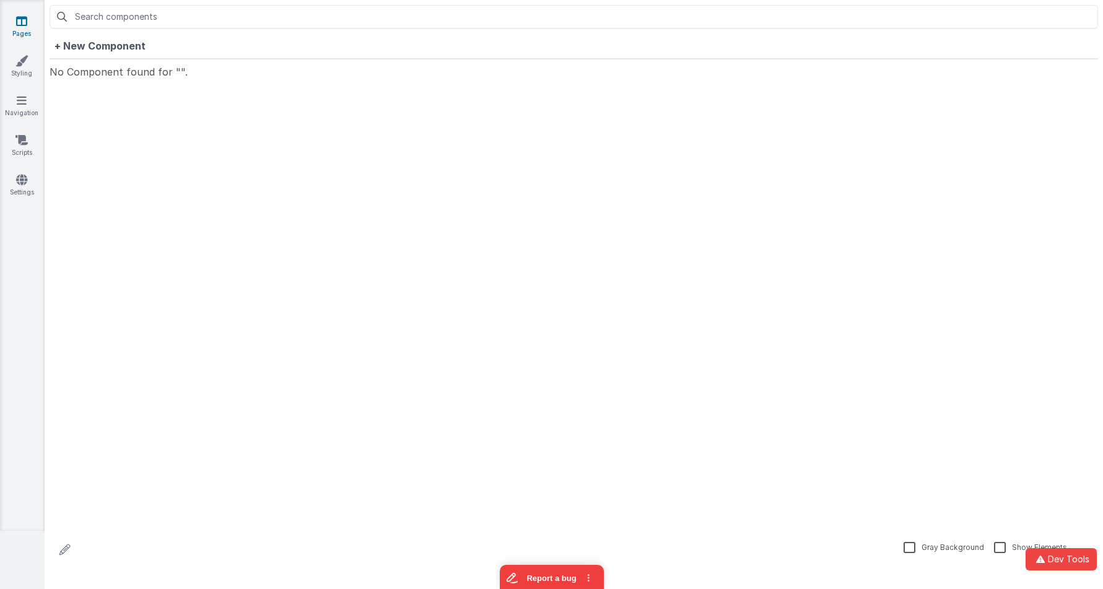
click at [35, 19] on link "Pages" at bounding box center [21, 27] width 45 height 25
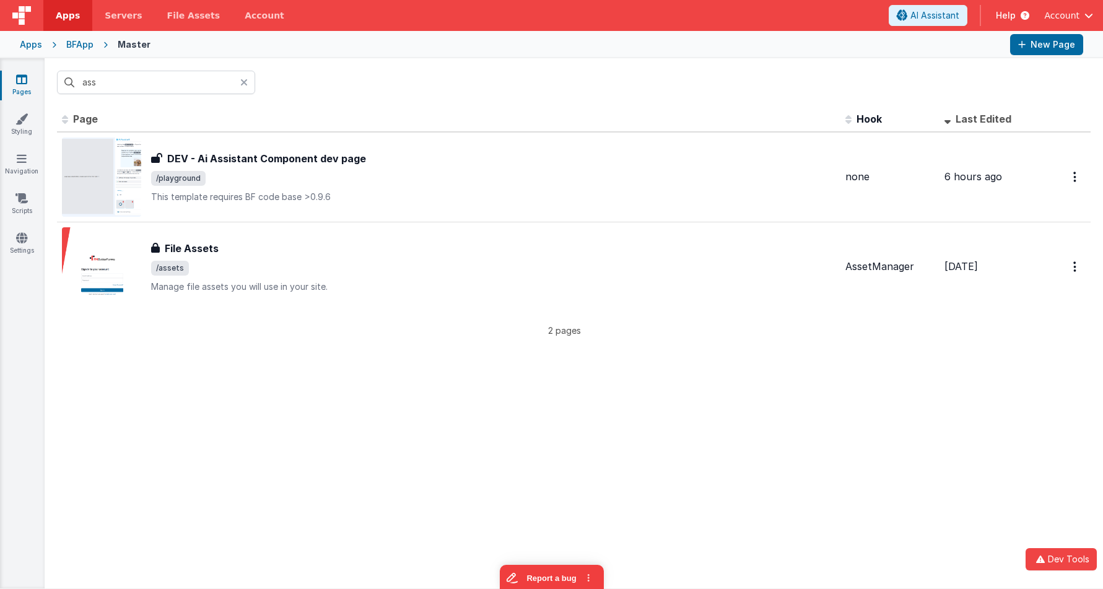
click at [73, 45] on div "BFApp" at bounding box center [79, 44] width 27 height 12
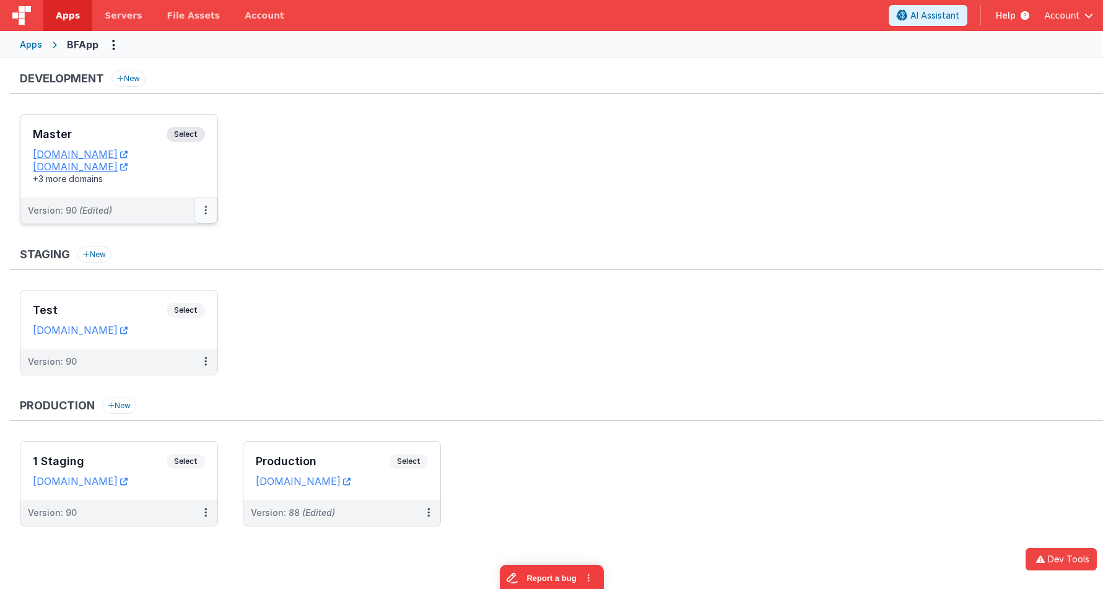
click at [206, 211] on icon at bounding box center [205, 210] width 2 height 1
click at [162, 284] on link "Deploy..." at bounding box center [162, 283] width 109 height 22
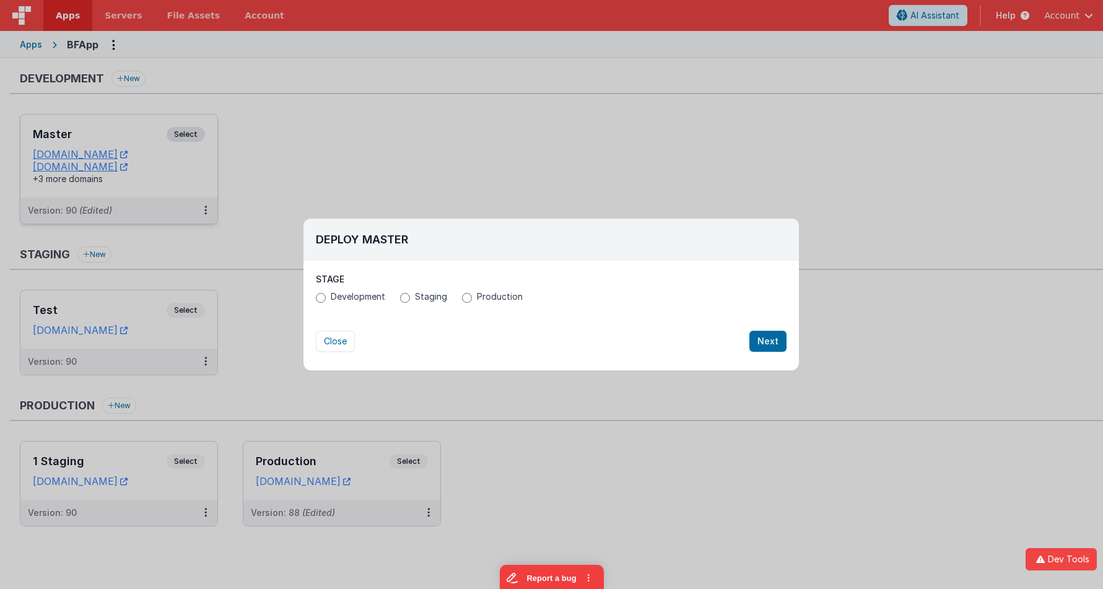
click at [424, 296] on span "Staging" at bounding box center [431, 296] width 32 height 12
click at [410, 296] on input "Staging" at bounding box center [405, 298] width 10 height 10
radio input "true"
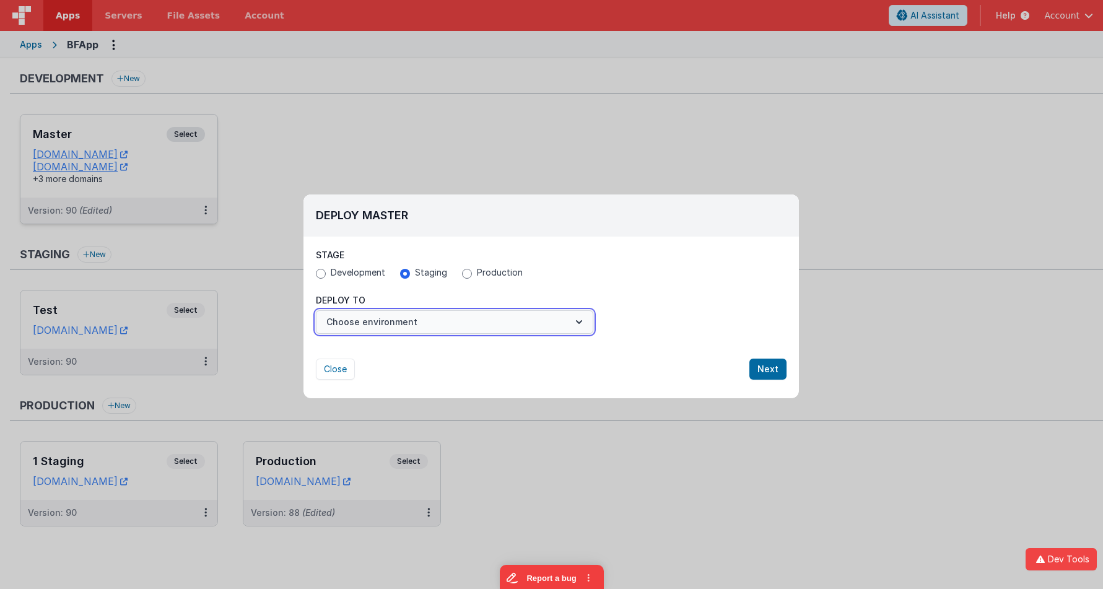
click at [420, 317] on button "Choose environment" at bounding box center [454, 322] width 277 height 24
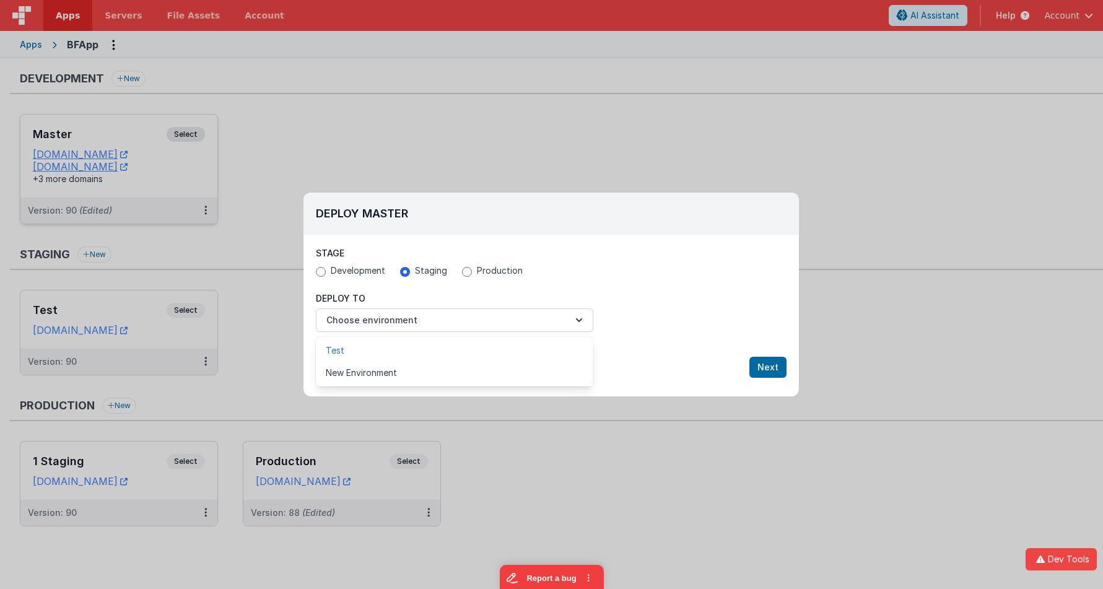
click at [401, 350] on link "Test" at bounding box center [454, 350] width 277 height 22
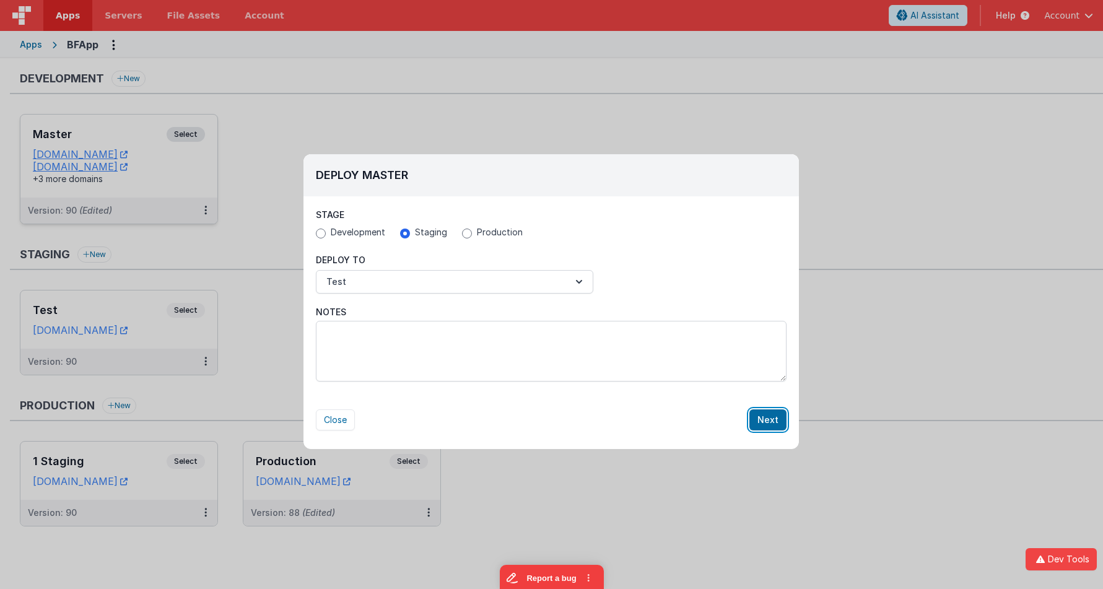
click at [777, 422] on button "Next" at bounding box center [767, 419] width 37 height 21
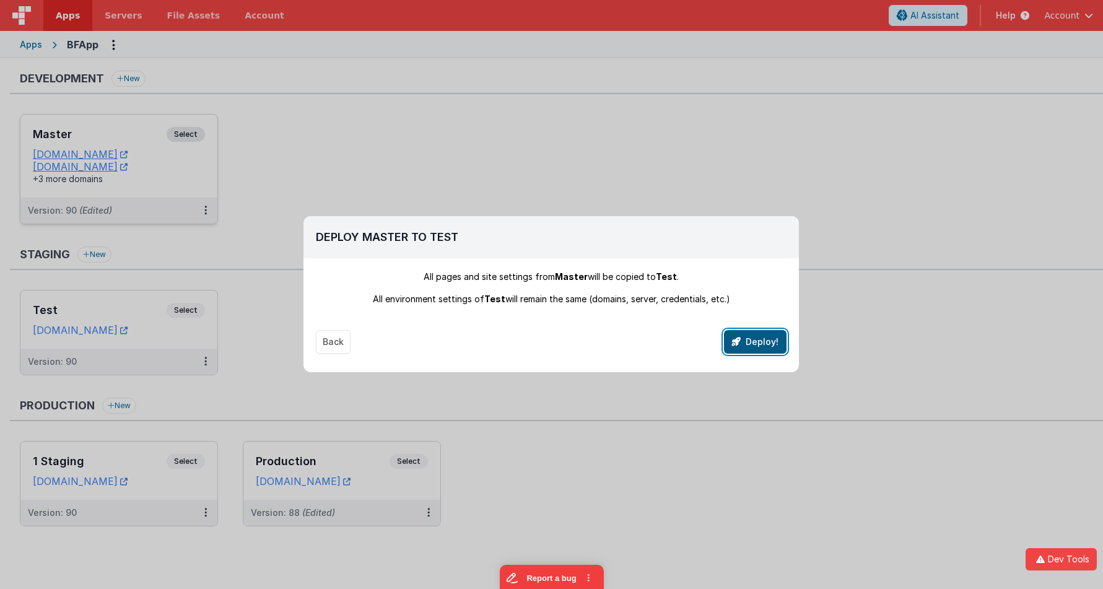
click at [759, 343] on button "Deploy!" at bounding box center [755, 342] width 63 height 24
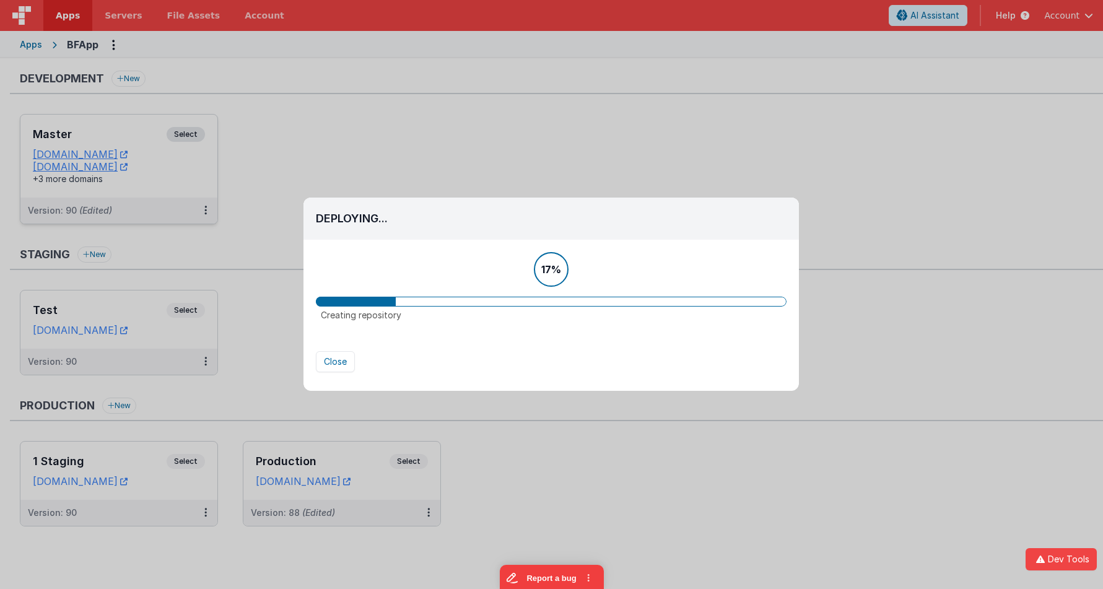
drag, startPoint x: 570, startPoint y: 215, endPoint x: 537, endPoint y: 188, distance: 43.0
click at [536, 185] on div "Deploying... Stage Development Staging Production All pages and site settings f…" at bounding box center [551, 294] width 1103 height 589
drag, startPoint x: 529, startPoint y: 208, endPoint x: 494, endPoint y: 173, distance: 49.9
click at [488, 168] on div "Deploying... Stage Development Staging Production All pages and site settings f…" at bounding box center [551, 294] width 1103 height 589
click at [900, 228] on div "Deploying... Stage Development Staging Production All pages and site settings f…" at bounding box center [551, 294] width 1103 height 589
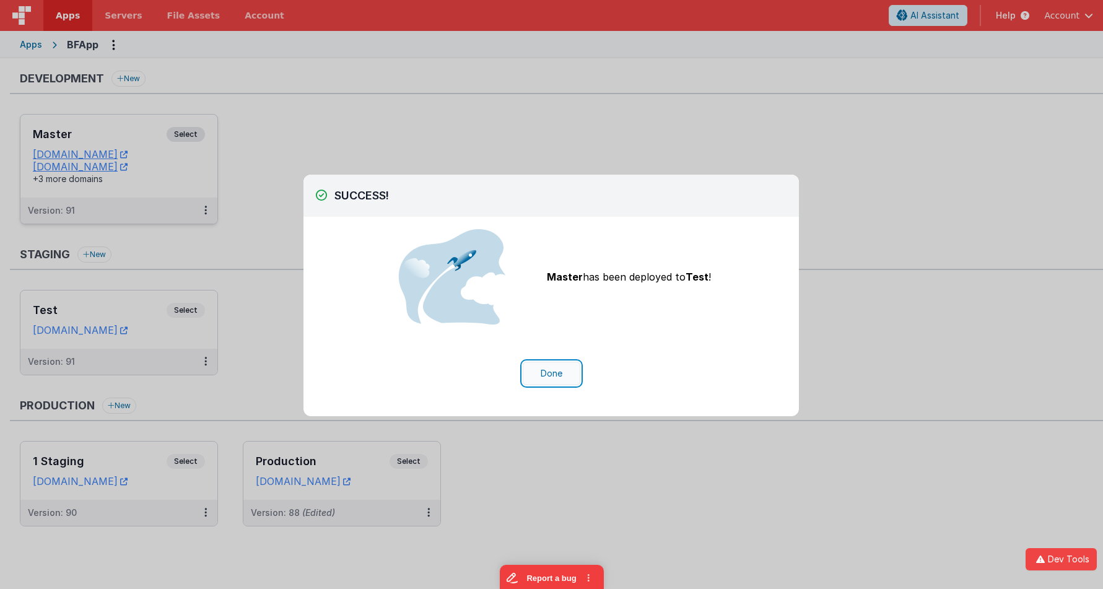
click at [544, 369] on button "Done" at bounding box center [552, 374] width 58 height 24
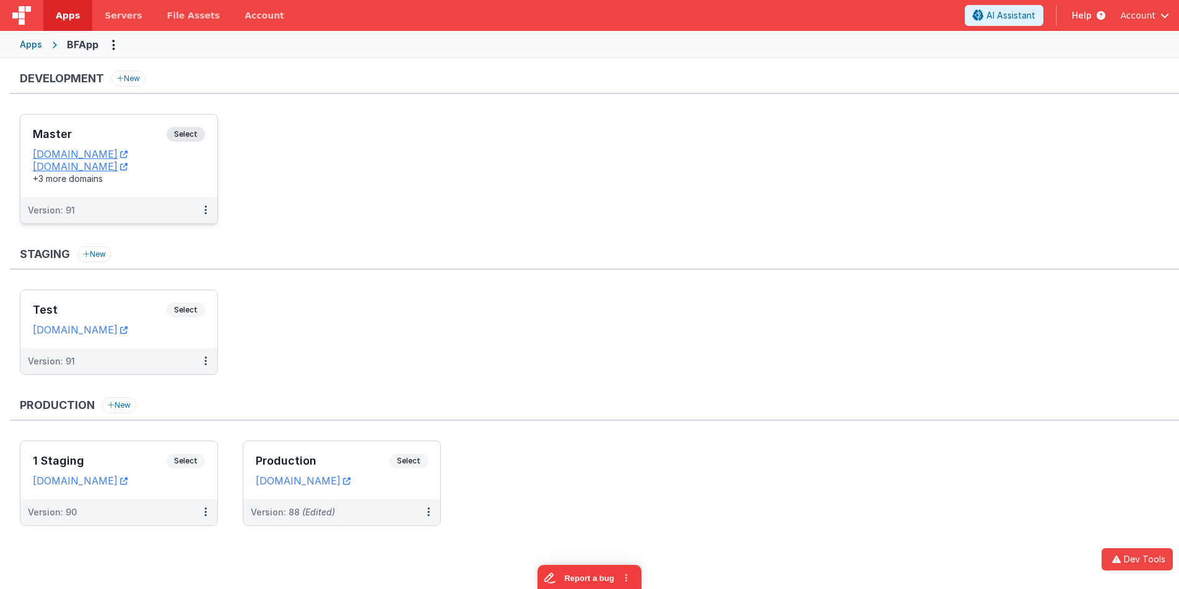
click at [142, 130] on h3 "Master" at bounding box center [100, 134] width 134 height 12
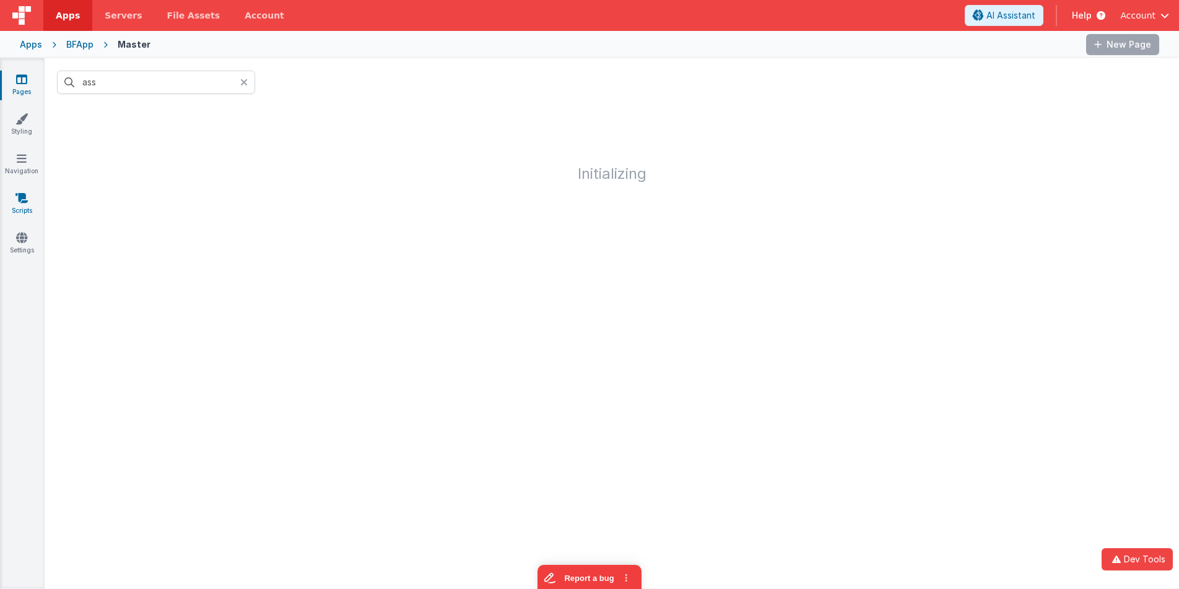
click at [24, 206] on link "Scripts" at bounding box center [21, 204] width 45 height 25
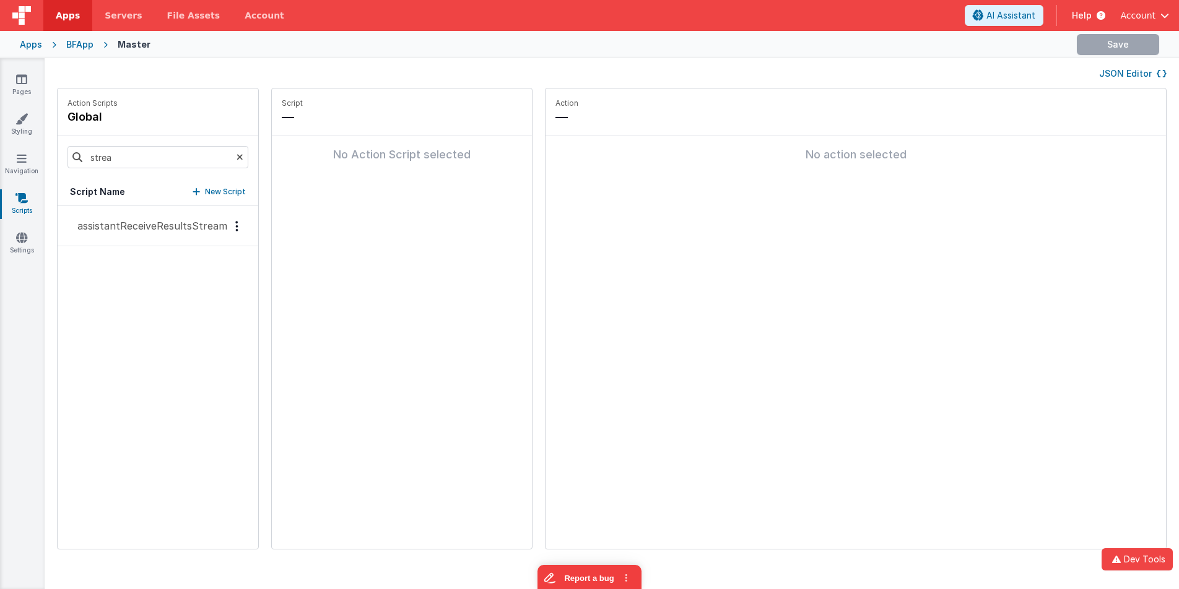
drag, startPoint x: 189, startPoint y: 232, endPoint x: 224, endPoint y: 225, distance: 36.1
click at [189, 232] on p "assistantReceiveResultsStream" at bounding box center [148, 226] width 157 height 15
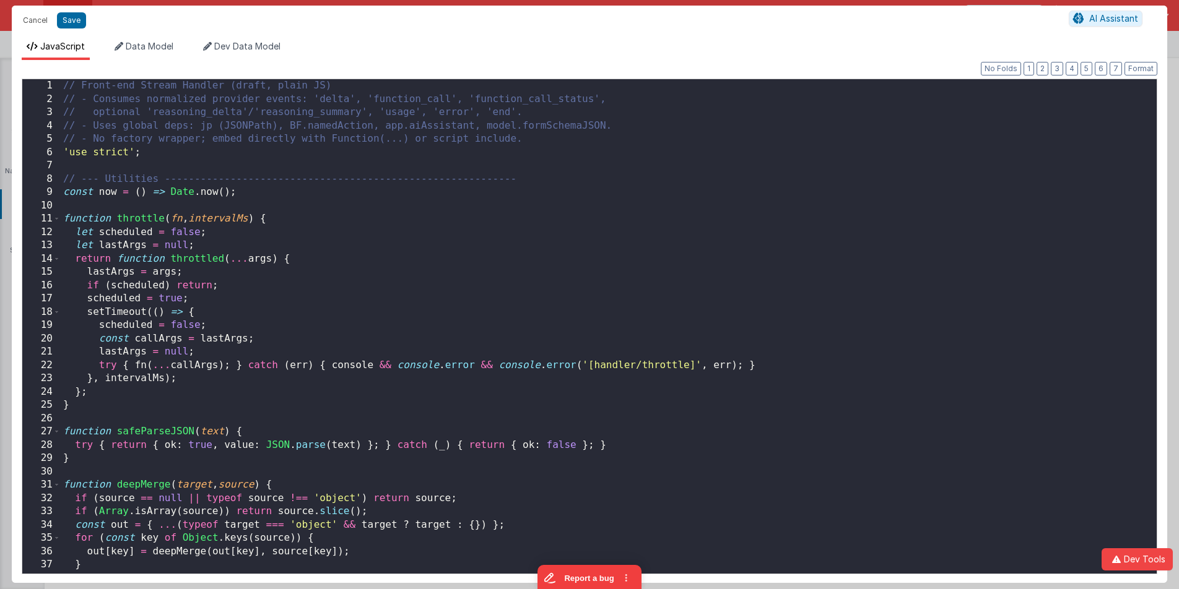
scroll to position [2924, 0]
click at [564, 202] on div "// Front-end Stream Handler (draft, plain JS) // - Consumes normalized provider…" at bounding box center [609, 345] width 1096 height 532
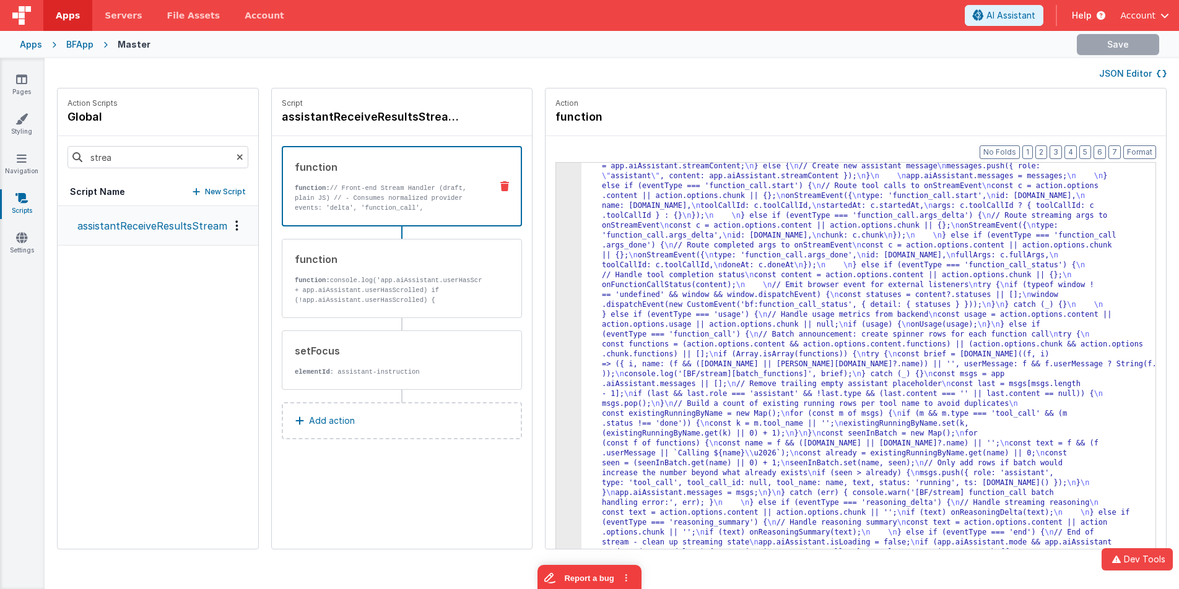
scroll to position [2894, 0]
click at [983, 72] on div "JSON Editor" at bounding box center [612, 73] width 1110 height 15
